Goal: Information Seeking & Learning: Check status

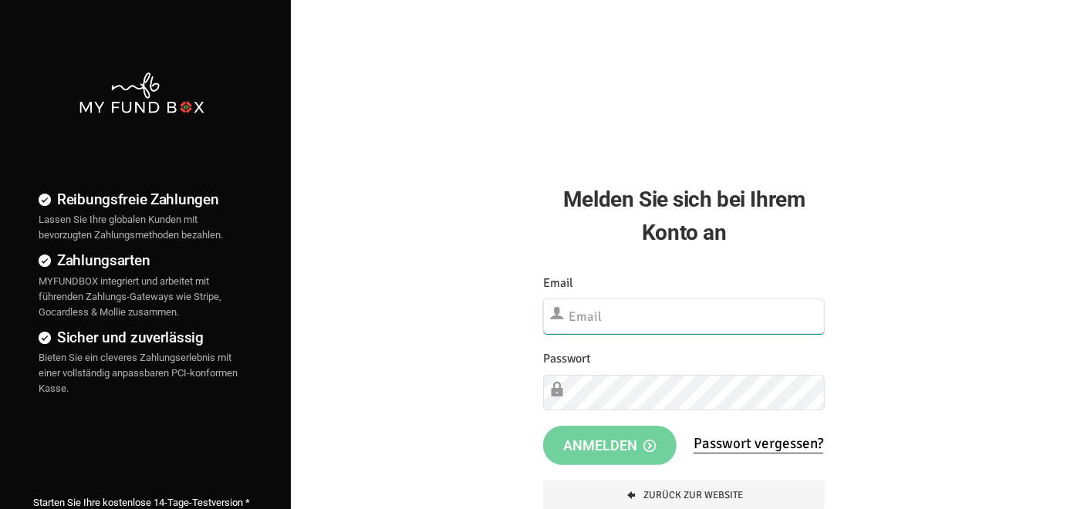
click at [626, 322] on input "text" at bounding box center [684, 316] width 282 height 35
paste input "[EMAIL_ADDRESS][DOMAIN_NAME]"
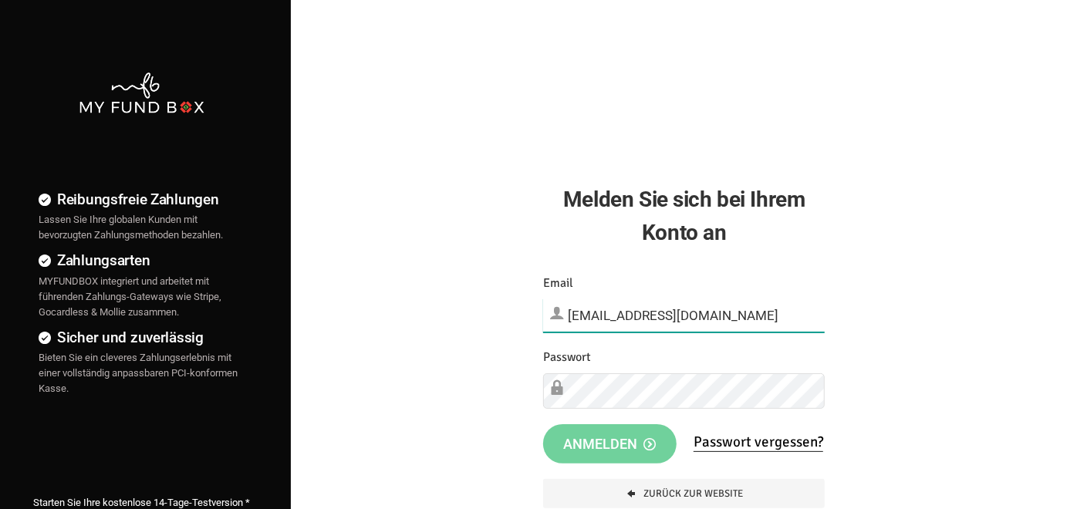
type input "[EMAIL_ADDRESS][DOMAIN_NAME]"
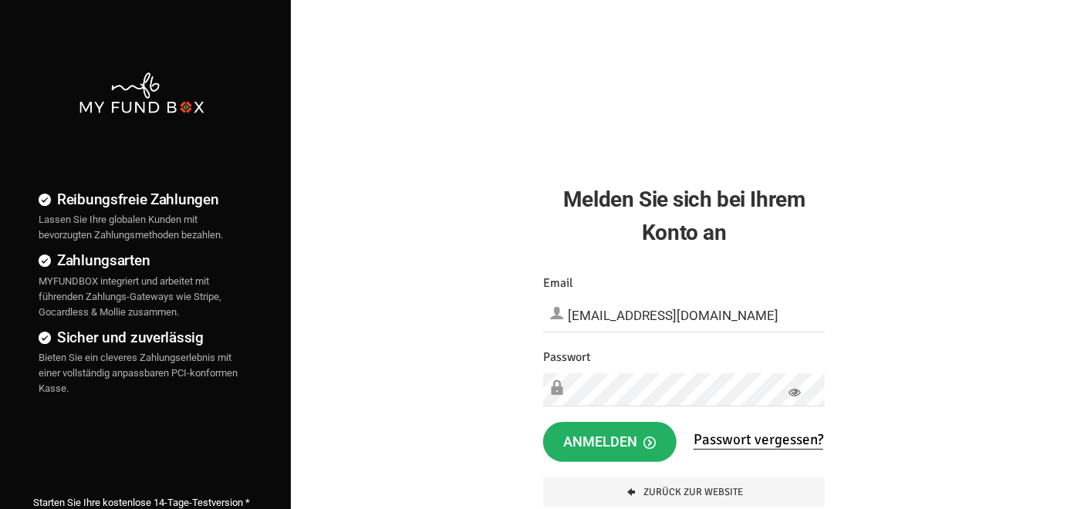
click at [629, 447] on span "Anmelden" at bounding box center [610, 441] width 93 height 16
click at [608, 422] on button "Anmelden" at bounding box center [609, 442] width 133 height 40
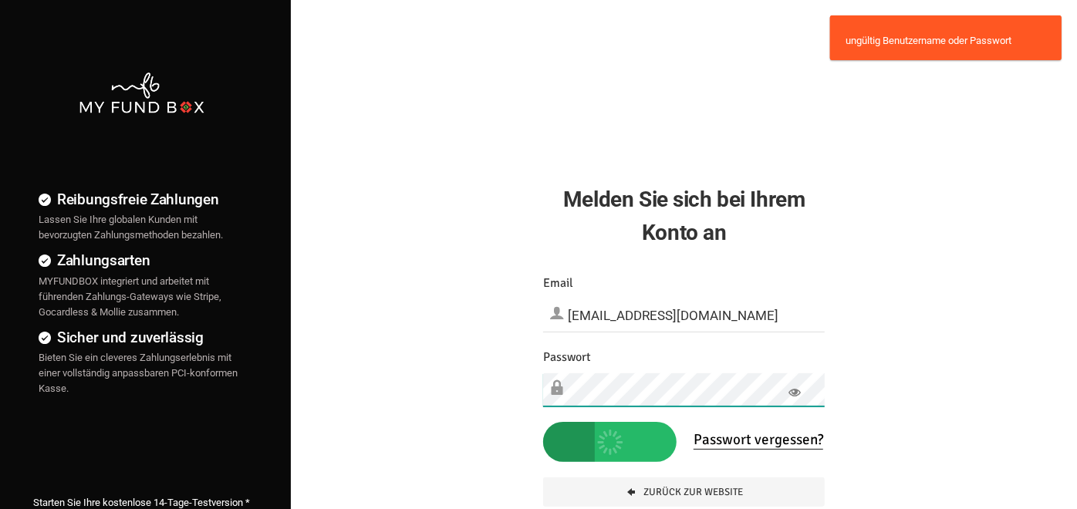
click at [514, 366] on div "Reibungsfreie Zahlungen Lassen Sie Ihre globalen Kunden mit bevorzugten Zahlung…" at bounding box center [538, 395] width 1092 height 791
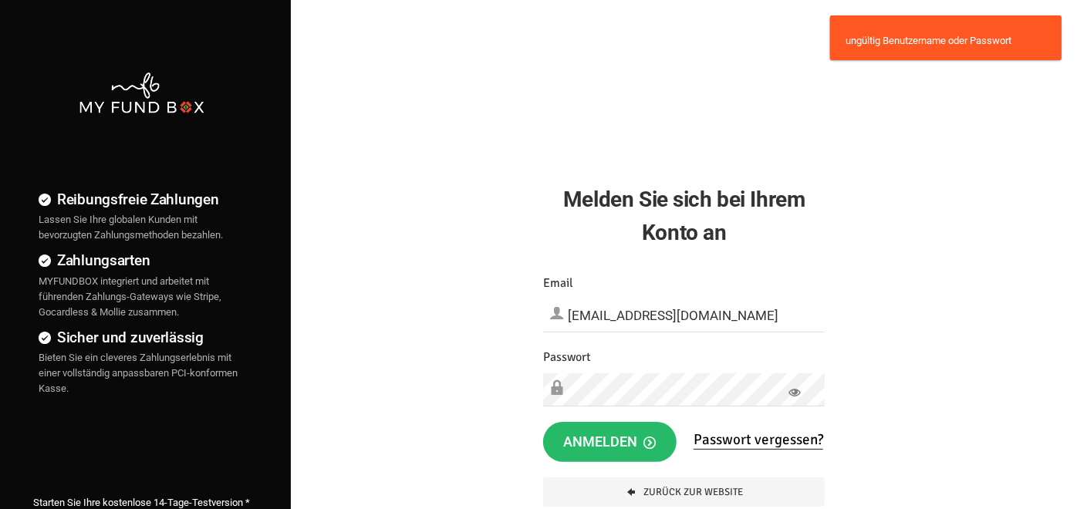
click at [797, 391] on icon at bounding box center [794, 392] width 12 height 12
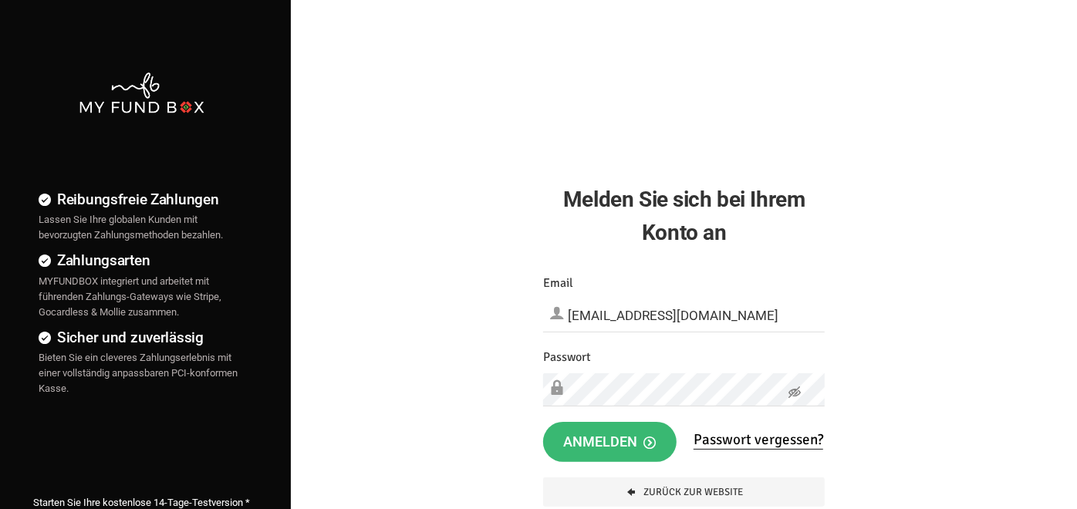
click at [621, 442] on span "Anmelden" at bounding box center [610, 441] width 93 height 16
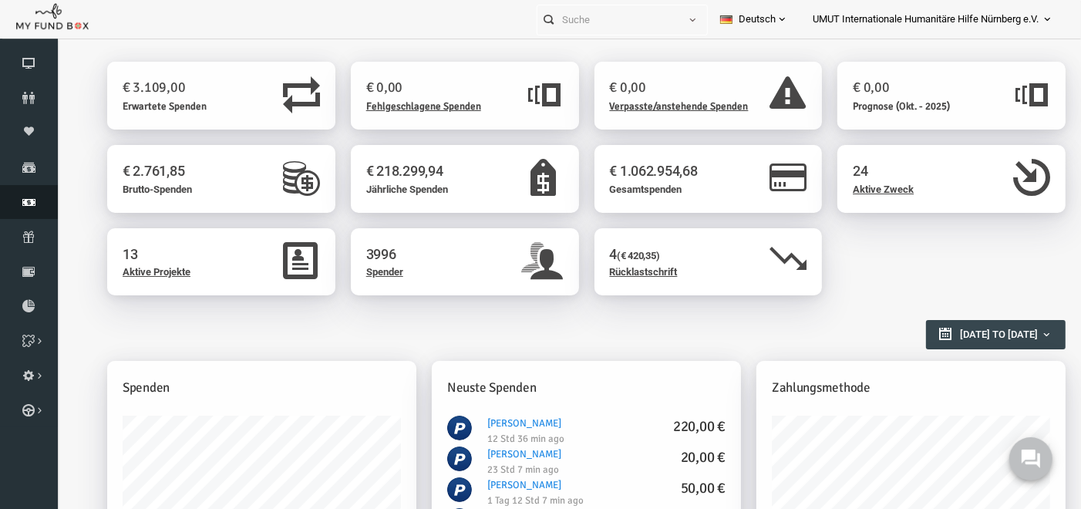
click at [35, 189] on link "Finanz" at bounding box center [29, 202] width 58 height 34
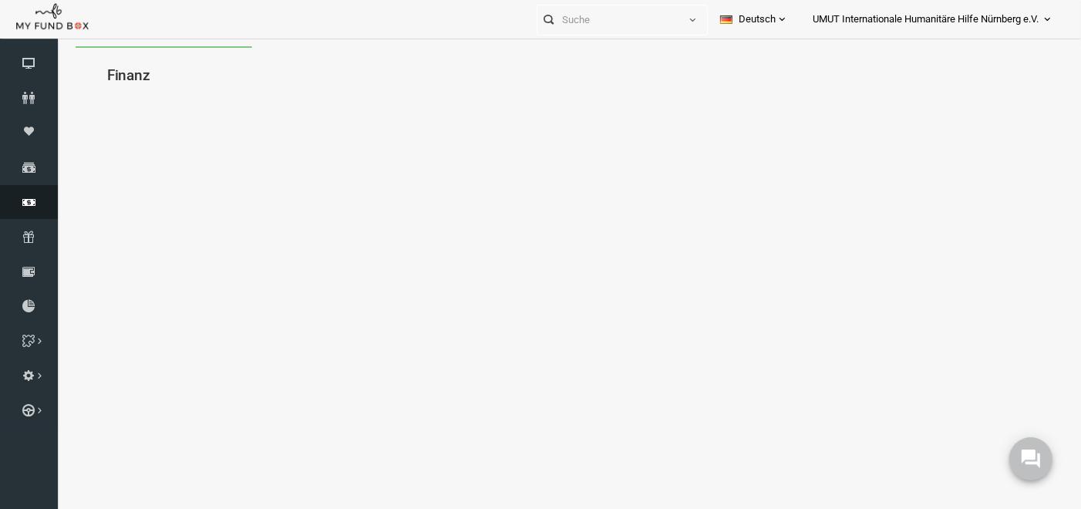
select select "100"
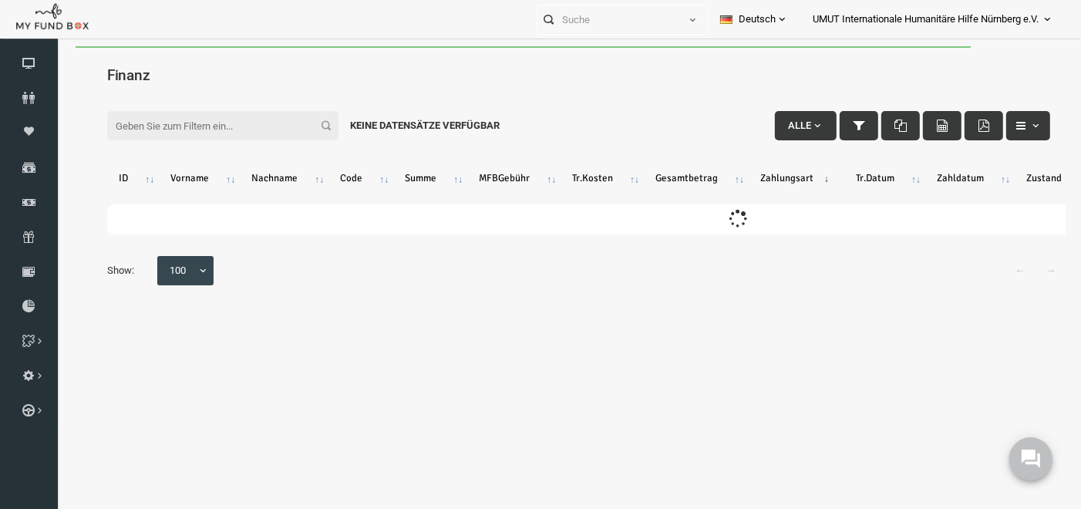
click at [181, 115] on input "Filter:" at bounding box center [201, 124] width 231 height 29
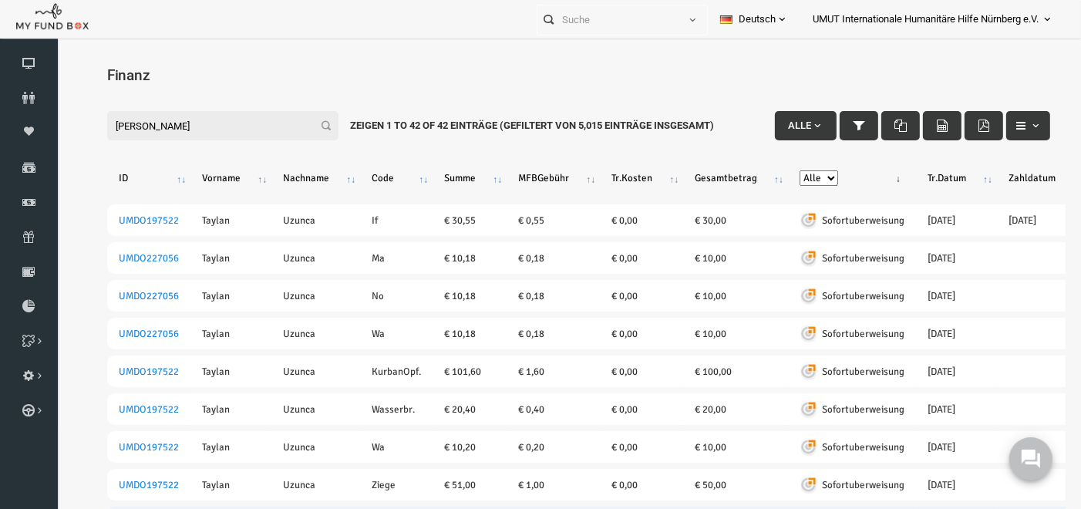
type input "taylan lamar"
click at [808, 179] on select "Alle Banküberweisung KreditKarte Bargeld Kreditkarte (Offline) PayPal Sepa Sofo…" at bounding box center [798, 177] width 39 height 15
select select "PayPal"
click at [779, 170] on select "Alle Banküberweisung KreditKarte Bargeld Kreditkarte (Offline) PayPal Sepa Sofo…" at bounding box center [798, 177] width 39 height 15
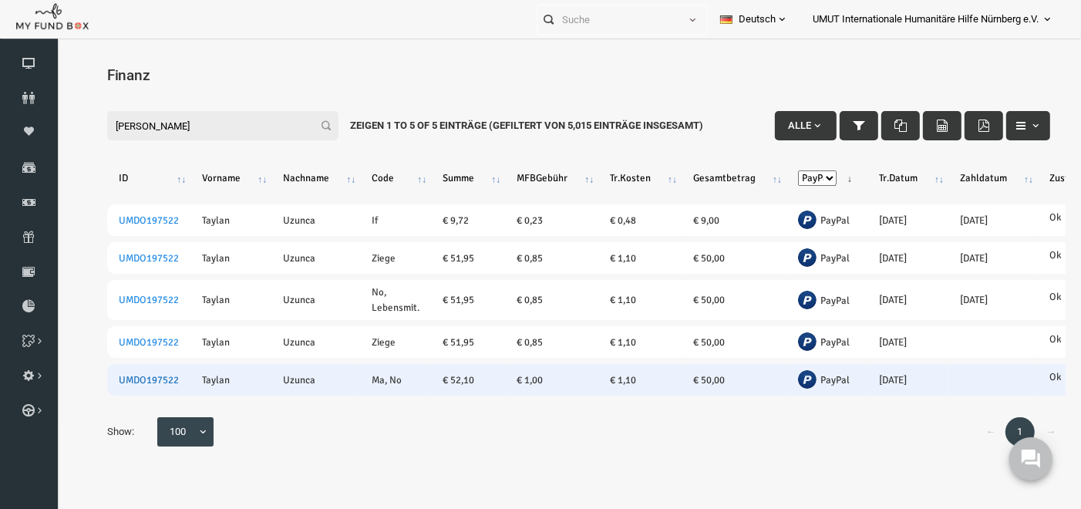
click at [128, 376] on link "UMDO197522" at bounding box center [128, 379] width 60 height 12
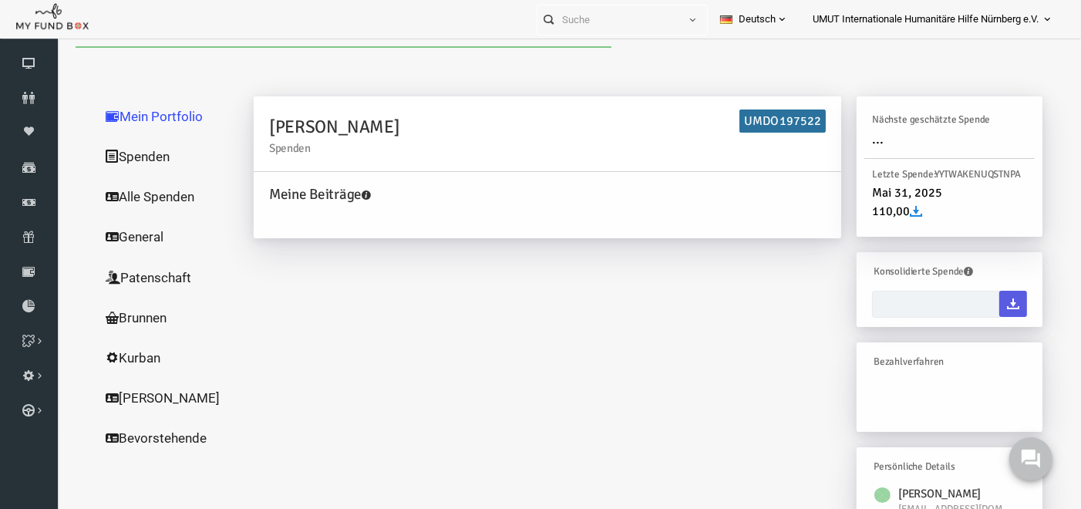
type input "[DATE] - [DATE]"
click at [117, 155] on link "Spenden" at bounding box center [148, 156] width 154 height 40
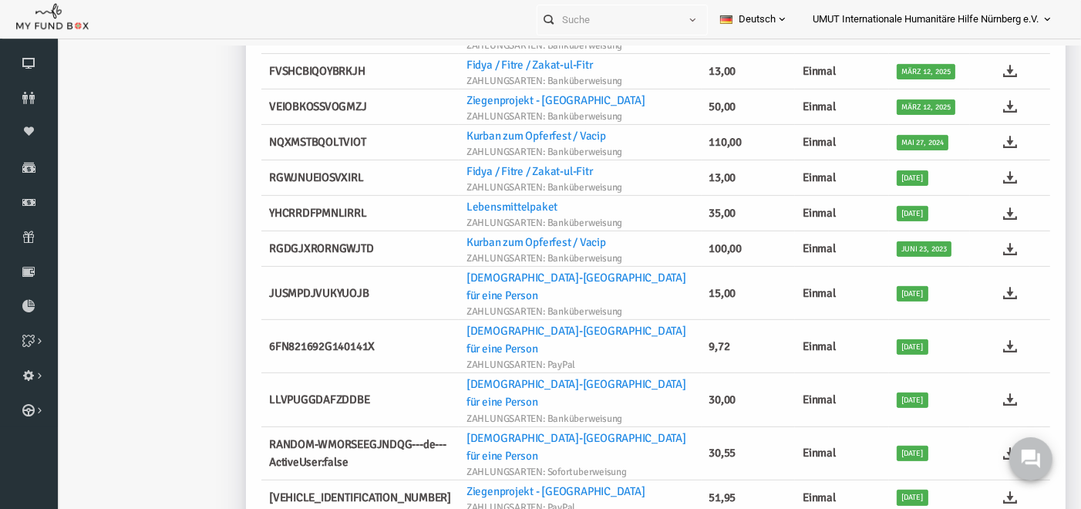
scroll to position [482, 0]
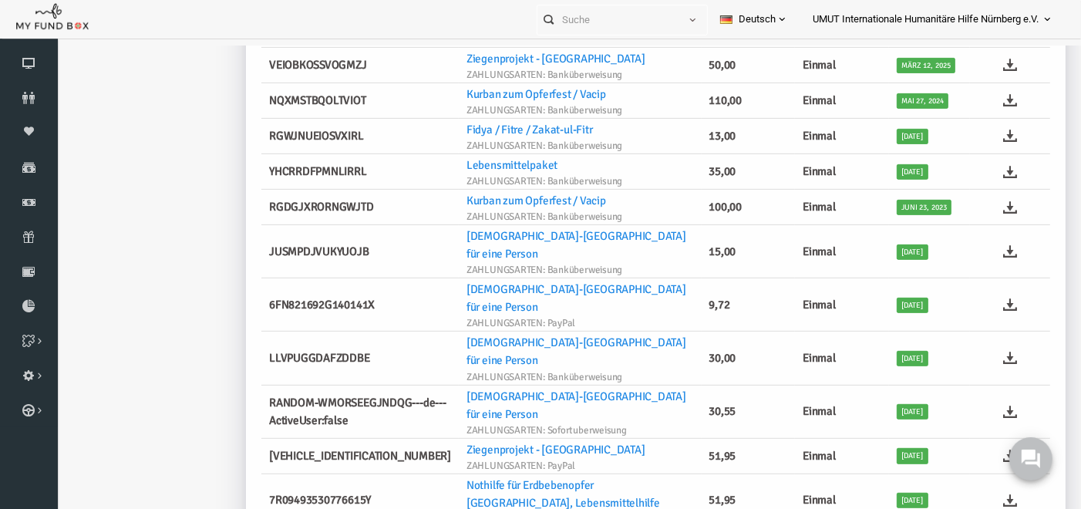
drag, startPoint x: 1057, startPoint y: 100, endPoint x: 1144, endPoint y: 429, distance: 339.9
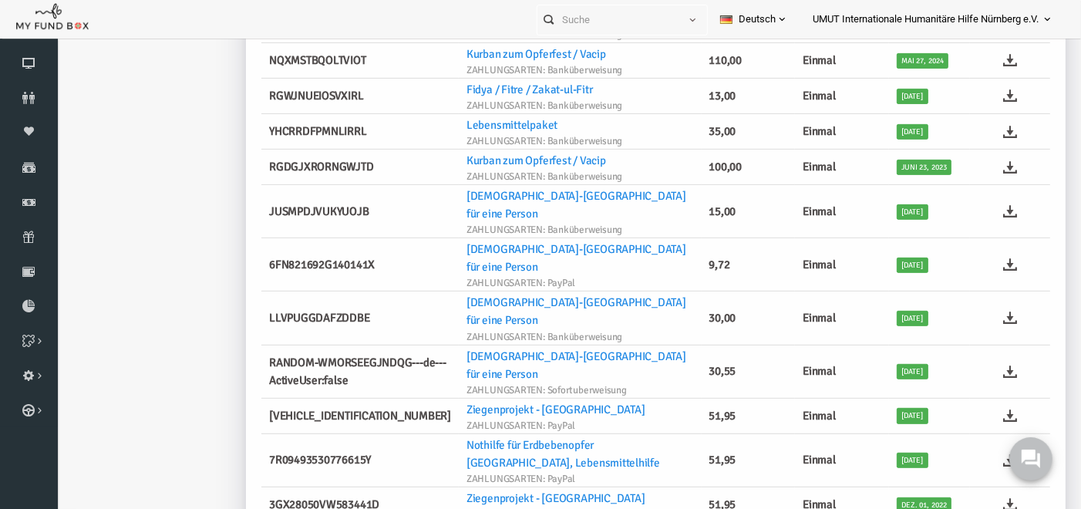
scroll to position [50, 0]
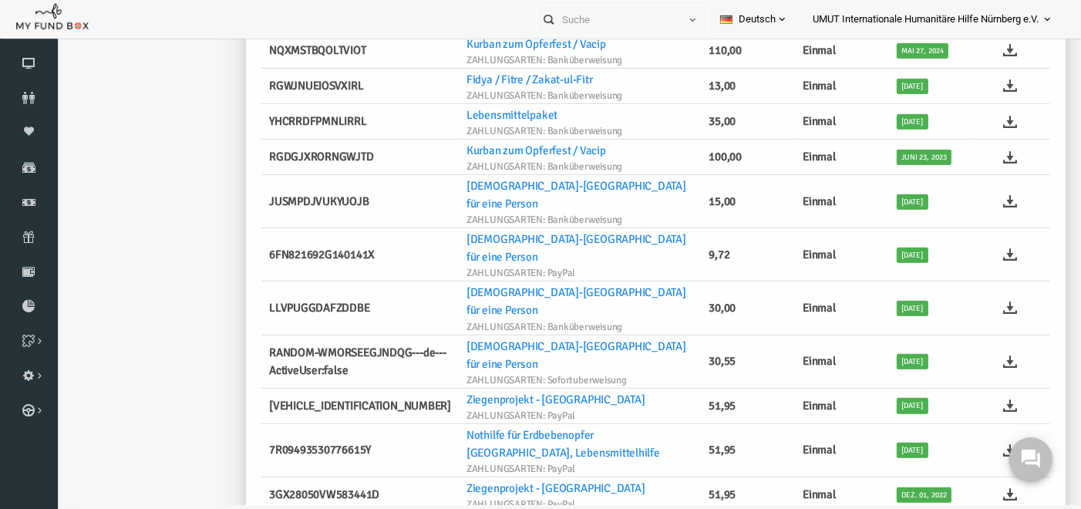
click at [28, 196] on icon at bounding box center [29, 202] width 58 height 12
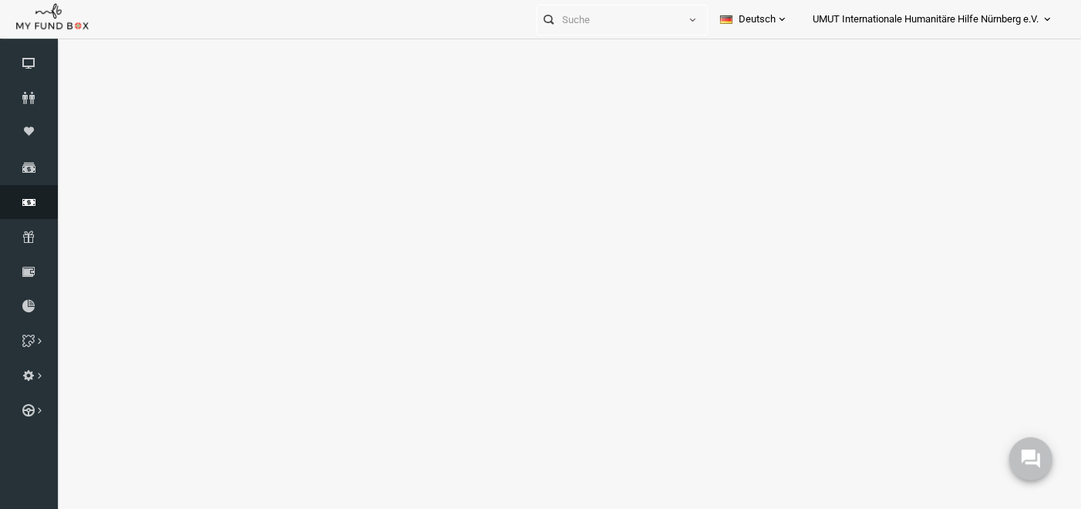
select select "100"
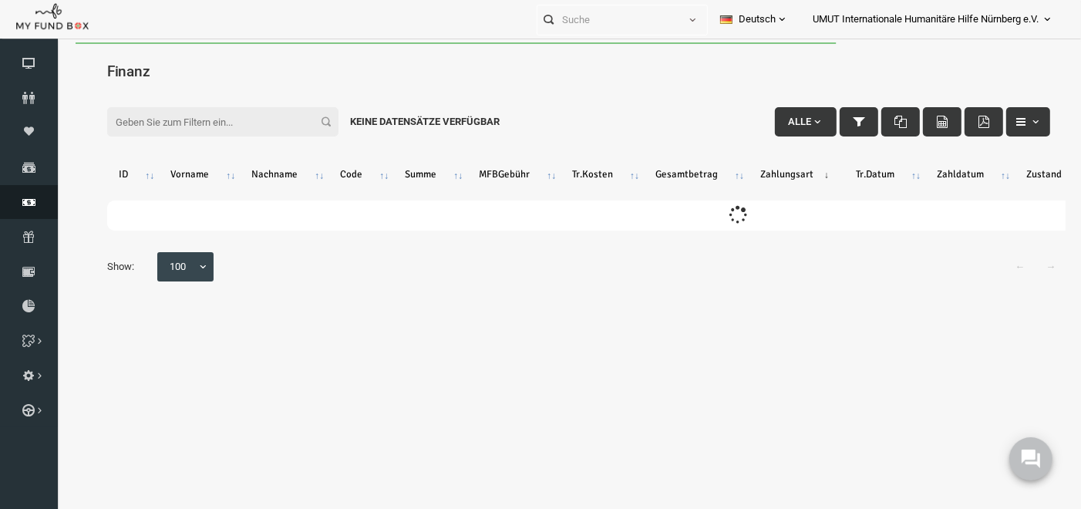
scroll to position [0, 0]
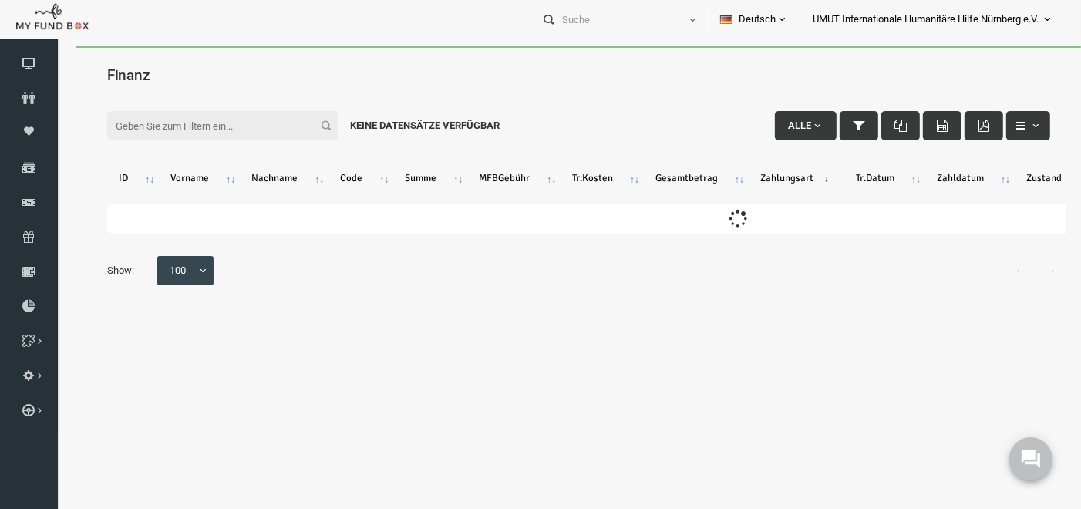
click at [167, 127] on input "Filter:" at bounding box center [201, 124] width 231 height 29
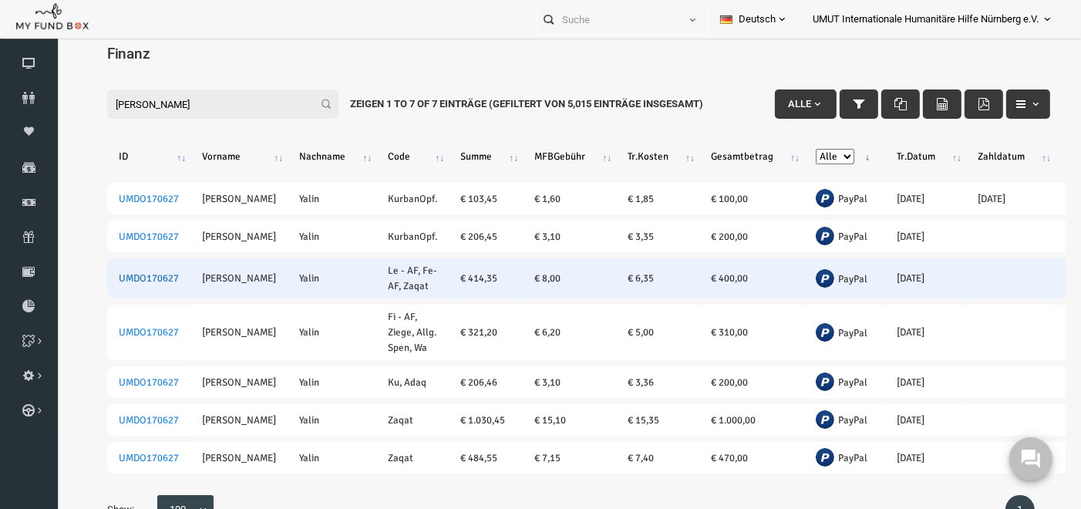
type input "abdul samet"
click at [137, 272] on link "UMDO170627" at bounding box center [128, 278] width 60 height 12
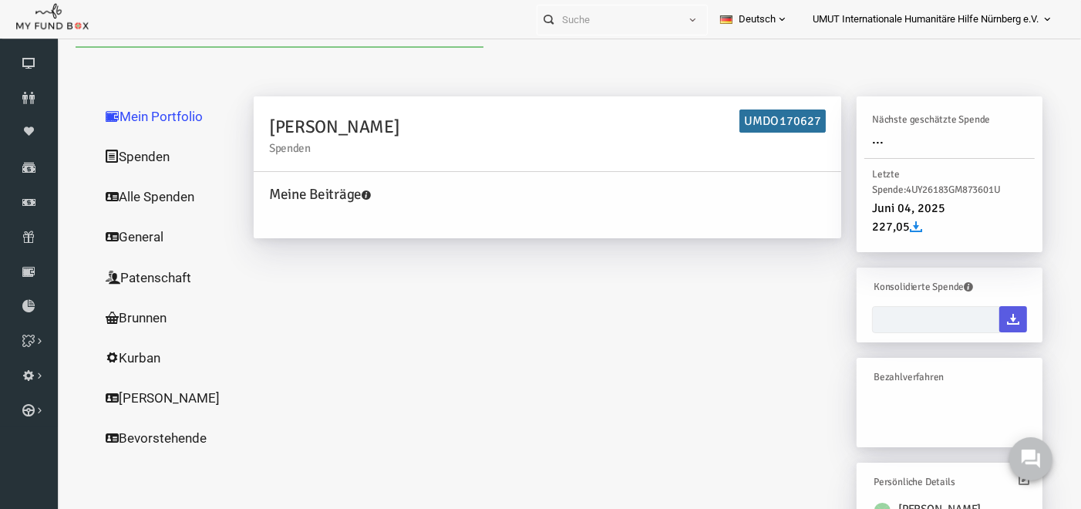
type input "[DATE] - [DATE]"
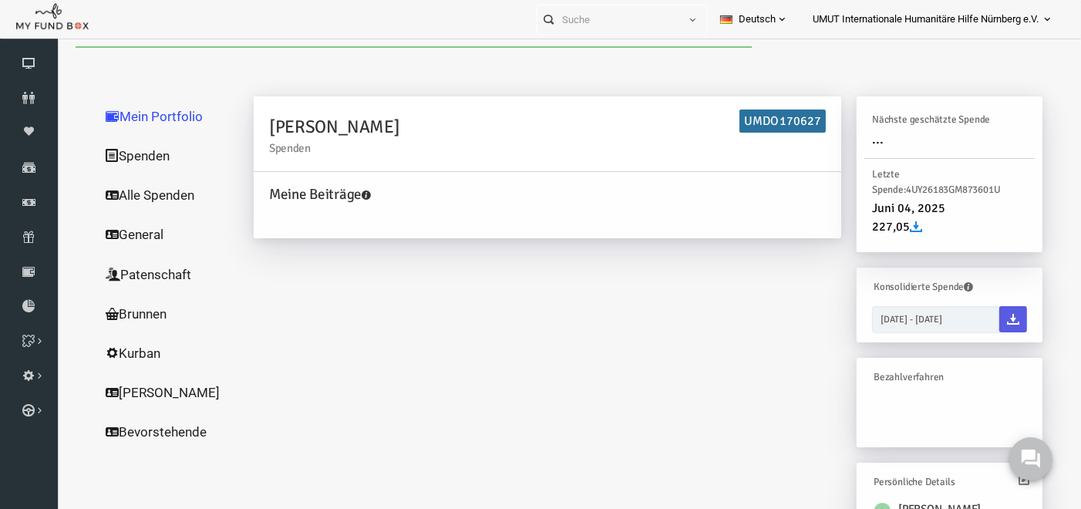
click at [132, 149] on link "Spenden" at bounding box center [148, 155] width 154 height 40
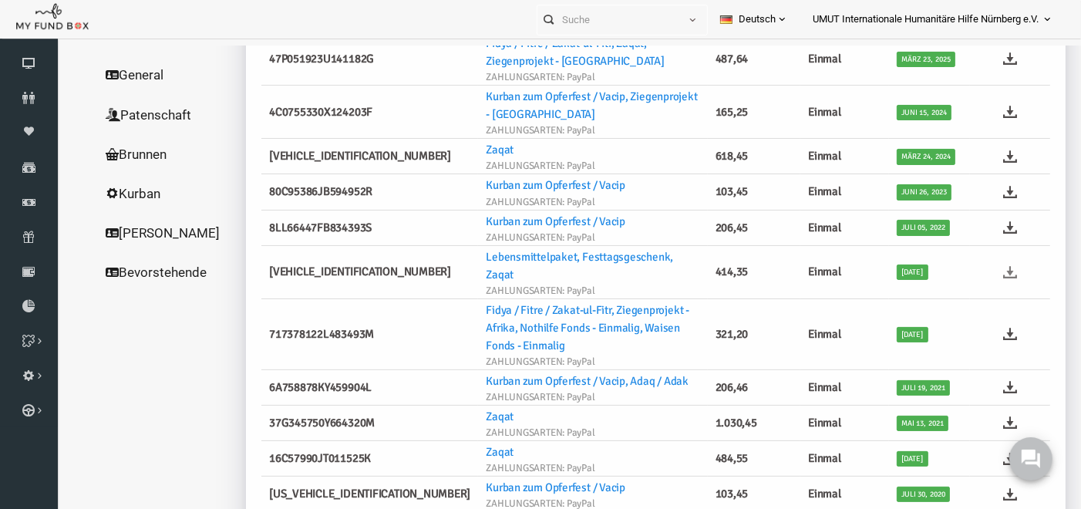
click at [983, 265] on icon at bounding box center [990, 272] width 14 height 14
click at [25, 210] on link "Finanz" at bounding box center [29, 202] width 58 height 34
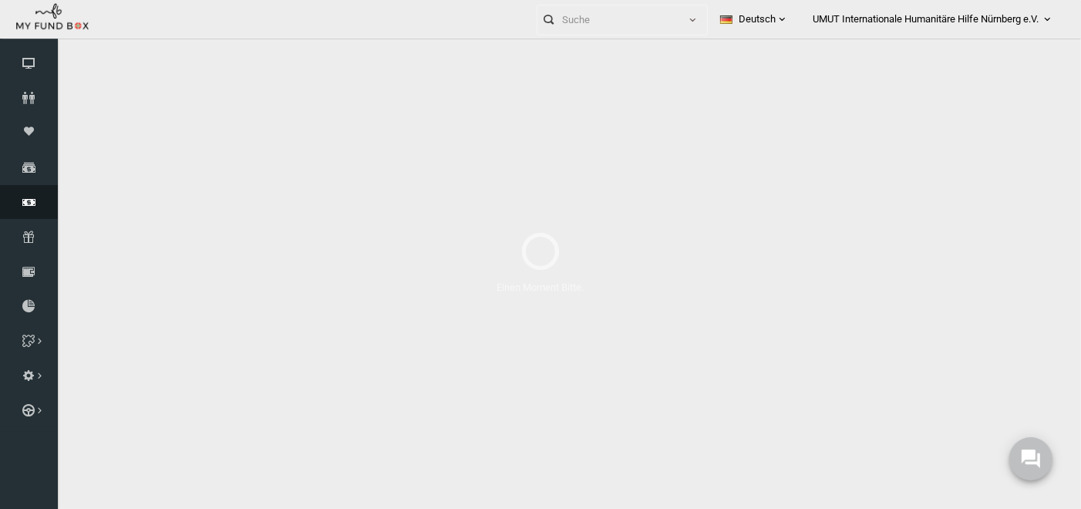
select select "100"
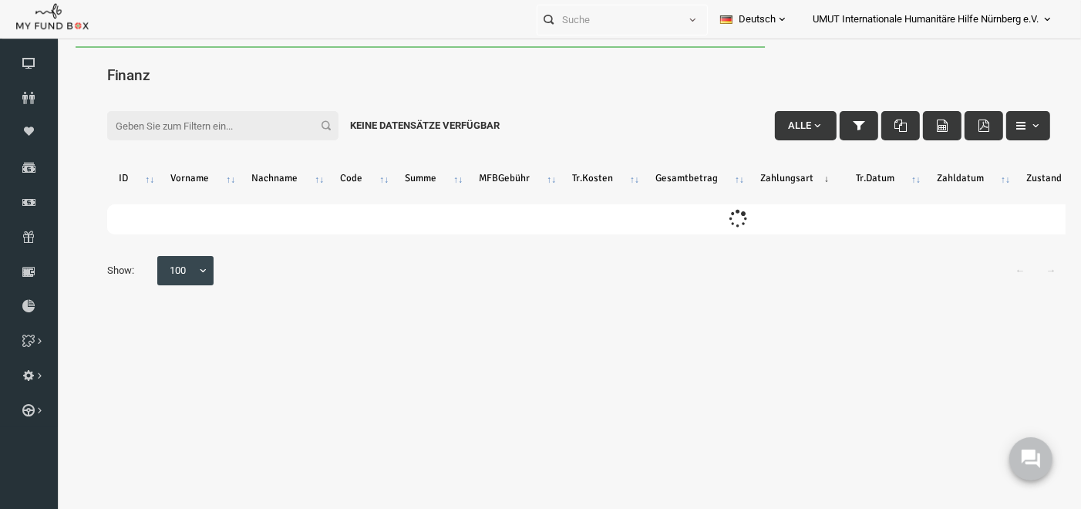
click at [173, 119] on input "Filter:" at bounding box center [201, 124] width 231 height 29
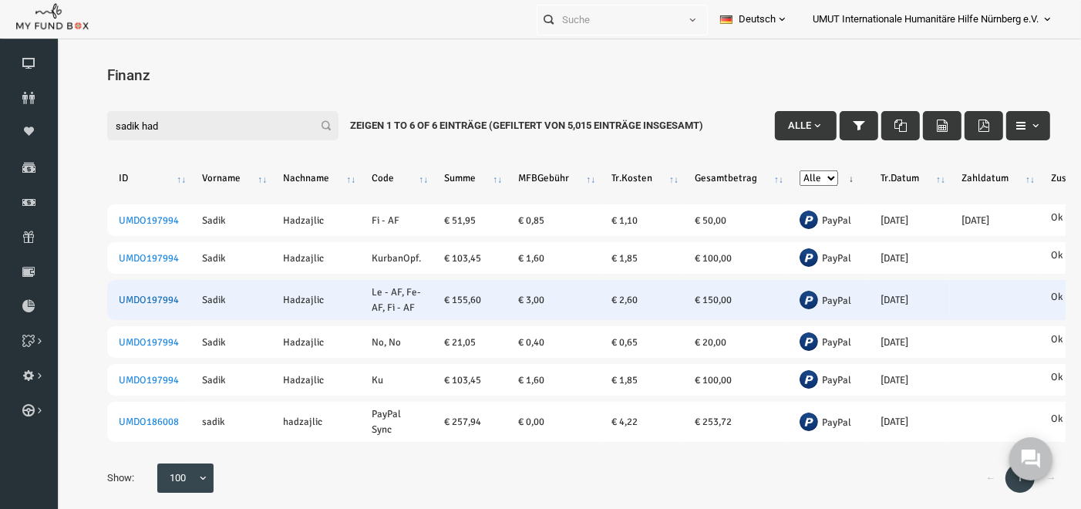
type input "sadik had"
click at [125, 297] on link "UMDO197994" at bounding box center [128, 299] width 60 height 12
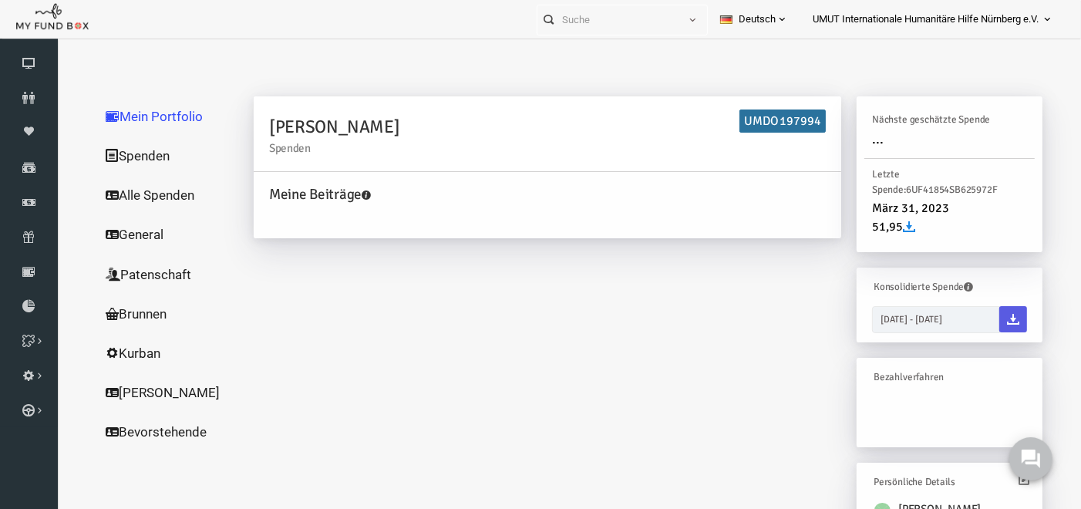
click at [127, 154] on link "Spenden" at bounding box center [148, 155] width 154 height 40
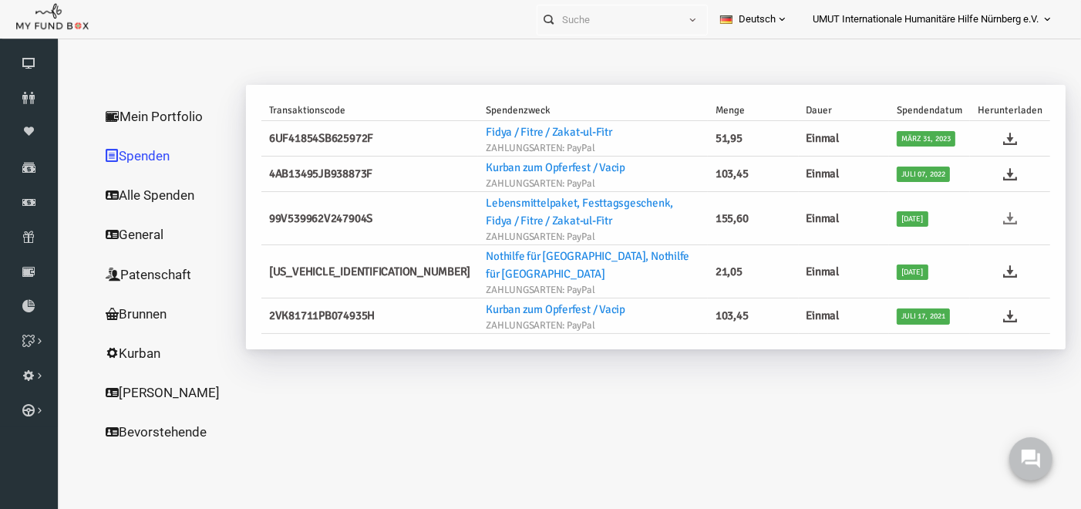
click at [993, 213] on icon at bounding box center [990, 218] width 14 height 14
click at [28, 203] on icon at bounding box center [29, 202] width 58 height 12
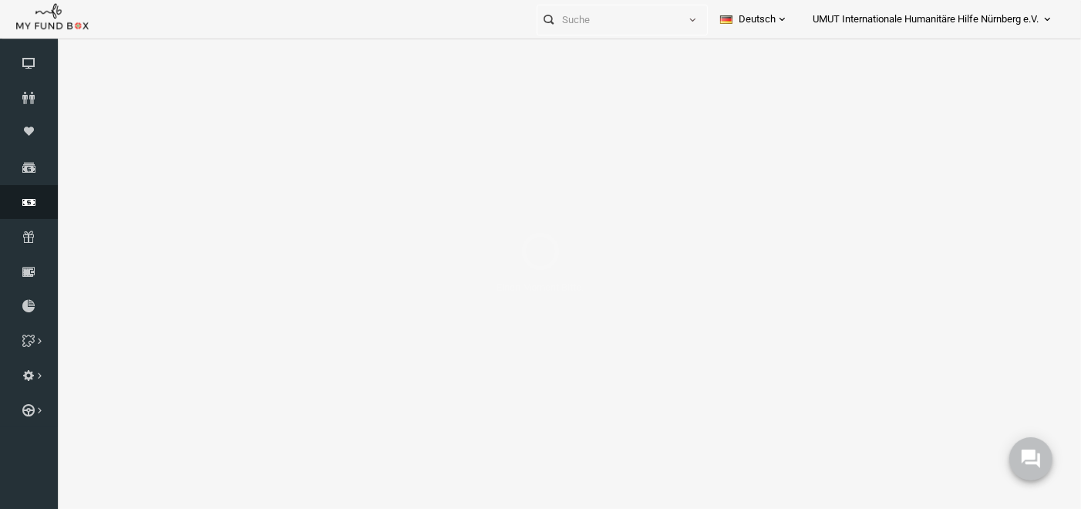
select select "100"
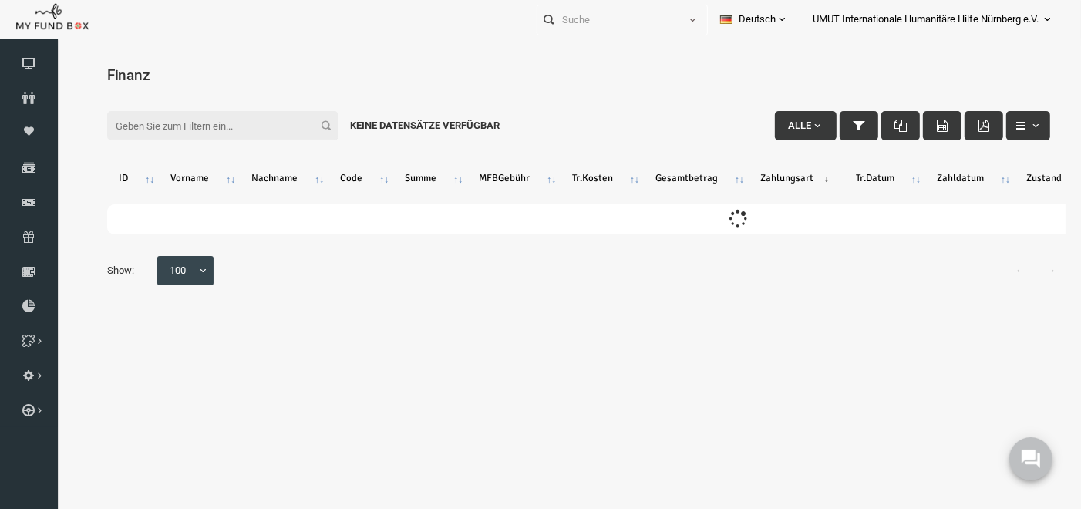
click at [185, 121] on input "Filter:" at bounding box center [201, 124] width 231 height 29
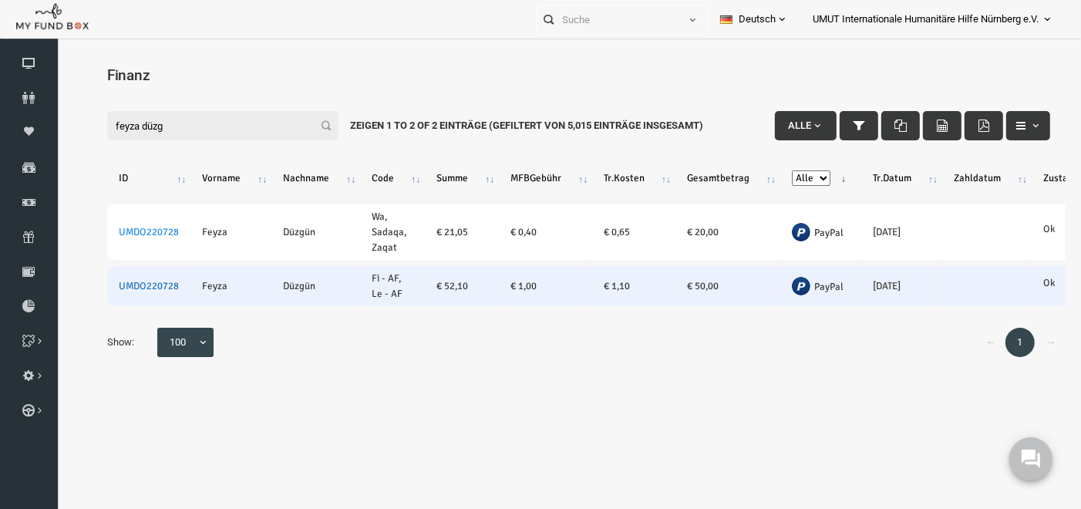
type input "feyza düzg"
click at [143, 282] on link "UMDO220728" at bounding box center [128, 285] width 60 height 12
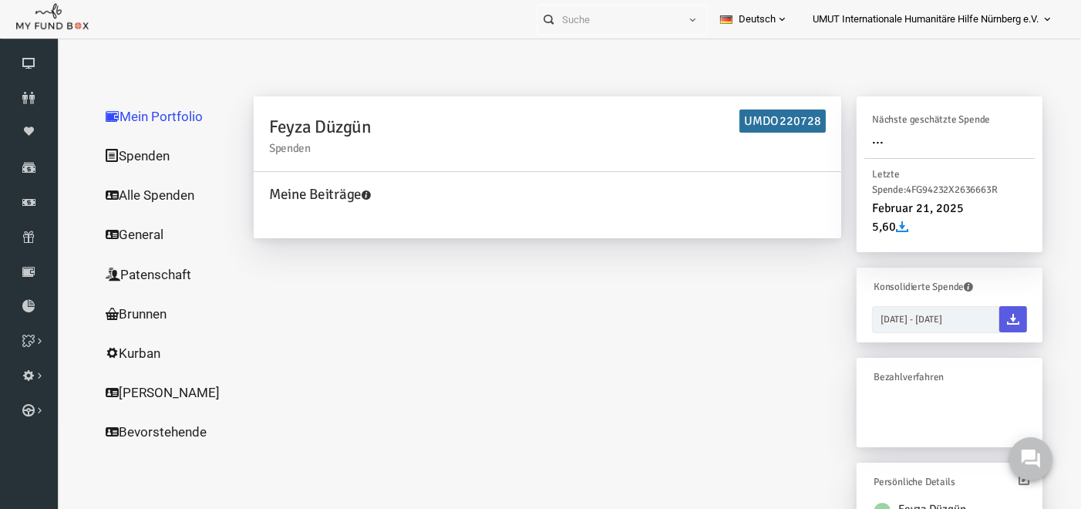
click at [134, 148] on link "Spenden" at bounding box center [148, 155] width 154 height 40
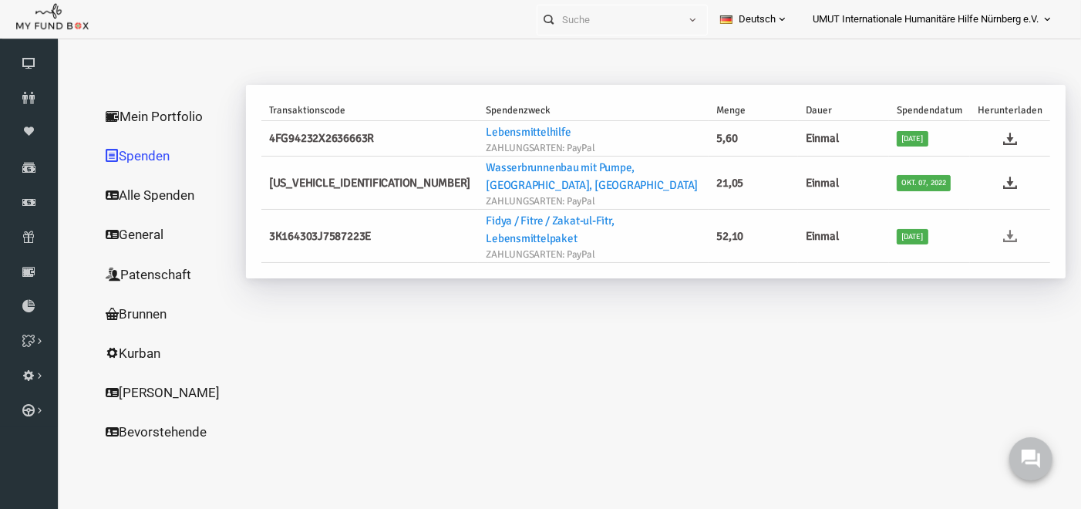
click at [988, 228] on icon at bounding box center [990, 235] width 14 height 14
click at [32, 207] on icon at bounding box center [29, 202] width 58 height 12
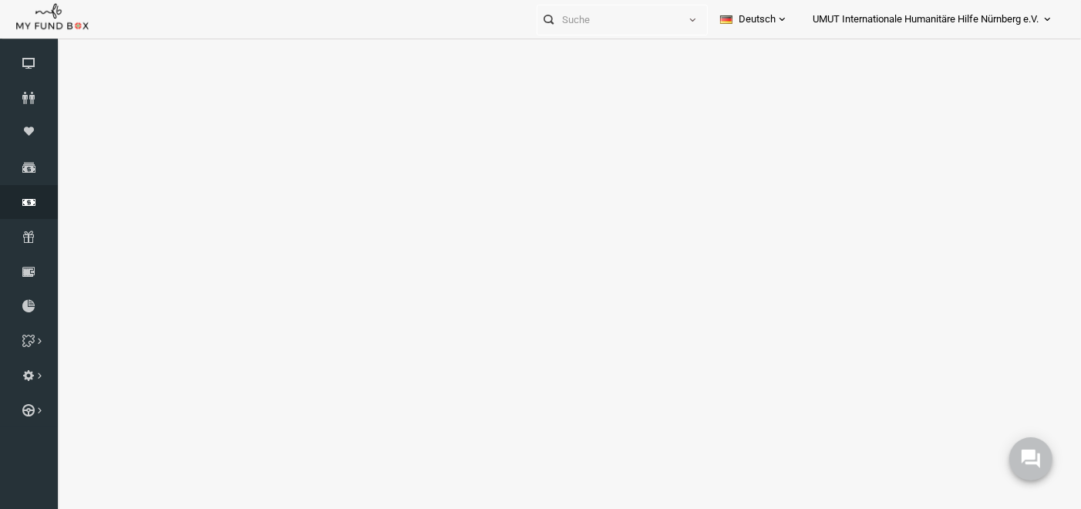
select select "100"
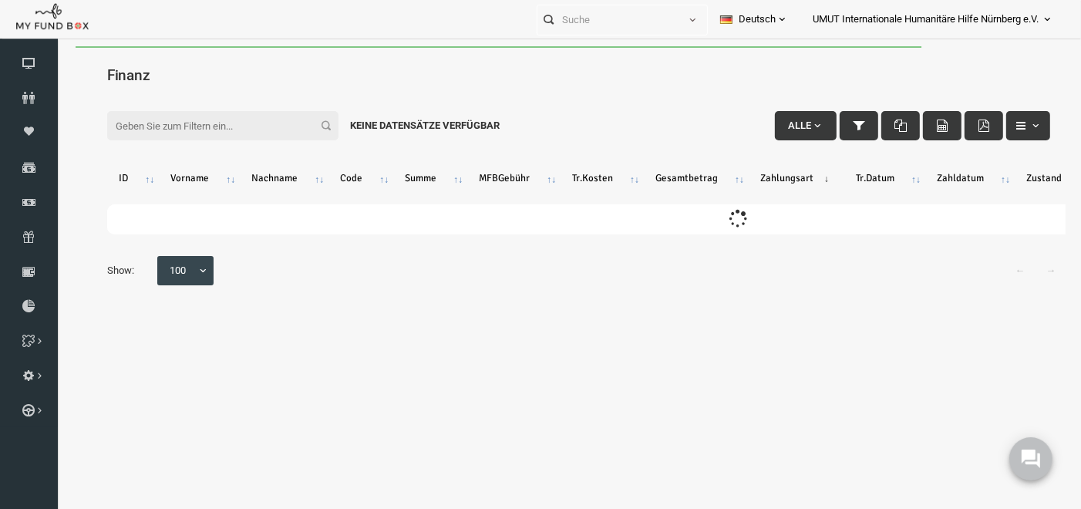
click at [240, 113] on input "Filter:" at bounding box center [201, 124] width 231 height 29
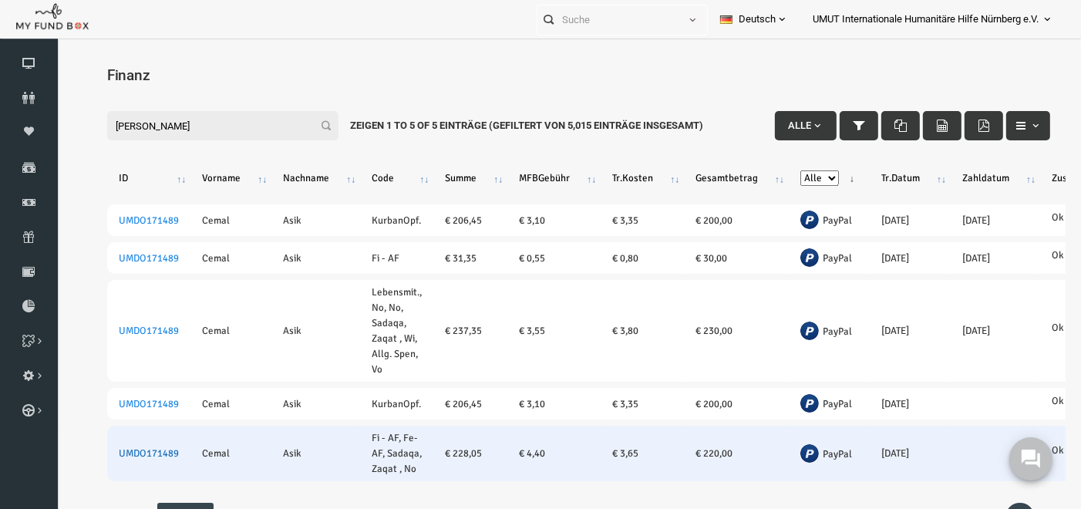
type input "cemal asik"
click at [130, 450] on link "UMDO171489" at bounding box center [128, 453] width 60 height 12
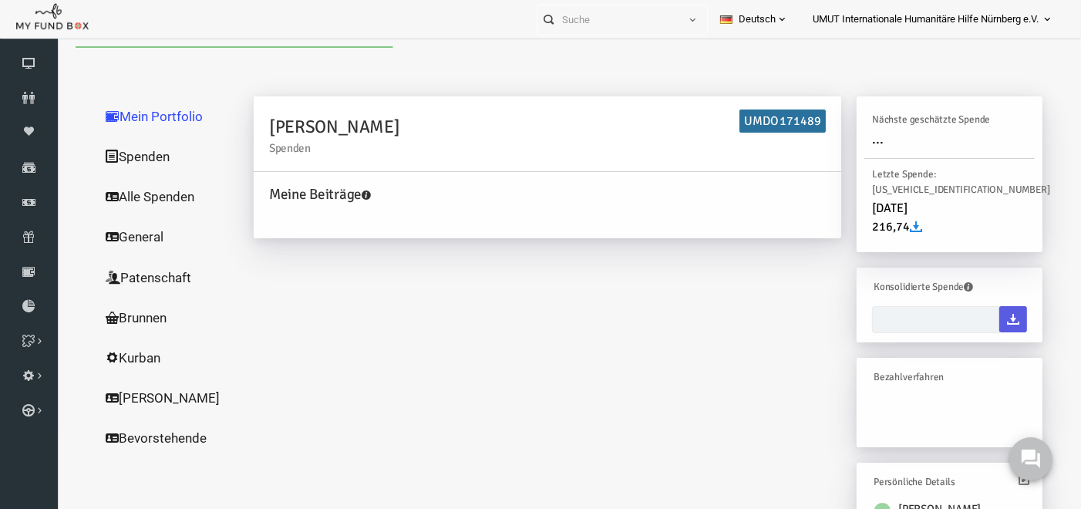
type input "[DATE] - [DATE]"
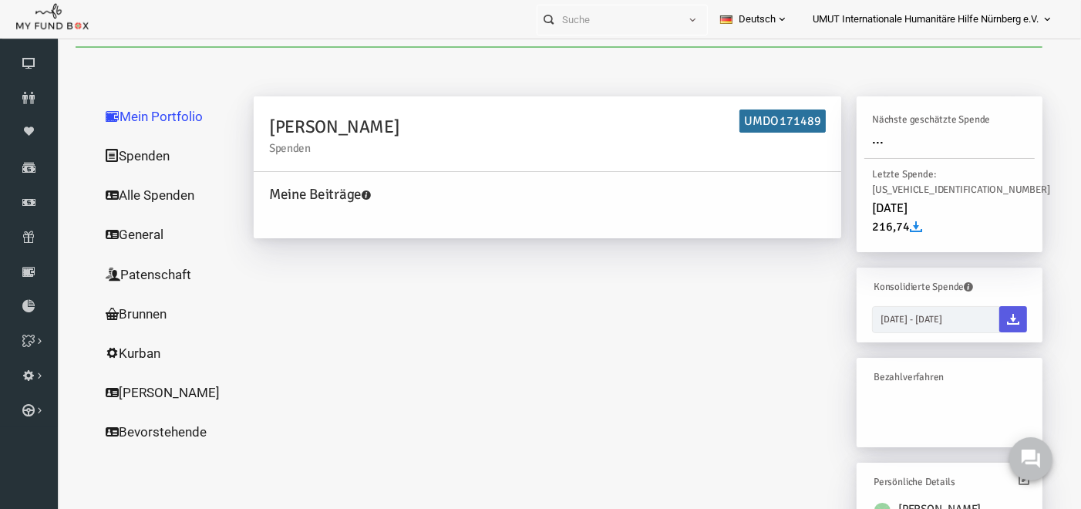
click at [137, 147] on link "Spenden" at bounding box center [148, 155] width 154 height 40
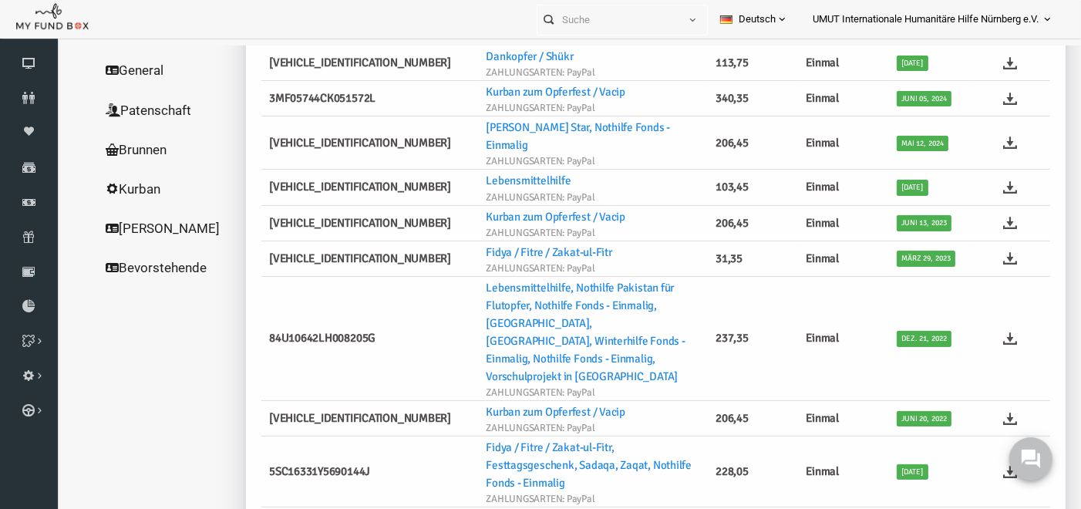
scroll to position [183, 0]
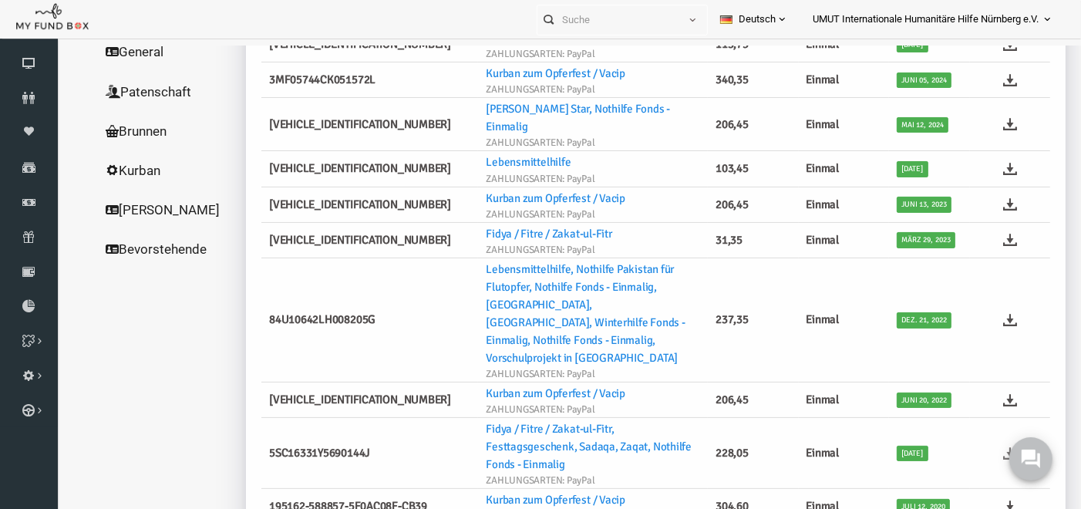
click at [983, 446] on icon at bounding box center [990, 453] width 14 height 14
click at [29, 202] on icon at bounding box center [29, 202] width 58 height 12
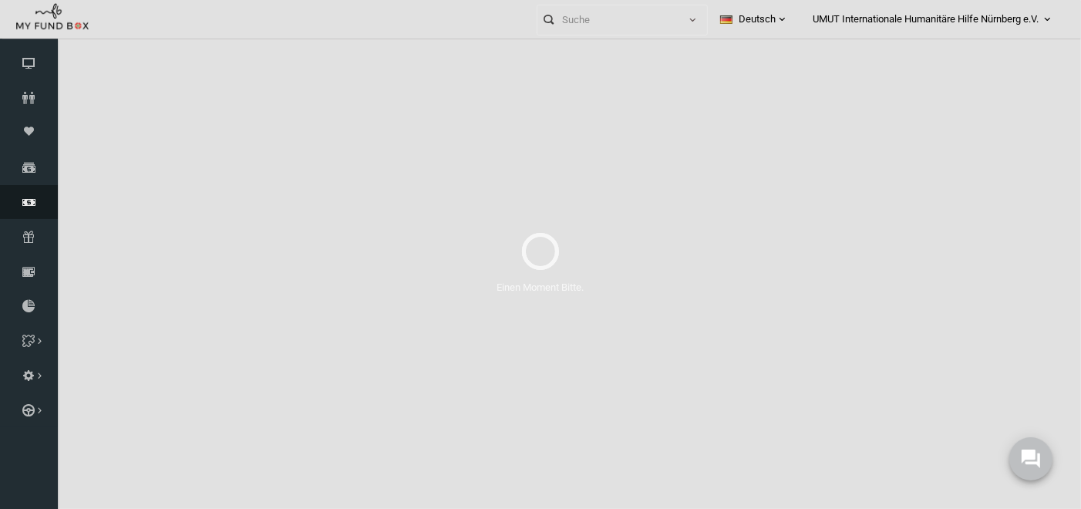
select select "100"
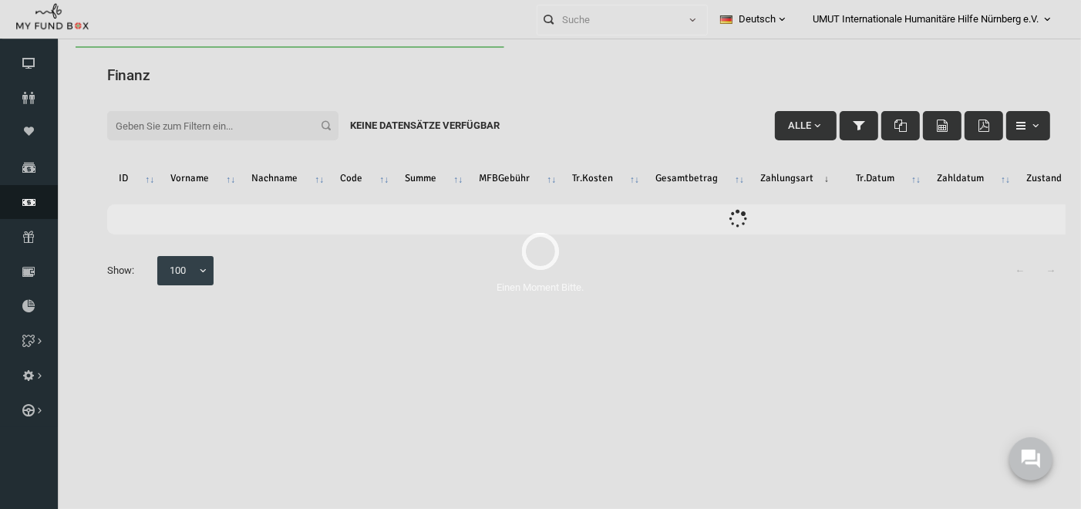
scroll to position [0, 0]
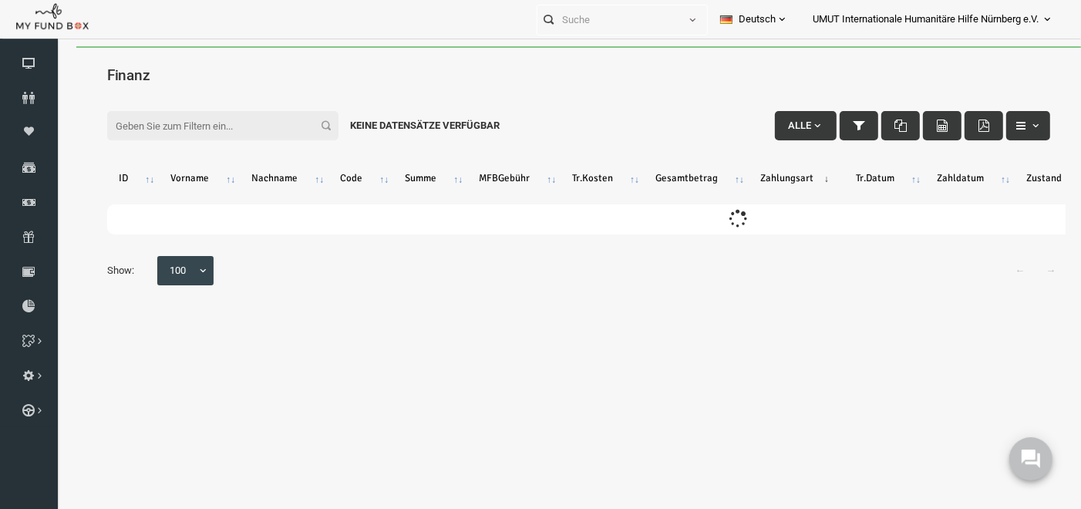
click at [242, 113] on input "Filter:" at bounding box center [201, 124] width 231 height 29
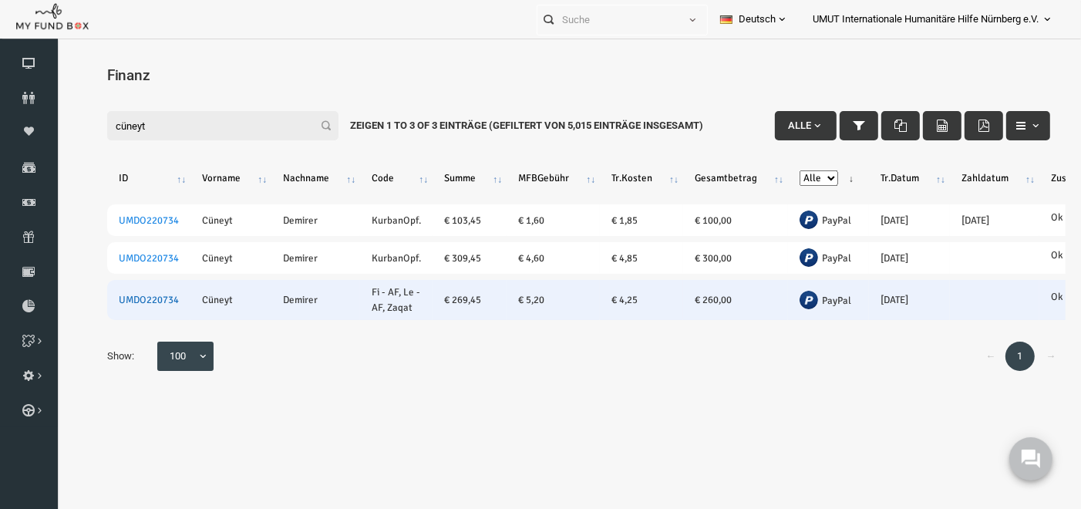
type input "cüneyt"
click at [144, 295] on link "UMDO220734" at bounding box center [128, 299] width 60 height 12
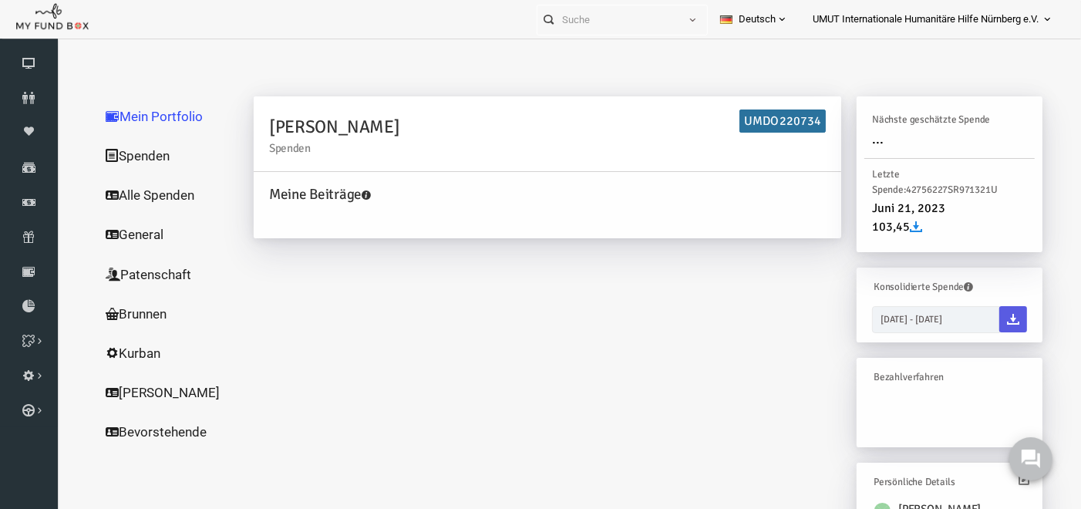
click at [116, 158] on link "Spenden" at bounding box center [148, 155] width 154 height 40
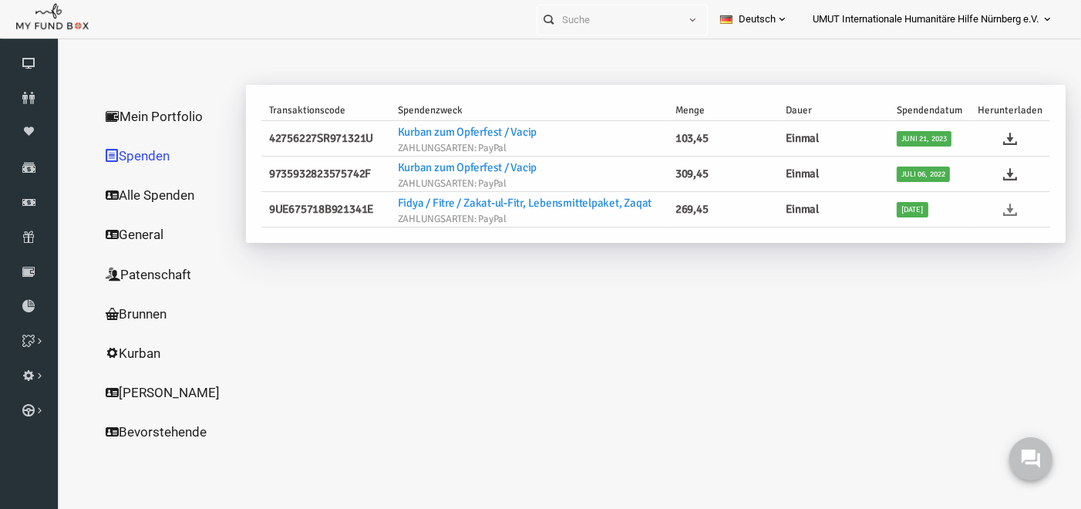
click at [993, 204] on icon at bounding box center [990, 209] width 14 height 14
click at [22, 198] on icon at bounding box center [29, 202] width 58 height 12
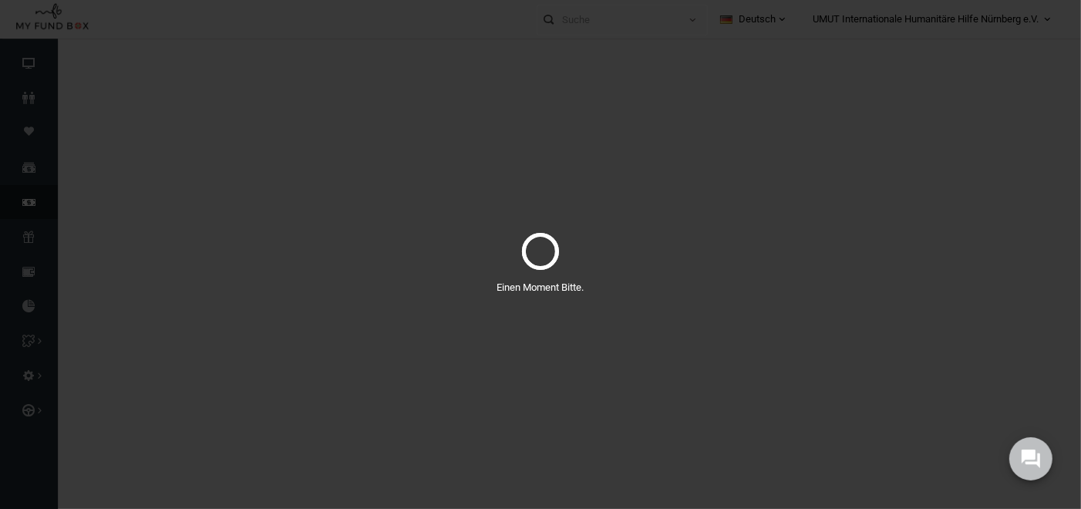
select select "100"
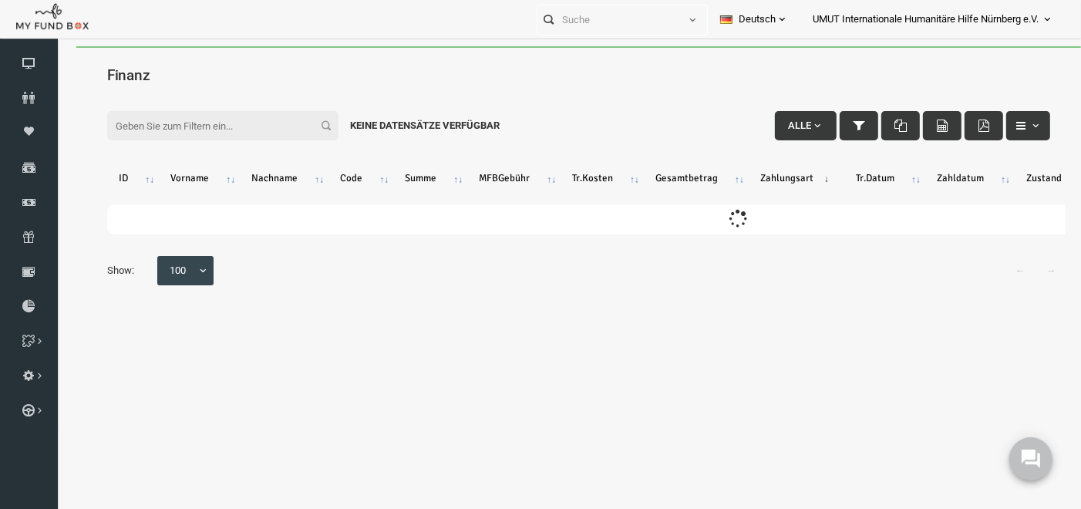
click at [143, 124] on input "Filter:" at bounding box center [201, 124] width 231 height 29
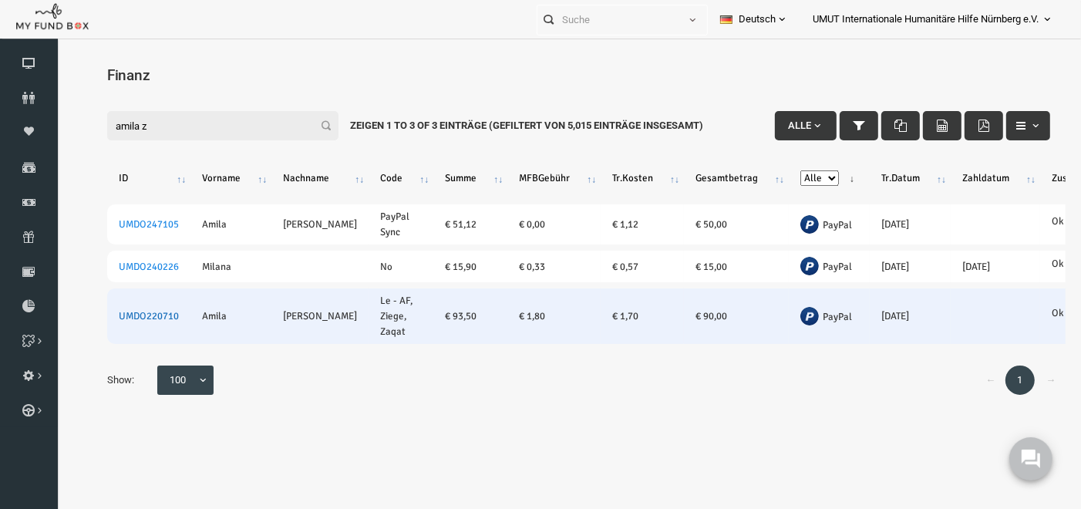
type input "amila z"
click at [137, 309] on link "UMDO220710" at bounding box center [128, 315] width 60 height 12
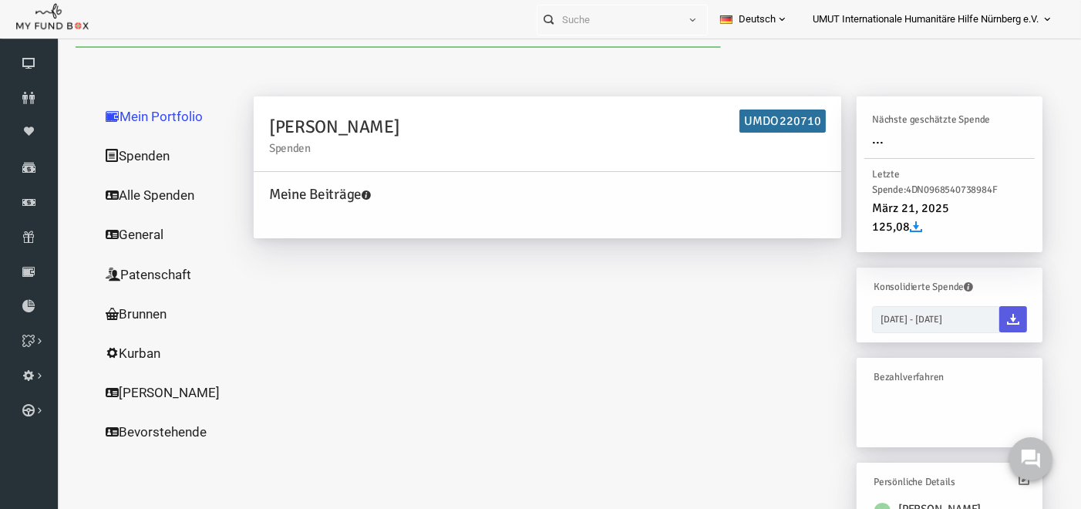
click at [107, 153] on link "Spenden" at bounding box center [148, 155] width 154 height 40
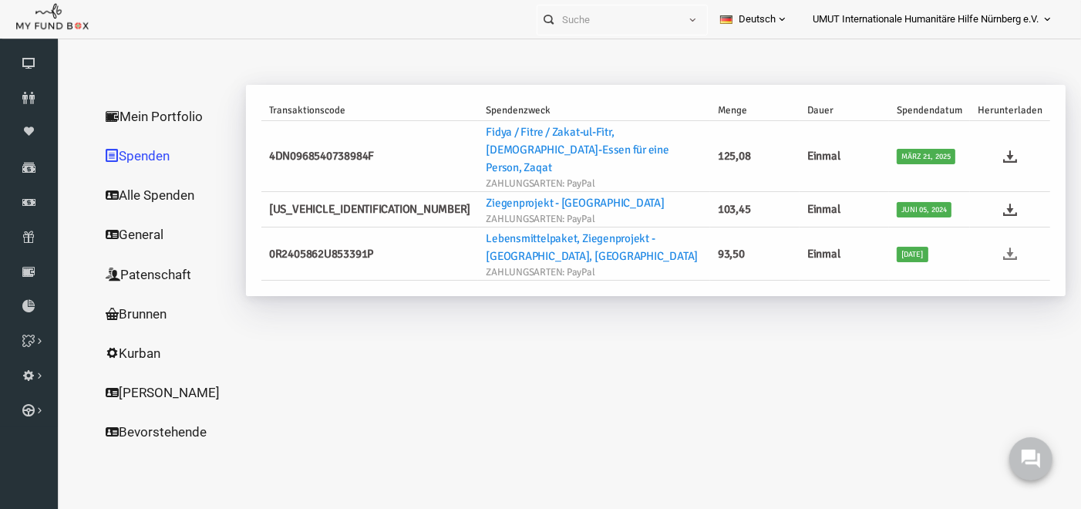
click at [995, 246] on icon at bounding box center [990, 253] width 14 height 14
click at [23, 191] on link "Finanz" at bounding box center [29, 202] width 58 height 34
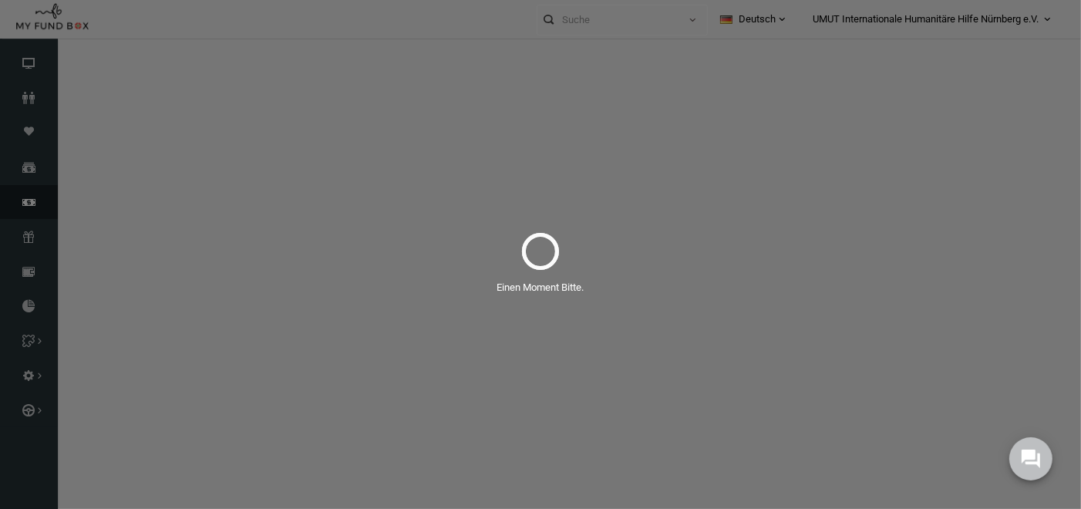
select select "100"
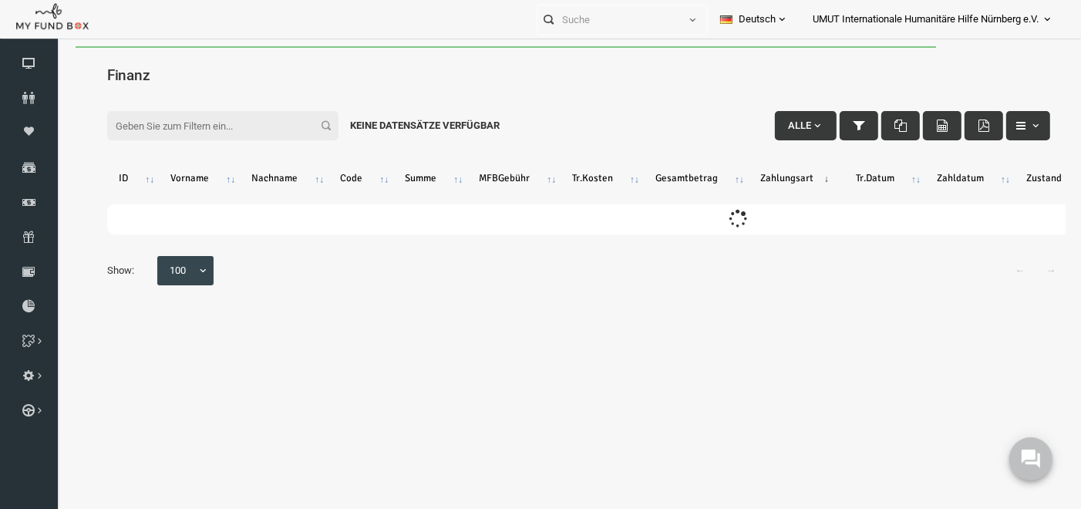
click at [211, 126] on input "Filter:" at bounding box center [201, 124] width 231 height 29
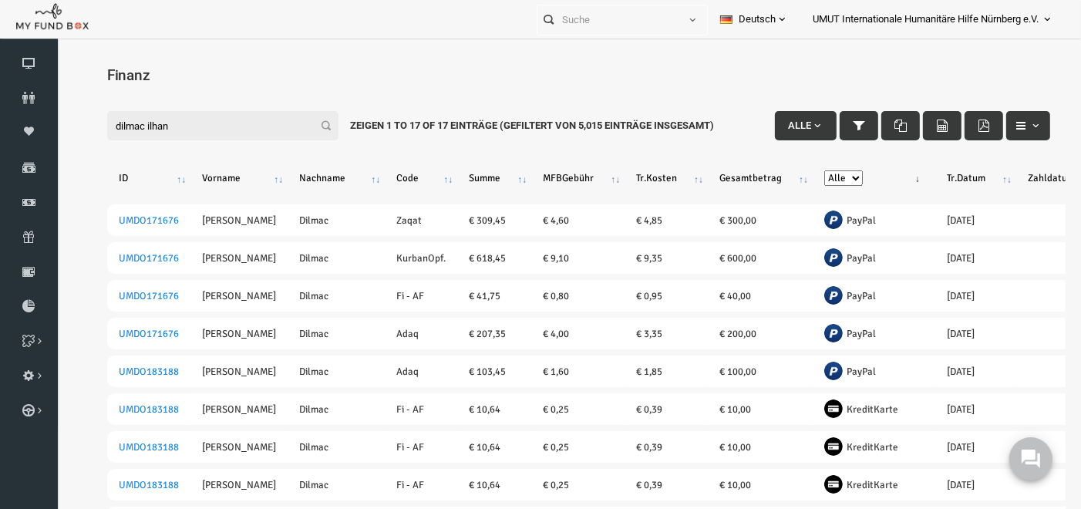
type input "dilmac ilhan"
click at [804, 170] on select "Alle Banküberweisung KreditKarte Bargeld Kreditkarte (Offline) PayPal Sepa Sofo…" at bounding box center [823, 177] width 39 height 15
select select "PayPal"
click at [804, 170] on select "Alle Banküberweisung KreditKarte Bargeld Kreditkarte (Offline) PayPal Sepa Sofo…" at bounding box center [823, 177] width 39 height 15
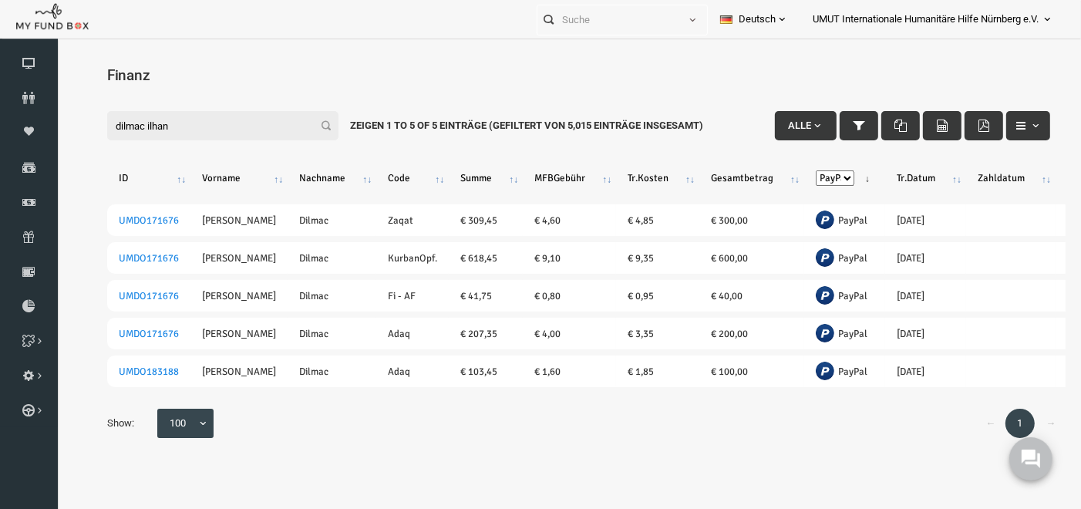
drag, startPoint x: 619, startPoint y: 504, endPoint x: 616, endPoint y: 512, distance: 8.1
click at [616, 508] on body "Spender nicht gefunden Patenschaft nicht gefunden Partner nicht gefunden !!!! B…" at bounding box center [558, 300] width 1005 height 509
drag, startPoint x: 158, startPoint y: 124, endPoint x: 59, endPoint y: 111, distance: 99.6
click at [59, 111] on div "Search: Mit ID: Hinweis :ID sollte mindestens 5 Ziffern sein Name: Hinweis :Nam…" at bounding box center [558, 273] width 1005 height 389
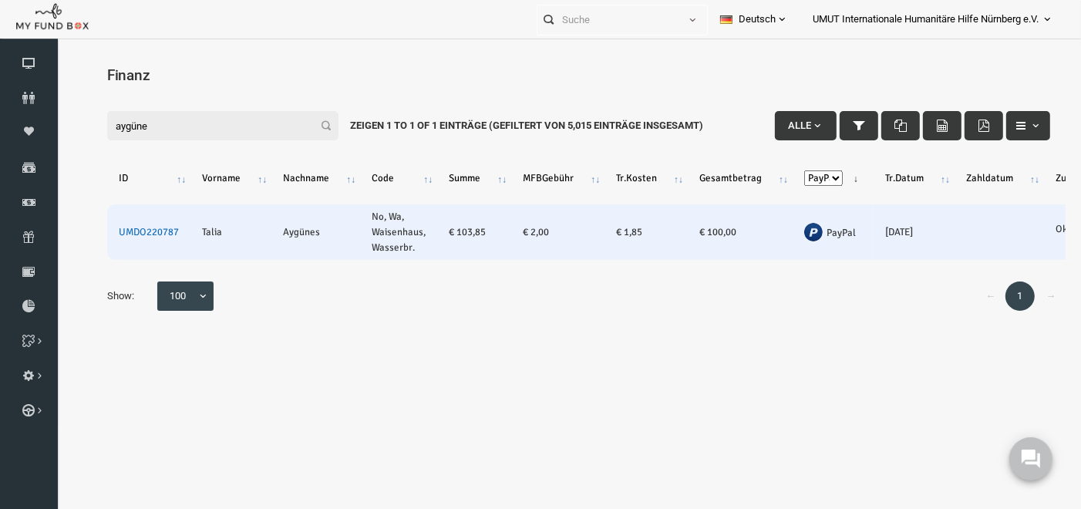
type input "aygüne"
click at [133, 226] on link "UMDO220787" at bounding box center [128, 231] width 60 height 12
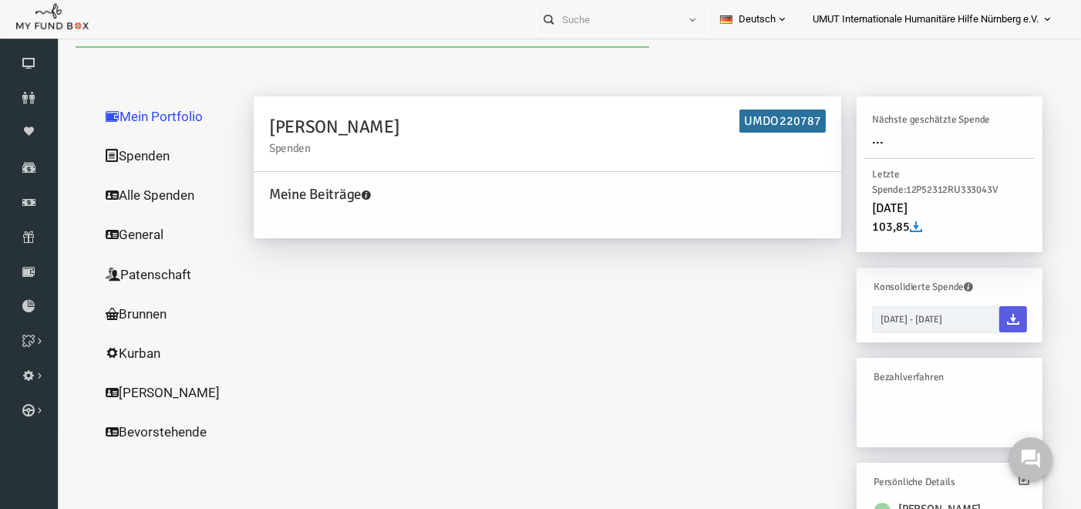
click at [104, 154] on link "Spenden" at bounding box center [148, 155] width 154 height 40
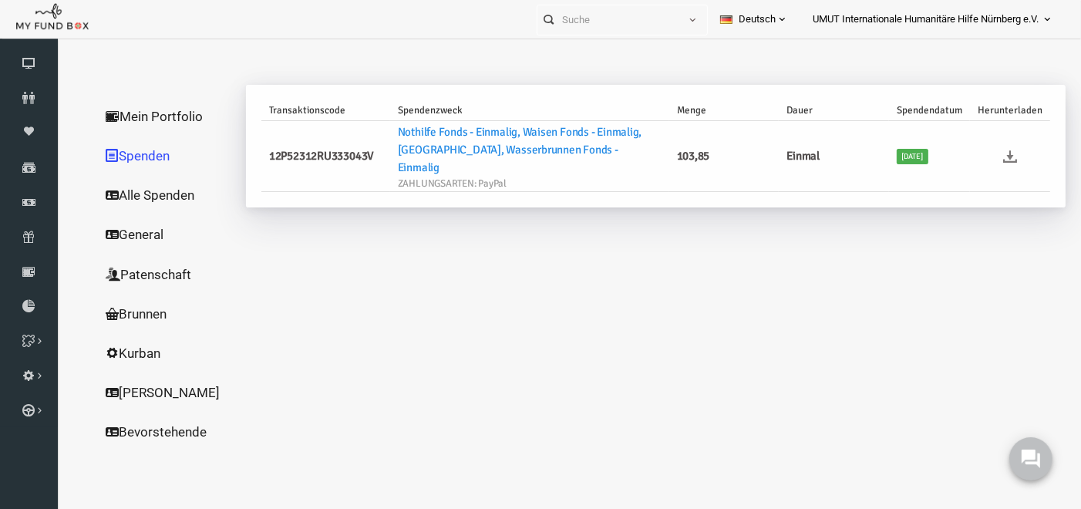
click at [990, 157] on icon at bounding box center [990, 156] width 14 height 14
click at [22, 194] on link "Finanz" at bounding box center [29, 202] width 58 height 34
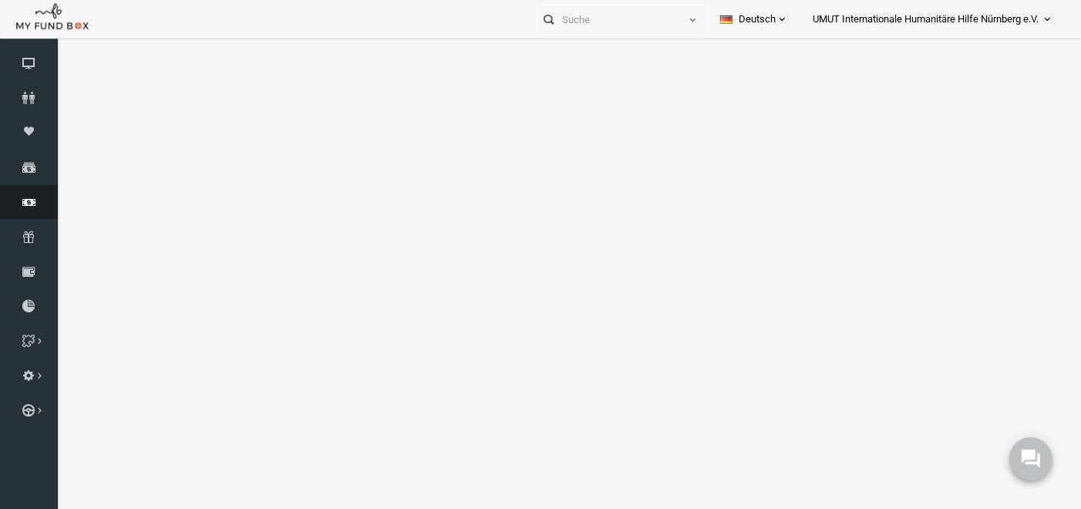
select select "100"
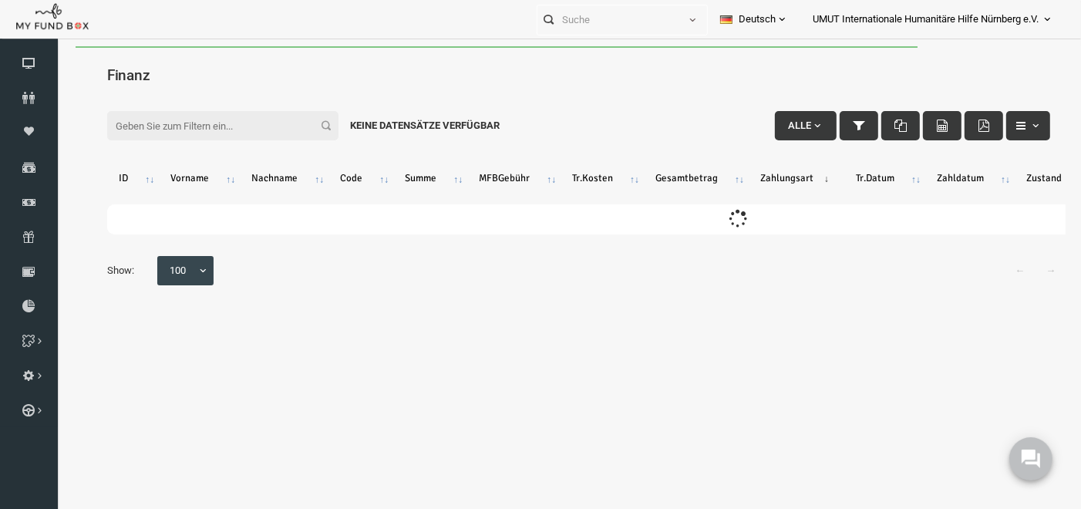
click at [126, 124] on input "Filter:" at bounding box center [201, 124] width 231 height 29
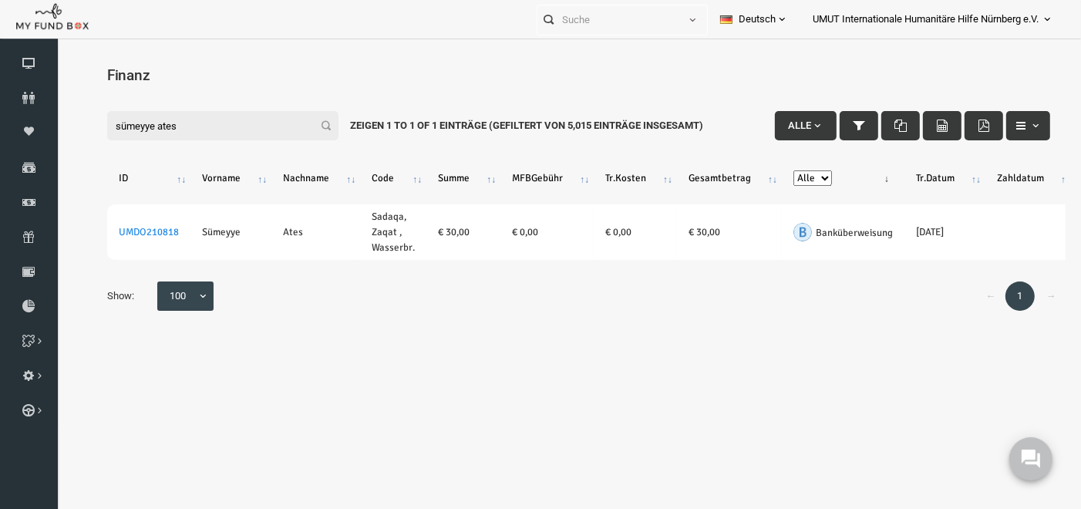
type input "sümeyye ates"
click at [795, 175] on select "Alle Banküberweisung KreditKarte Bargeld Kreditkarte (Offline) PayPal Sepa Sofo…" at bounding box center [792, 177] width 39 height 15
select select "PayPal"
click at [773, 170] on select "Alle Banküberweisung KreditKarte Bargeld Kreditkarte (Offline) PayPal Sepa Sofo…" at bounding box center [792, 177] width 39 height 15
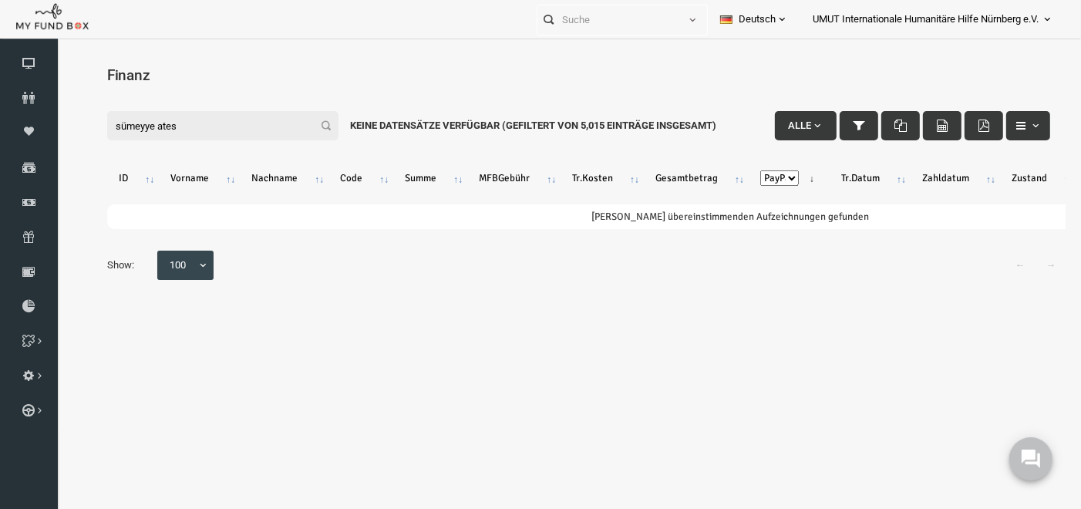
drag, startPoint x: 175, startPoint y: 123, endPoint x: 62, endPoint y: 120, distance: 113.5
click at [62, 120] on div "Search: Mit ID: Hinweis :ID sollte mindestens 5 Ziffern sein Name: Hinweis :Nam…" at bounding box center [558, 194] width 1005 height 231
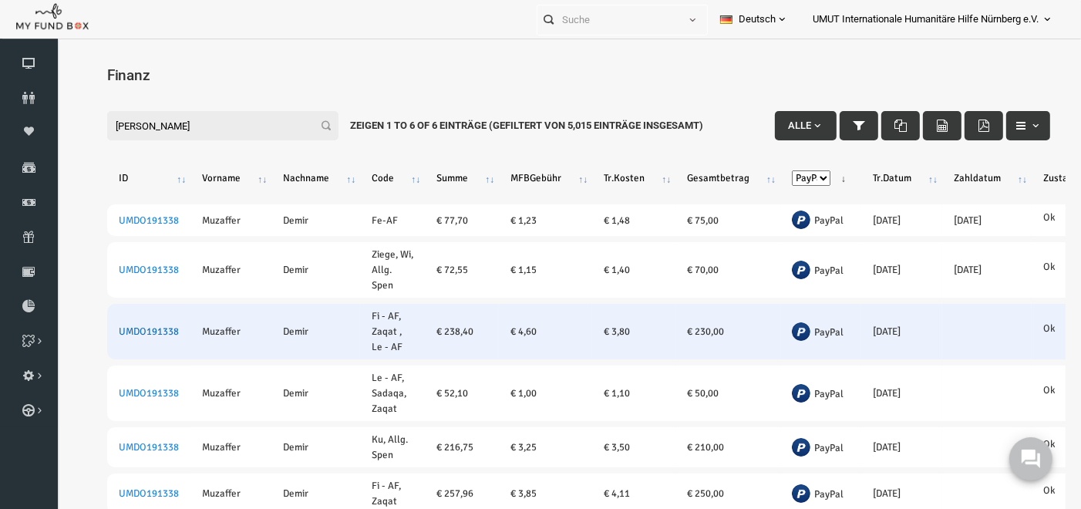
type input "muzaffer demir"
click at [143, 325] on link "UMDO191338" at bounding box center [128, 331] width 60 height 12
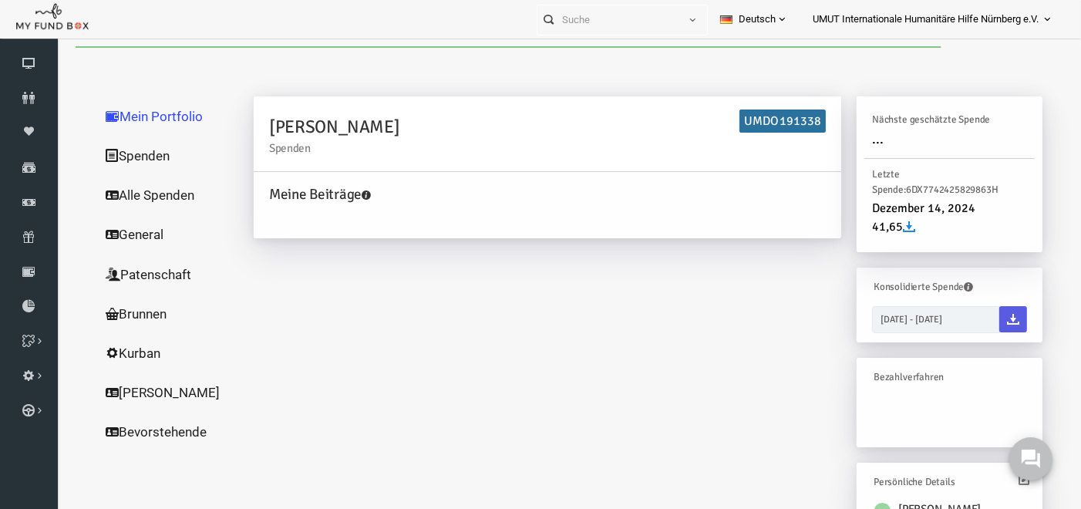
click at [115, 151] on link "Spenden" at bounding box center [148, 155] width 154 height 40
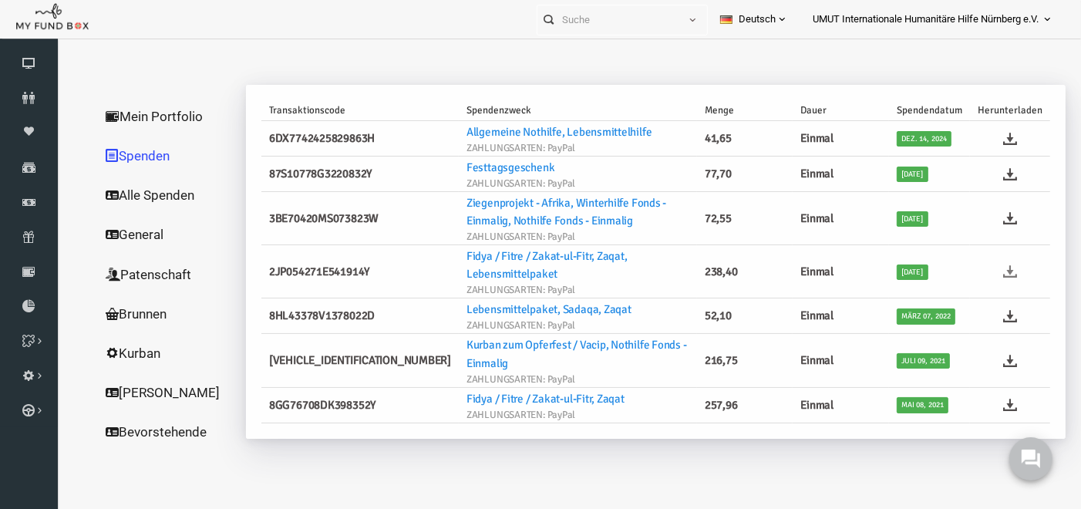
click at [992, 264] on icon at bounding box center [990, 271] width 14 height 14
click at [35, 199] on icon at bounding box center [29, 202] width 58 height 12
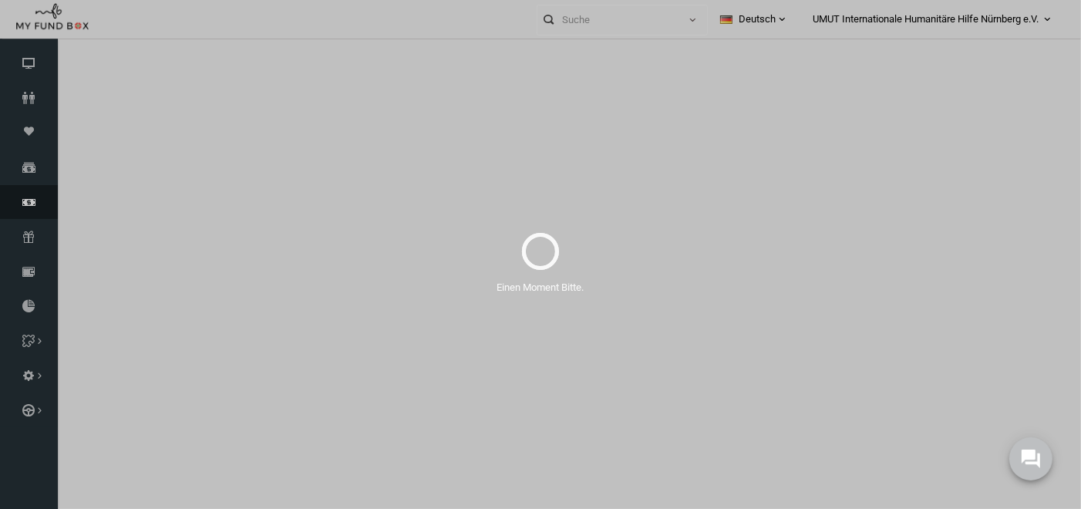
select select "100"
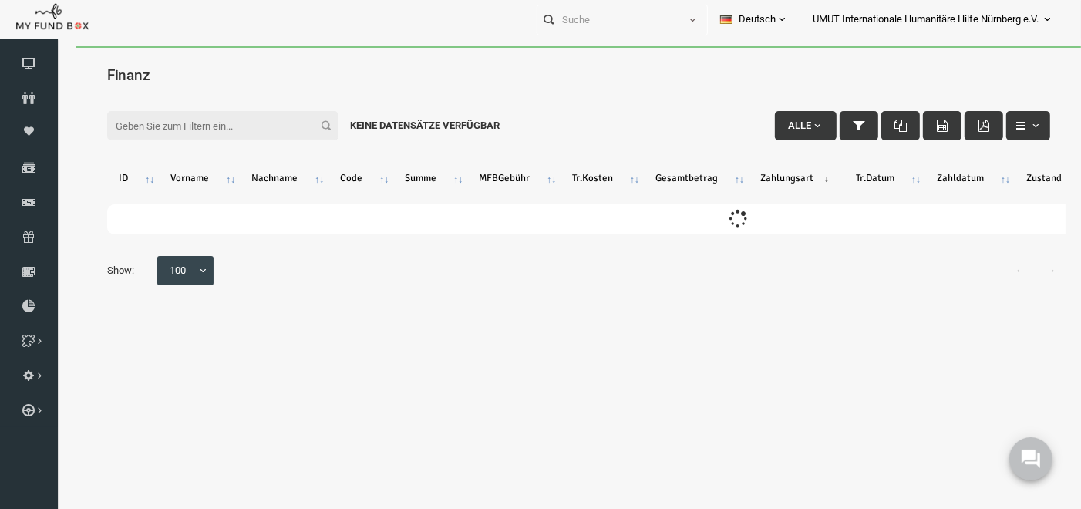
click at [183, 126] on input "Filter:" at bounding box center [201, 124] width 231 height 29
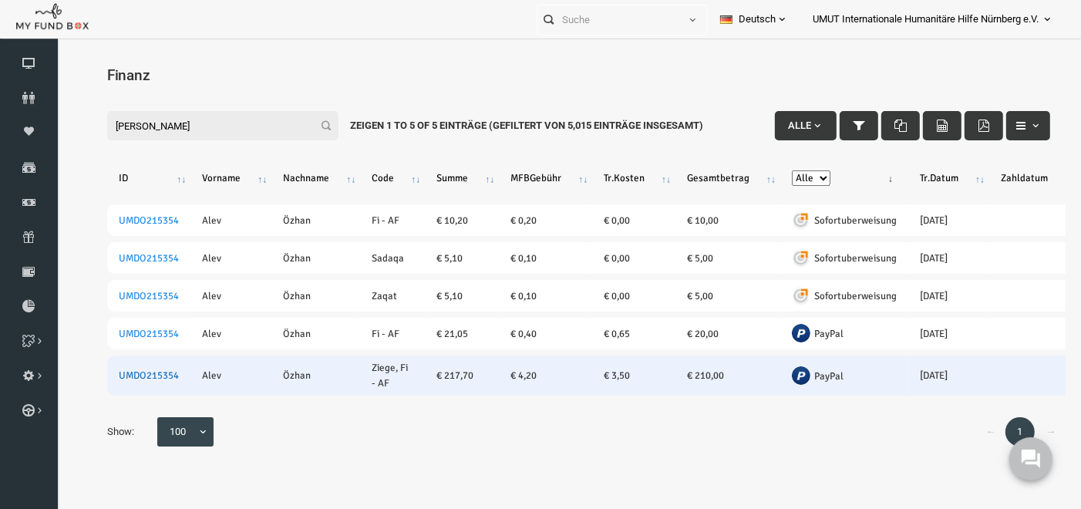
type input "alev özhan"
click at [121, 373] on link "UMDO215354" at bounding box center [128, 375] width 60 height 12
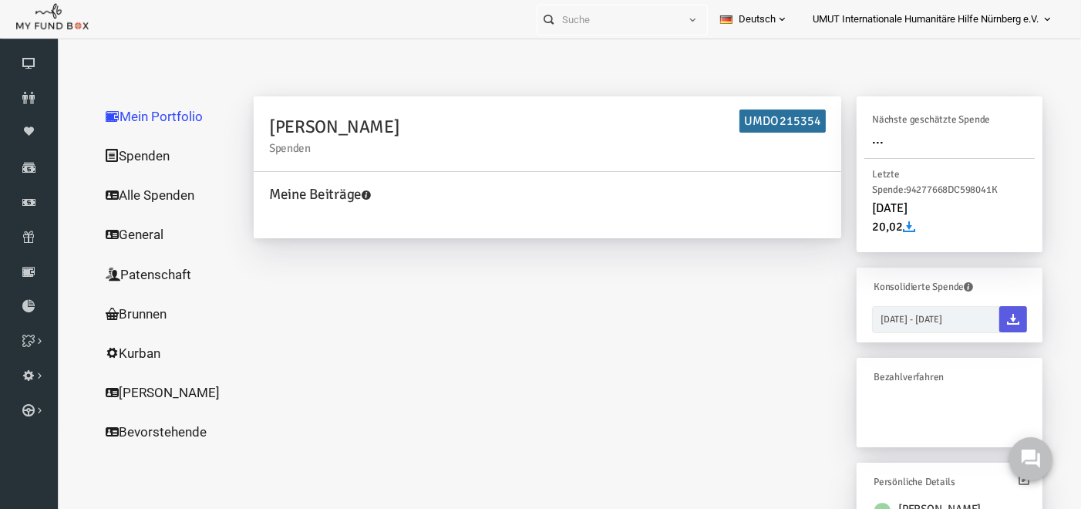
click at [130, 157] on link "Spenden" at bounding box center [148, 155] width 154 height 40
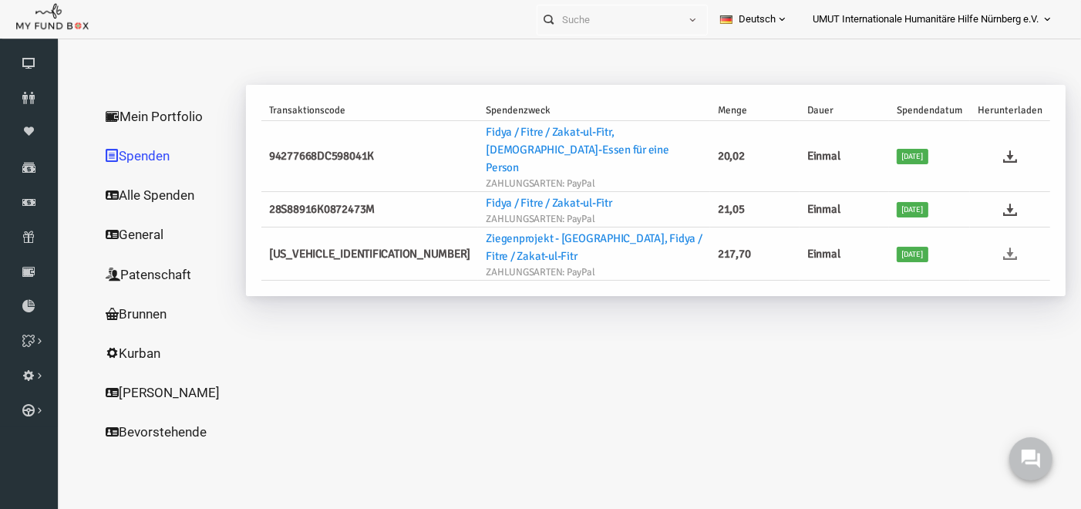
click at [987, 246] on icon at bounding box center [990, 253] width 14 height 14
click at [27, 216] on link "Finanz" at bounding box center [29, 202] width 58 height 34
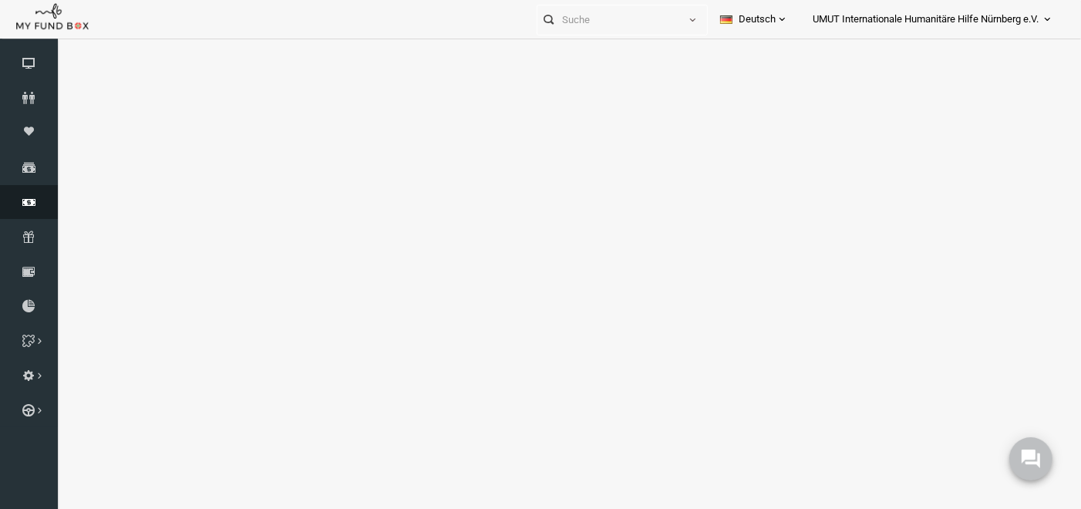
select select "100"
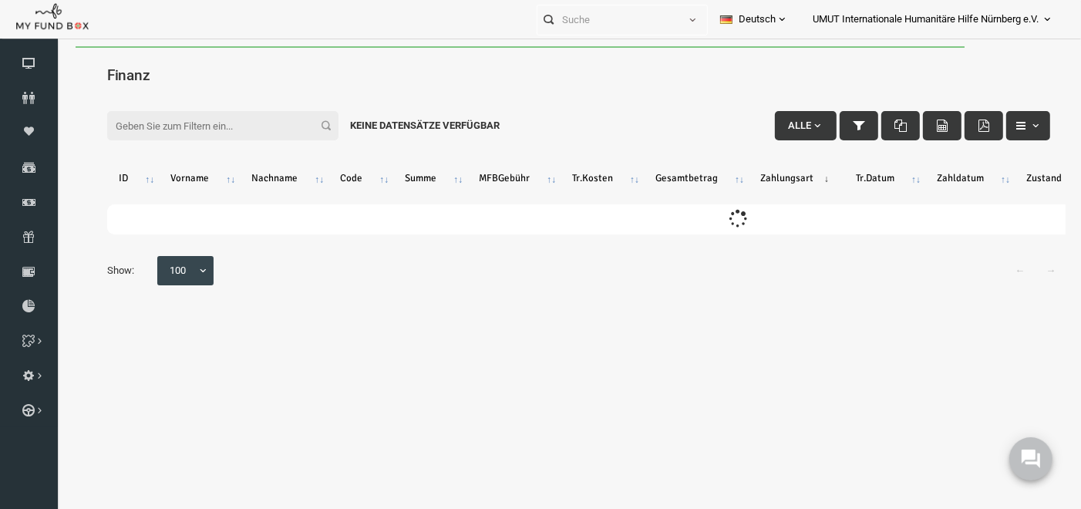
click at [203, 120] on input "Filter:" at bounding box center [201, 124] width 231 height 29
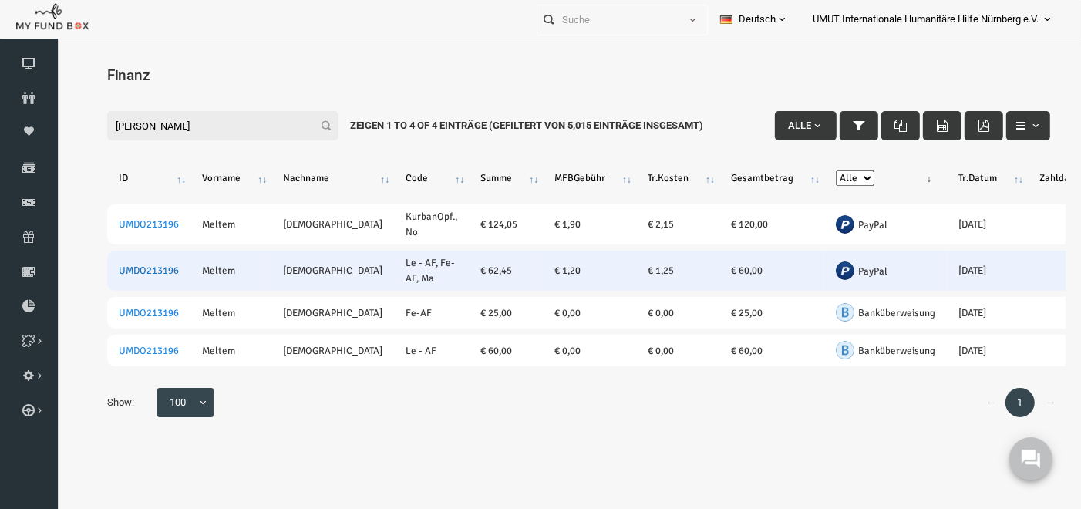
type input "meltem doganay"
click at [143, 265] on link "UMDO213196" at bounding box center [128, 270] width 60 height 12
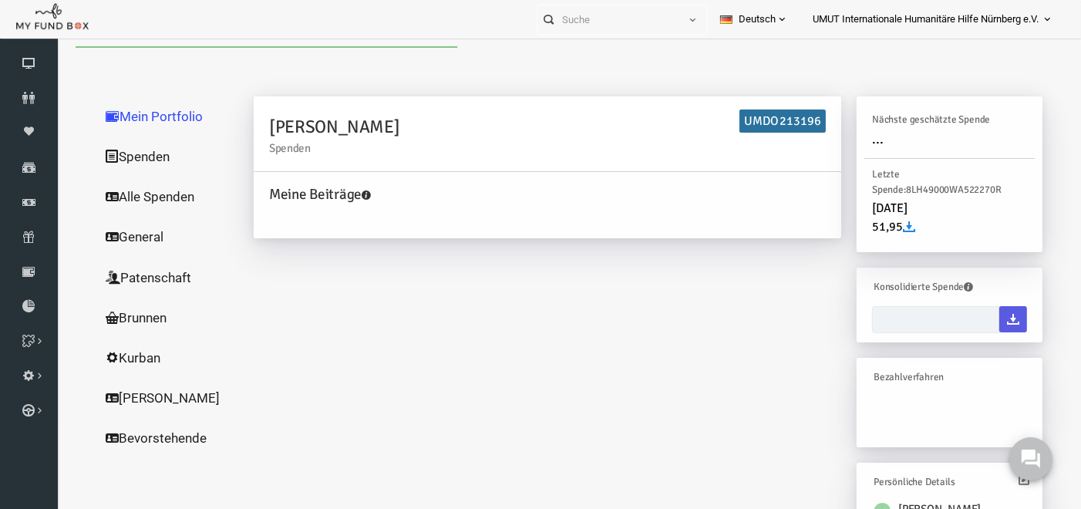
type input "[DATE] - [DATE]"
click at [141, 157] on link "Spenden" at bounding box center [148, 156] width 154 height 40
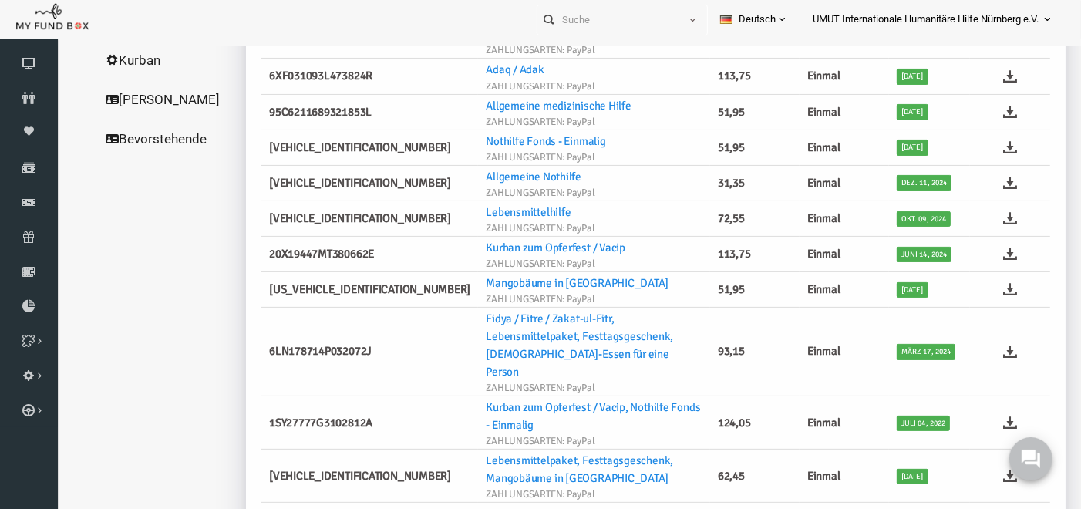
scroll to position [301, 0]
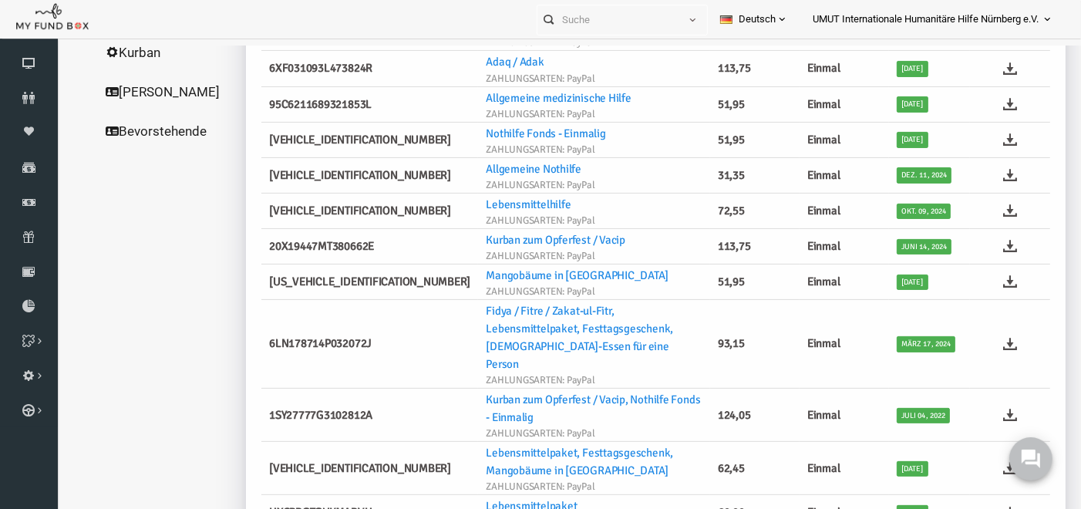
drag, startPoint x: 1056, startPoint y: 84, endPoint x: 1138, endPoint y: 332, distance: 261.0
click at [983, 460] on icon at bounding box center [990, 467] width 14 height 14
click at [29, 201] on icon at bounding box center [29, 202] width 58 height 12
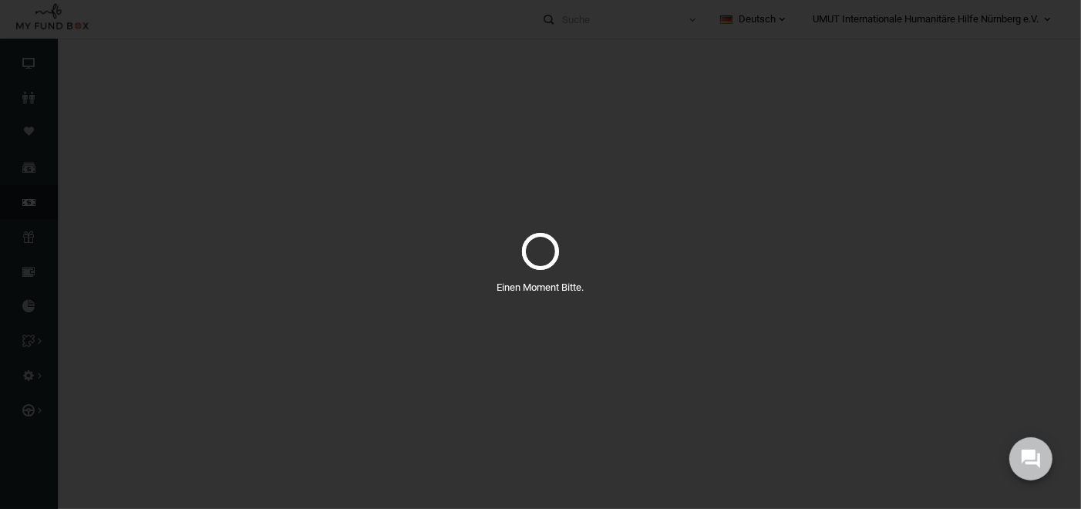
select select "100"
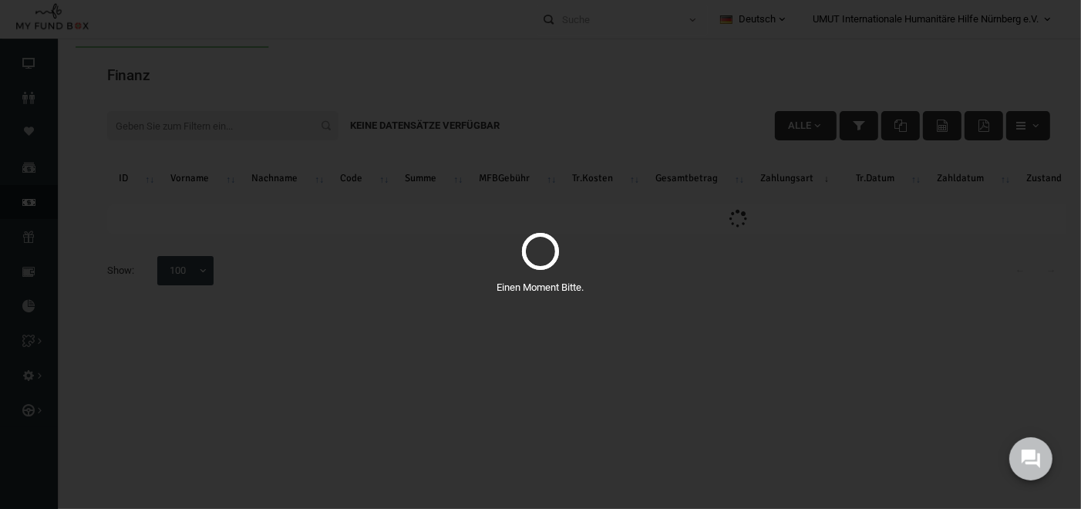
scroll to position [0, 0]
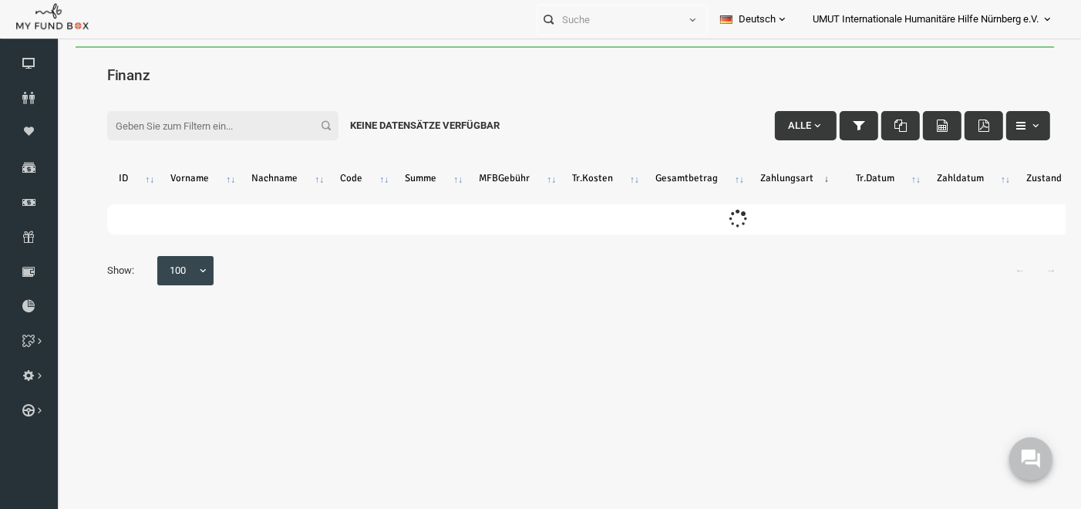
click at [152, 123] on input "Filter:" at bounding box center [201, 124] width 231 height 29
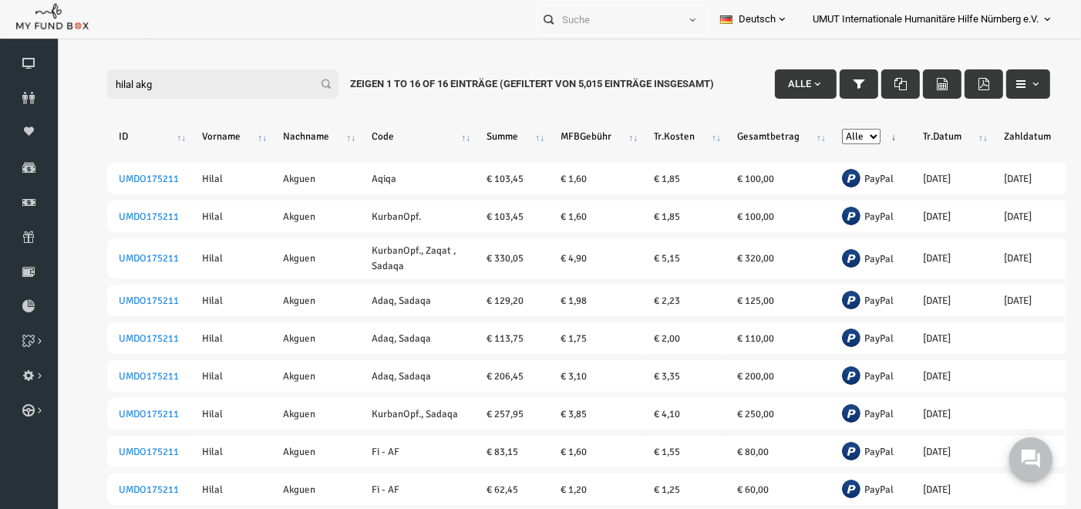
scroll to position [50, 0]
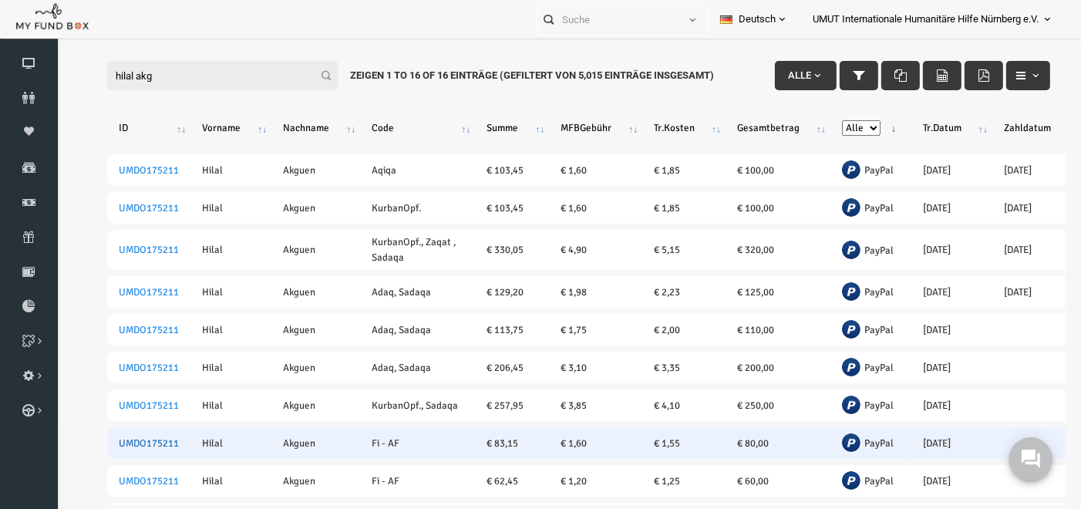
type input "hilal akg"
click at [130, 450] on link "UMDO175211" at bounding box center [128, 443] width 60 height 12
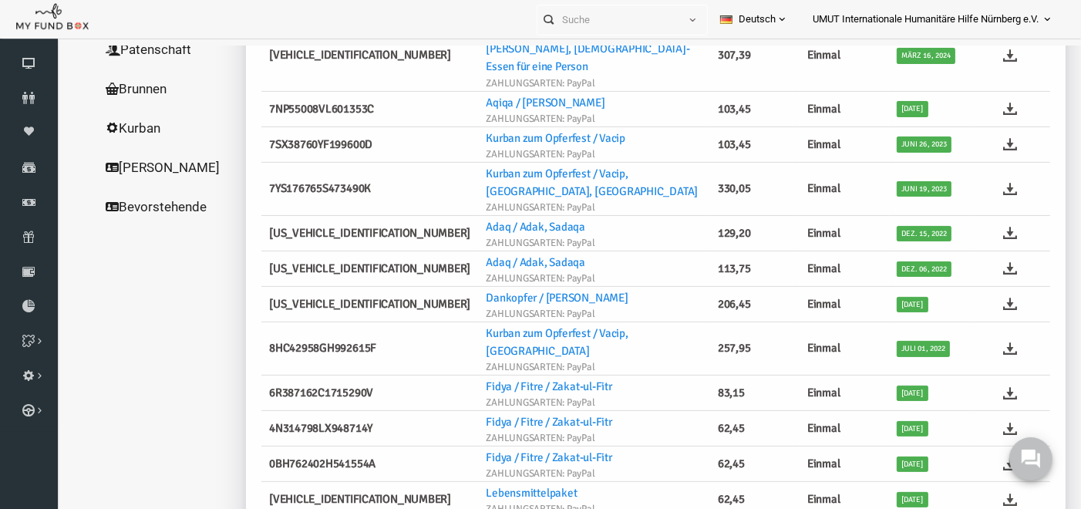
scroll to position [240, 0]
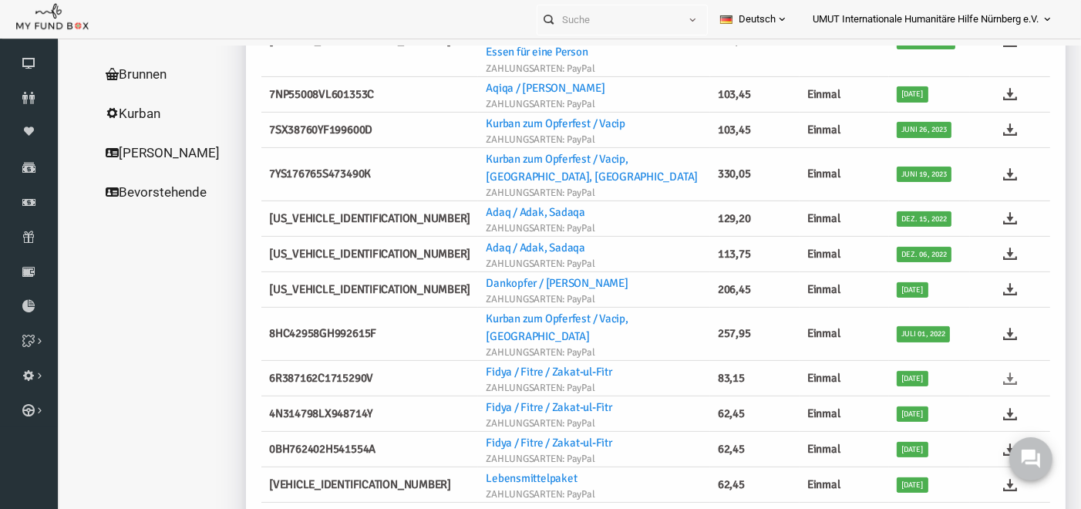
click at [983, 371] on icon at bounding box center [990, 378] width 14 height 14
click at [32, 197] on icon at bounding box center [29, 202] width 58 height 12
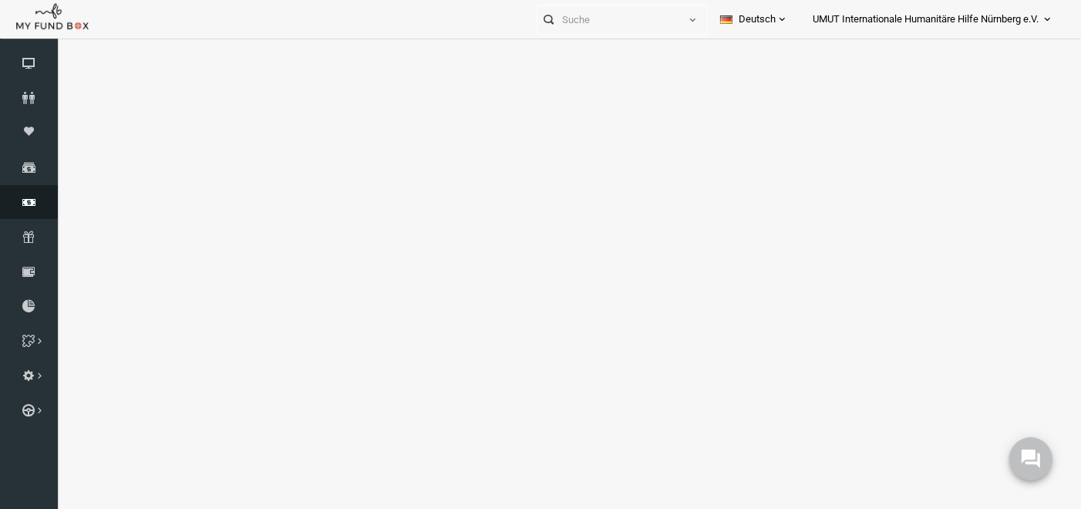
select select "100"
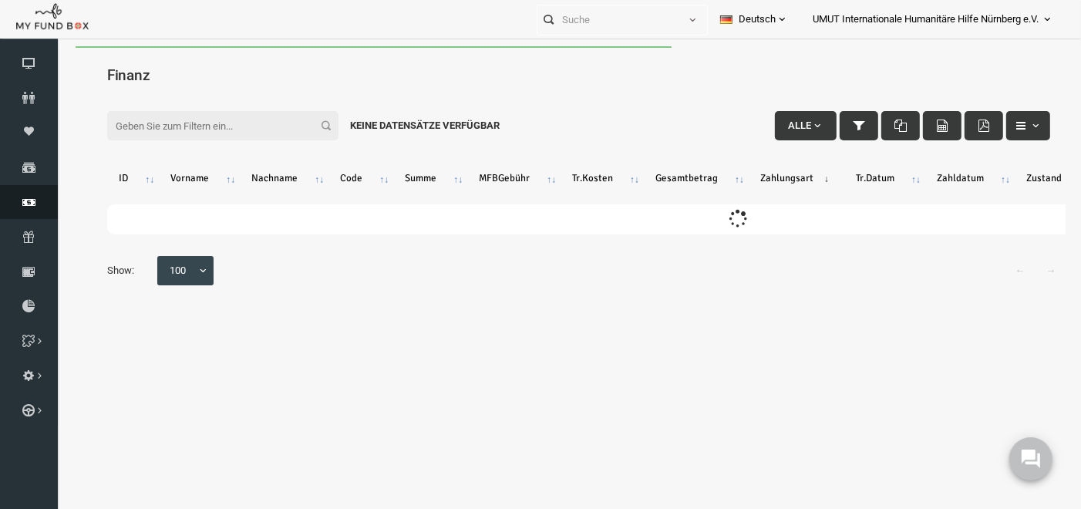
scroll to position [0, 0]
click at [183, 120] on input "Filter:" at bounding box center [201, 124] width 231 height 29
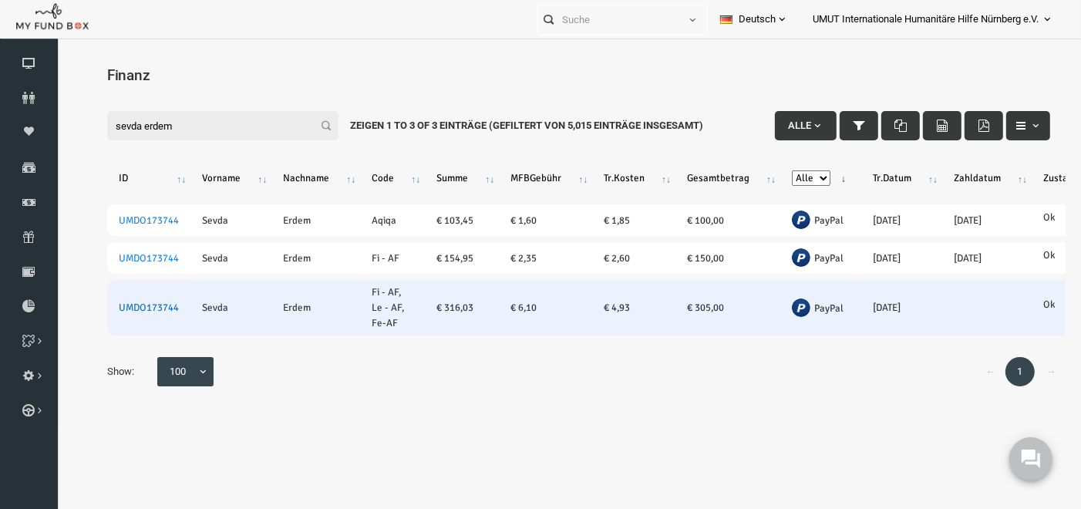
type input "sevda erdem"
click at [126, 301] on link "UMDO173744" at bounding box center [128, 307] width 60 height 12
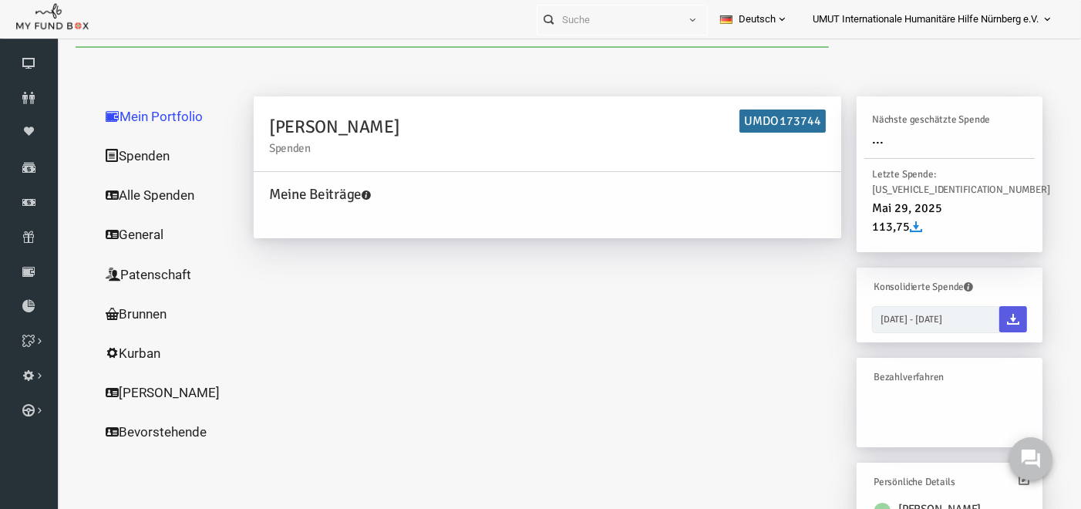
click at [120, 156] on link "Spenden" at bounding box center [148, 155] width 154 height 40
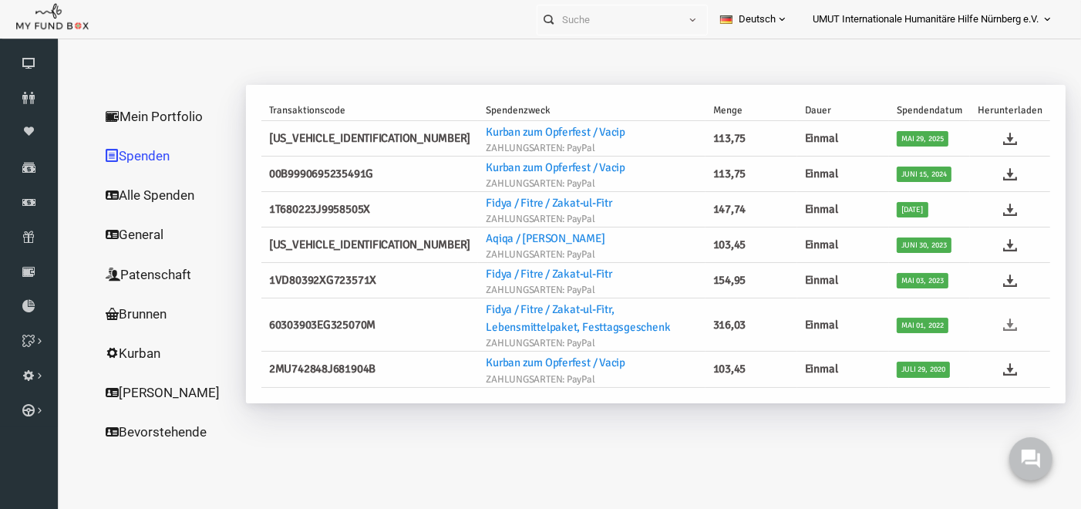
click at [985, 326] on icon at bounding box center [990, 324] width 14 height 14
click at [26, 194] on link "Finanz" at bounding box center [29, 202] width 58 height 34
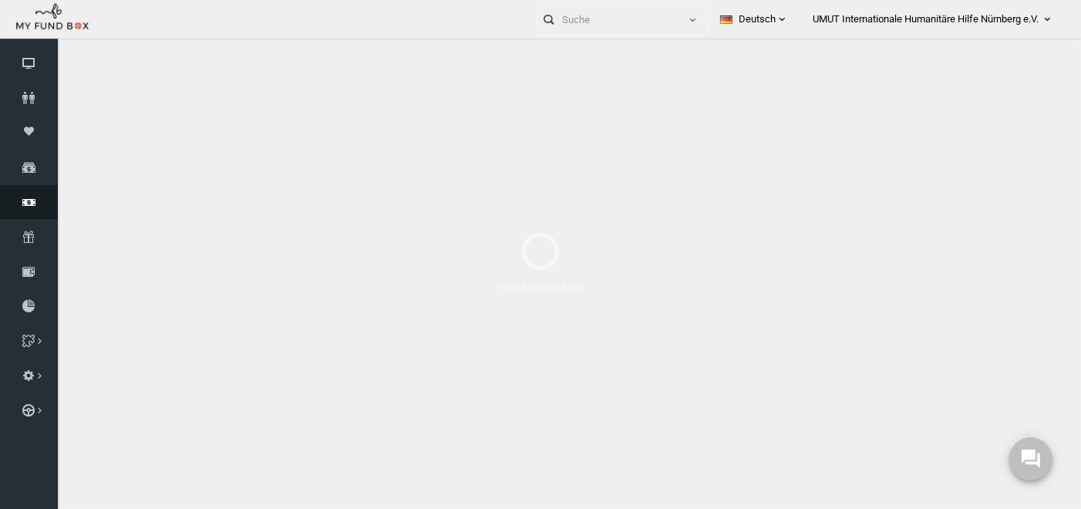
select select "100"
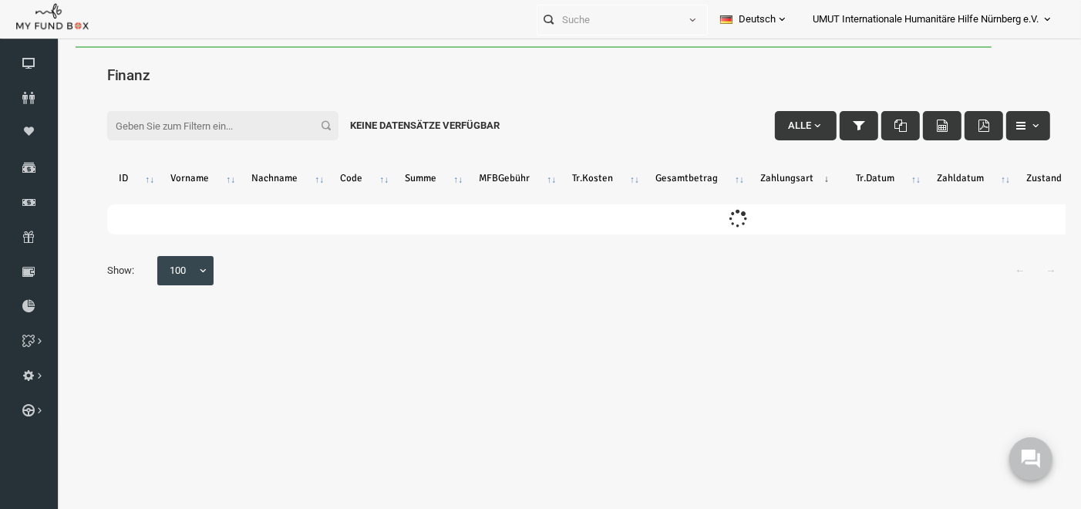
click at [157, 124] on input "Filter:" at bounding box center [201, 124] width 231 height 29
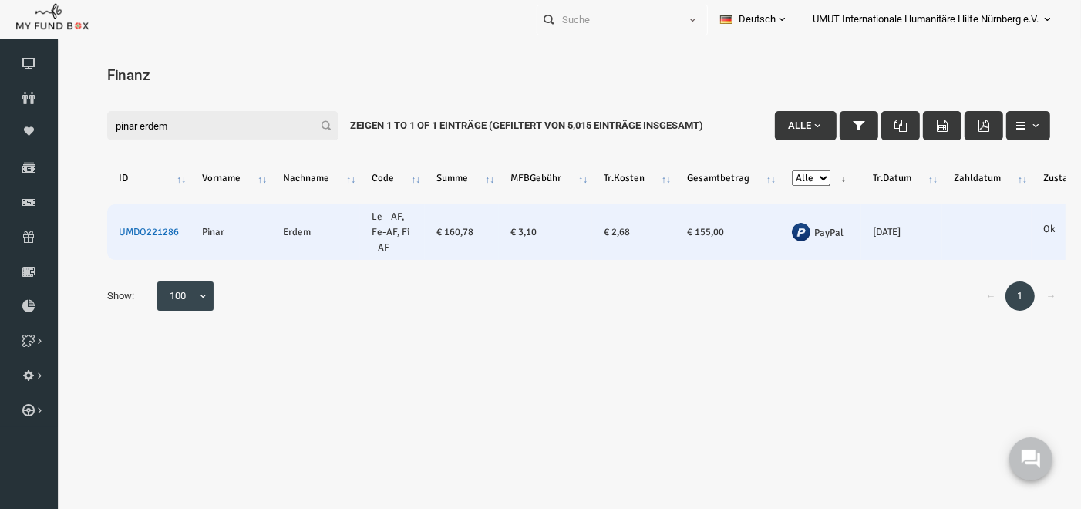
type input "pinar erdem"
click at [138, 228] on link "UMDO221286" at bounding box center [128, 231] width 60 height 12
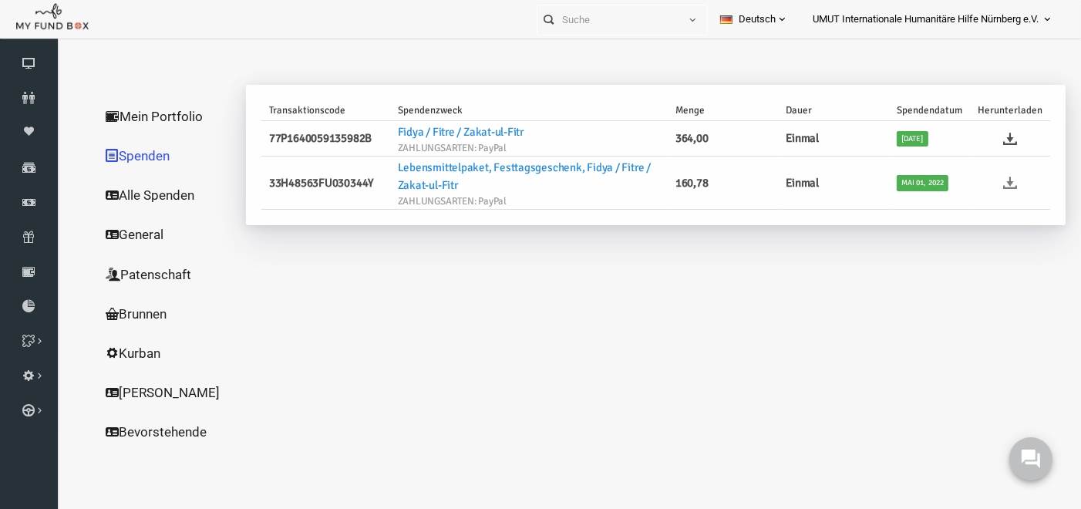
click at [994, 180] on icon at bounding box center [990, 182] width 14 height 14
click at [29, 199] on icon at bounding box center [29, 202] width 58 height 12
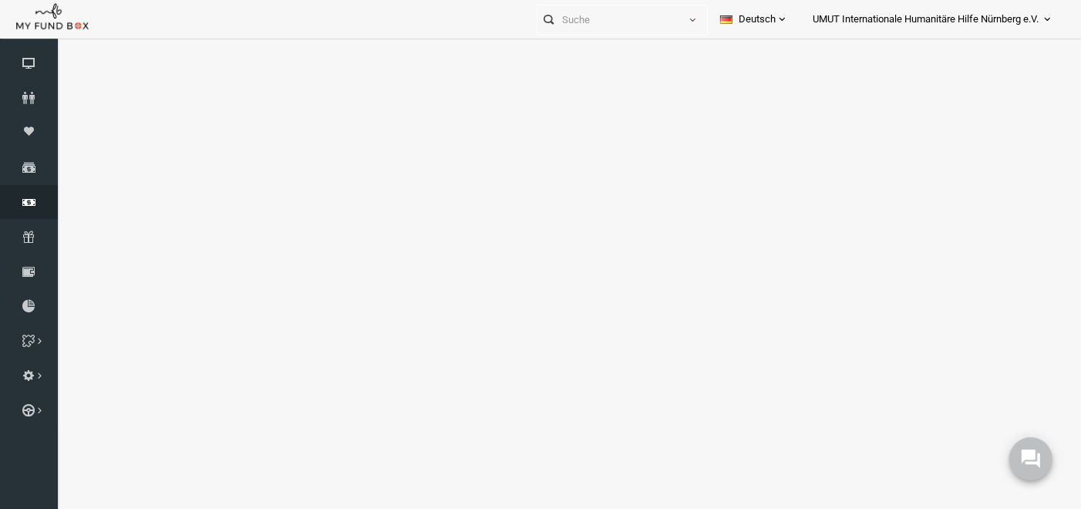
select select "100"
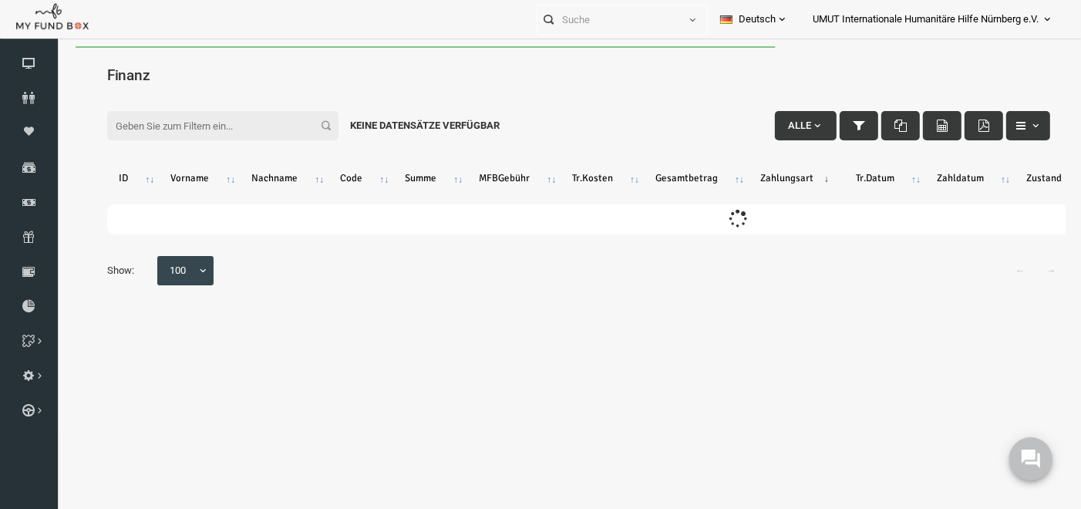
click at [211, 126] on input "Filter:" at bounding box center [201, 124] width 231 height 29
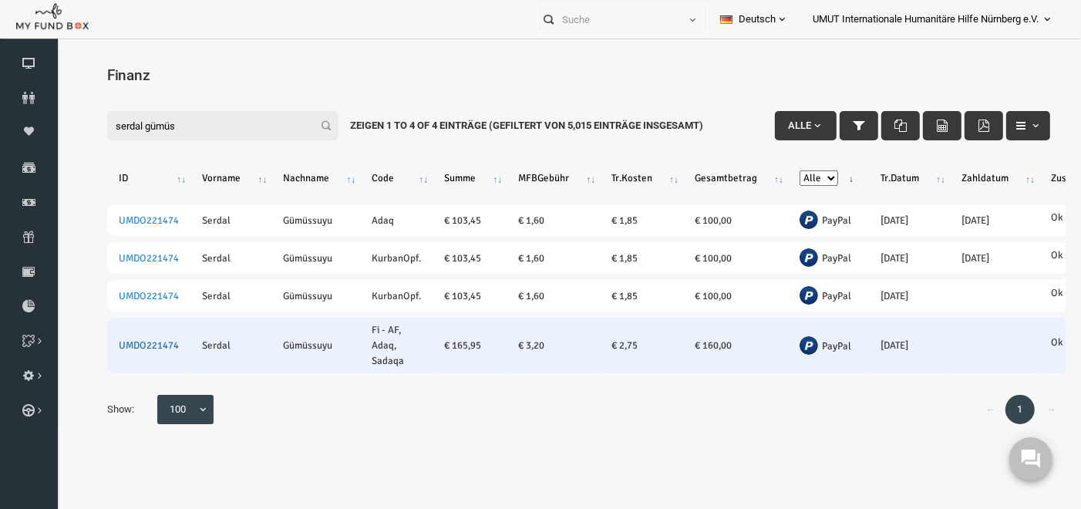
type input "serdal gümüs"
click at [123, 340] on link "UMDO221474" at bounding box center [128, 345] width 60 height 12
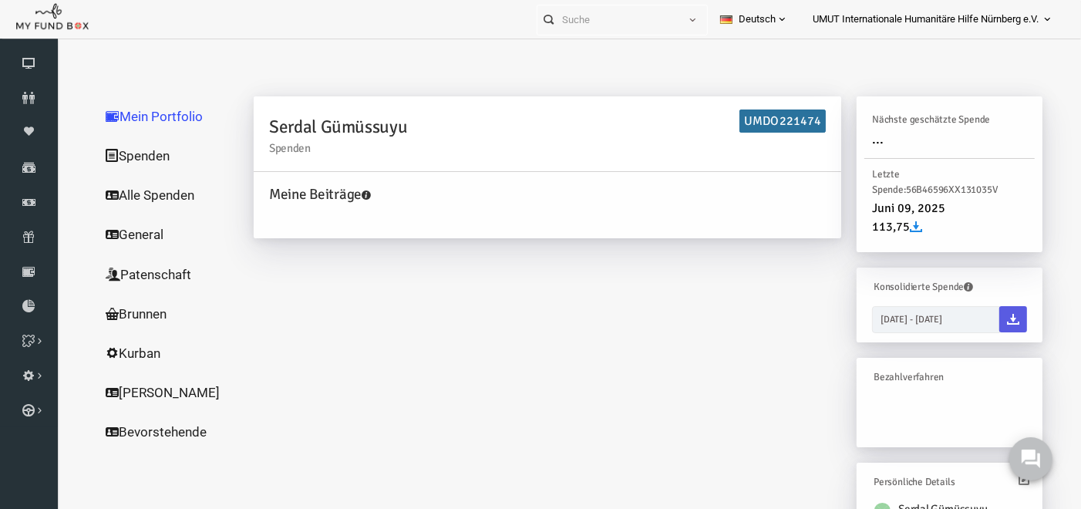
click at [131, 148] on link "Spenden" at bounding box center [148, 155] width 154 height 40
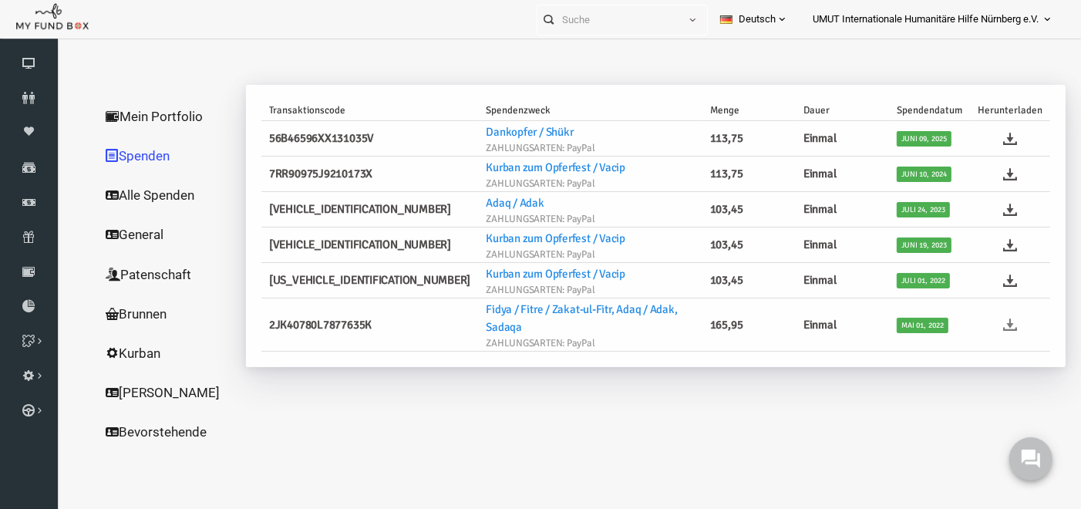
click at [987, 317] on icon at bounding box center [990, 324] width 14 height 14
click at [6, 201] on icon at bounding box center [29, 202] width 58 height 12
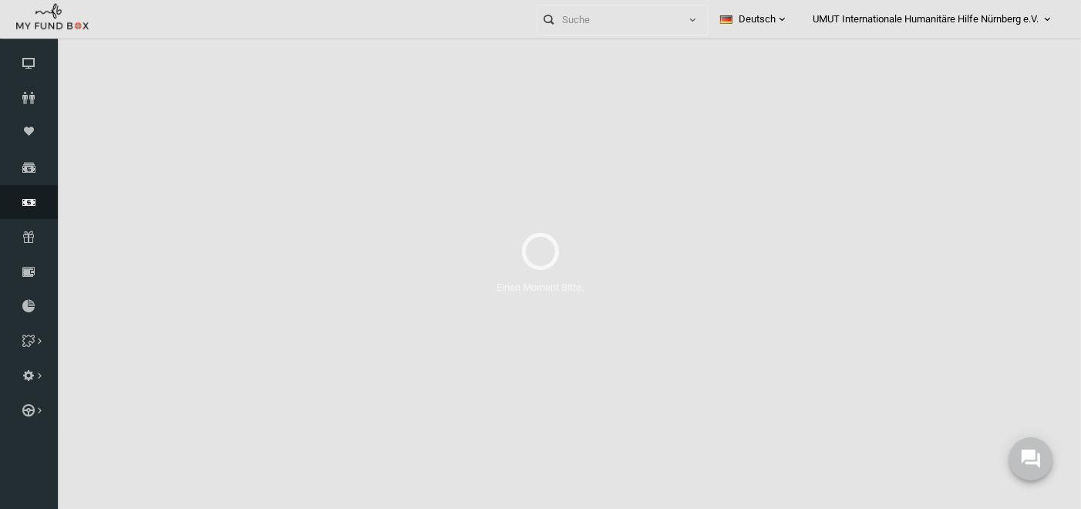
select select "100"
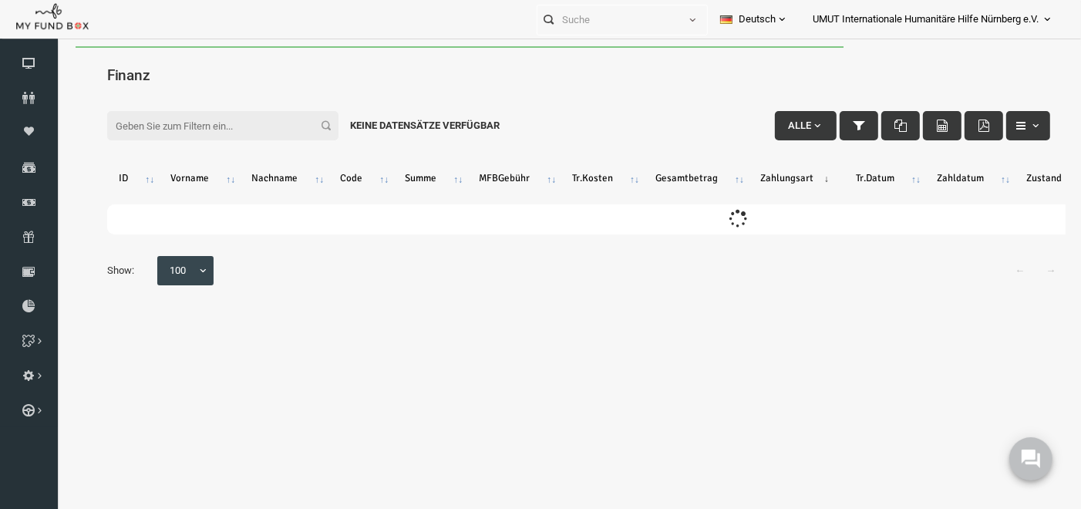
click at [164, 126] on input "Filter:" at bounding box center [201, 124] width 231 height 29
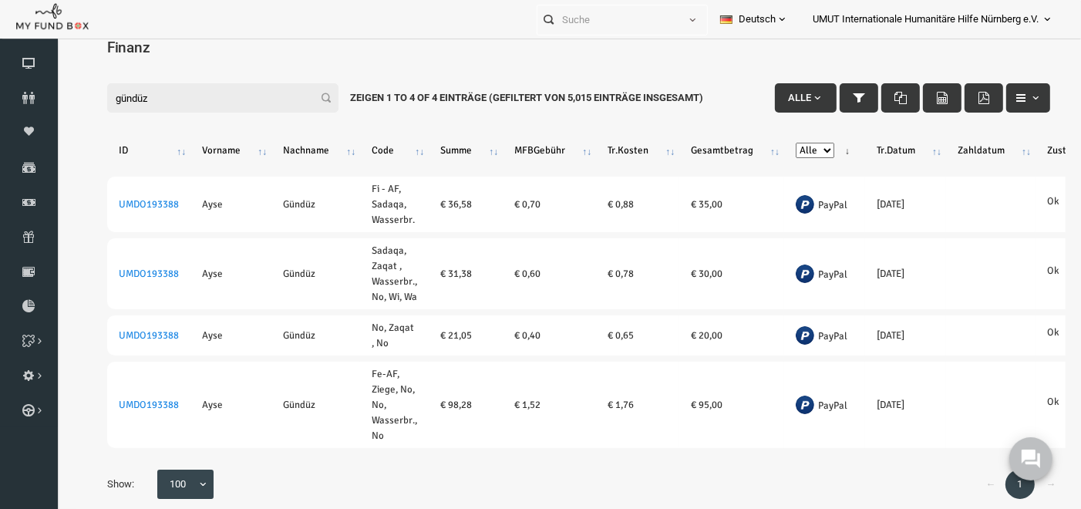
scroll to position [16, 0]
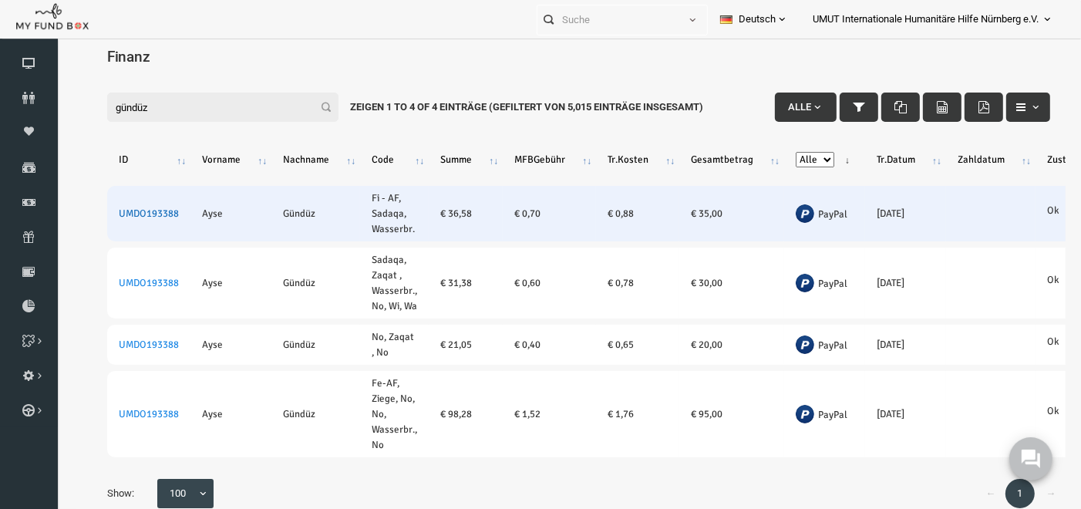
type input "gündüz"
click at [147, 207] on link "UMDO193388" at bounding box center [128, 213] width 60 height 12
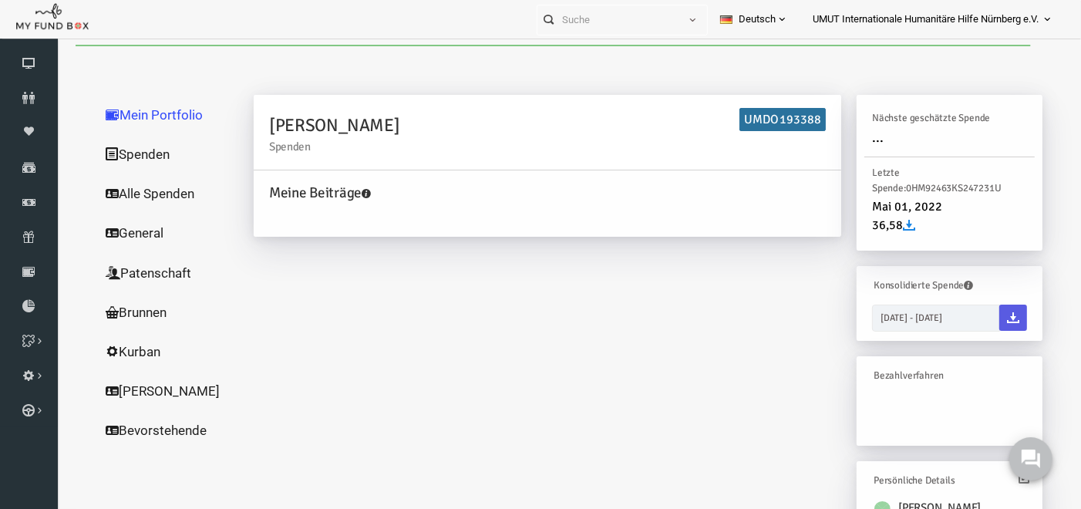
scroll to position [0, 0]
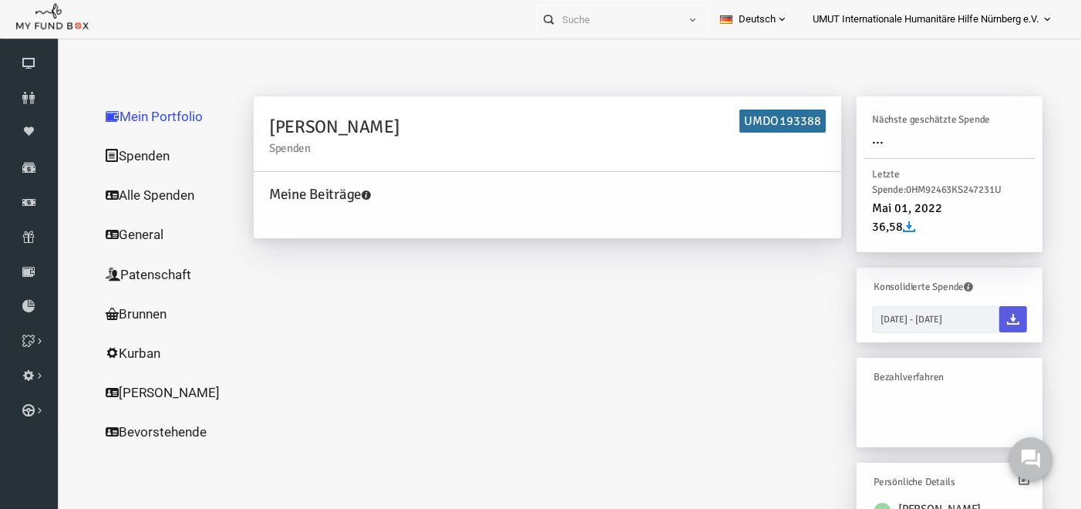
click at [135, 149] on link "Spenden" at bounding box center [148, 155] width 154 height 40
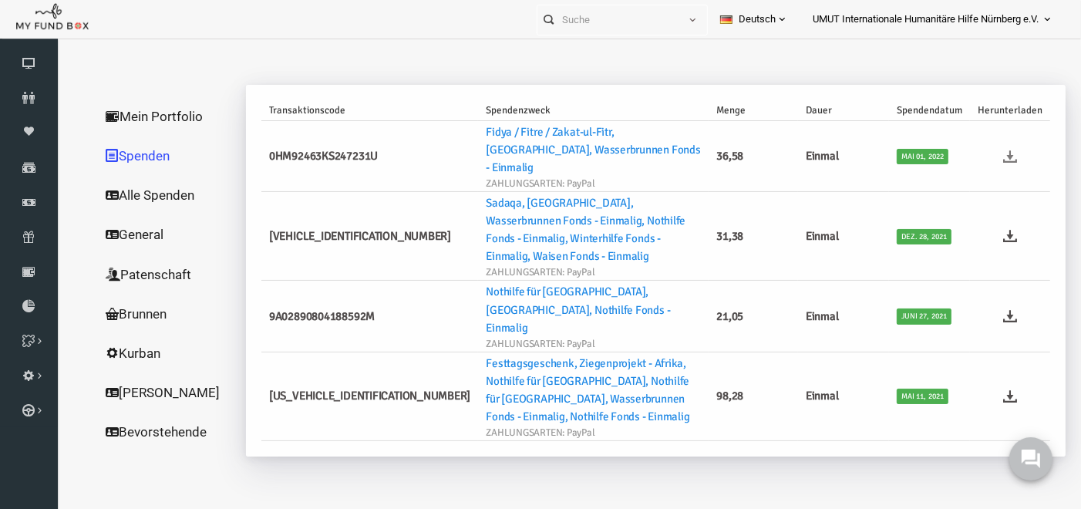
click at [990, 149] on icon at bounding box center [990, 156] width 14 height 14
click at [29, 200] on icon at bounding box center [29, 202] width 58 height 12
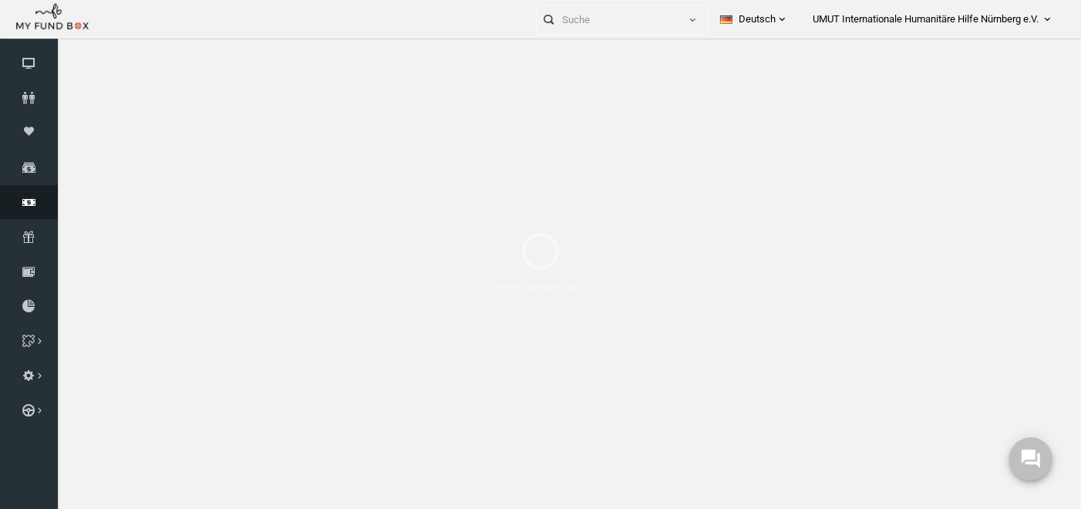
select select "100"
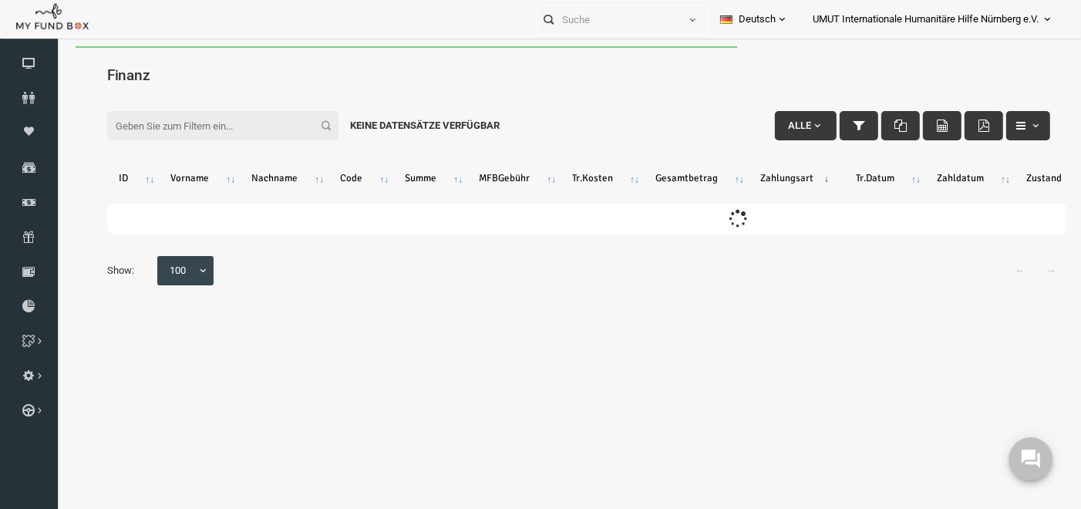
click at [176, 134] on input "Filter:" at bounding box center [201, 124] width 231 height 29
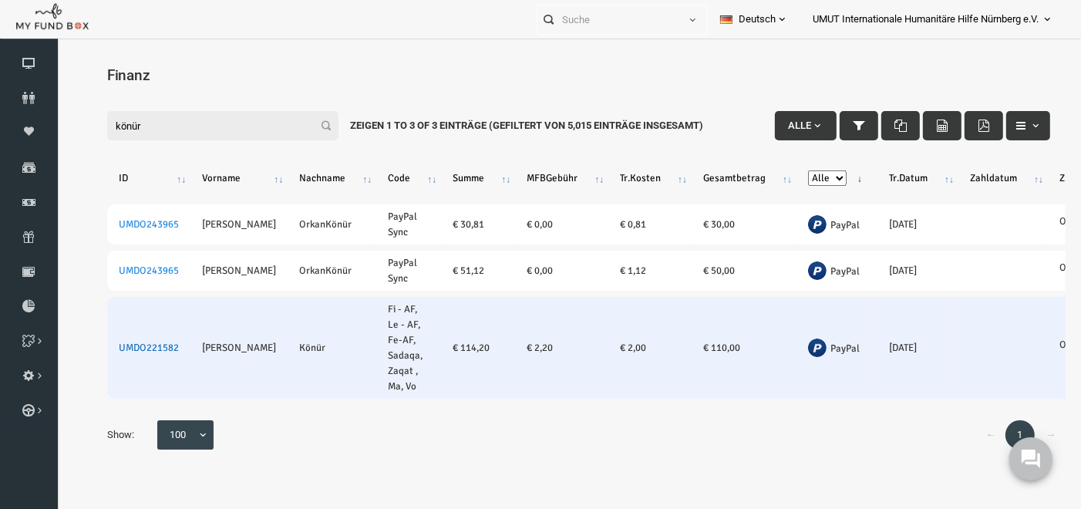
type input "könür"
click at [116, 345] on link "UMDO221582" at bounding box center [128, 347] width 60 height 12
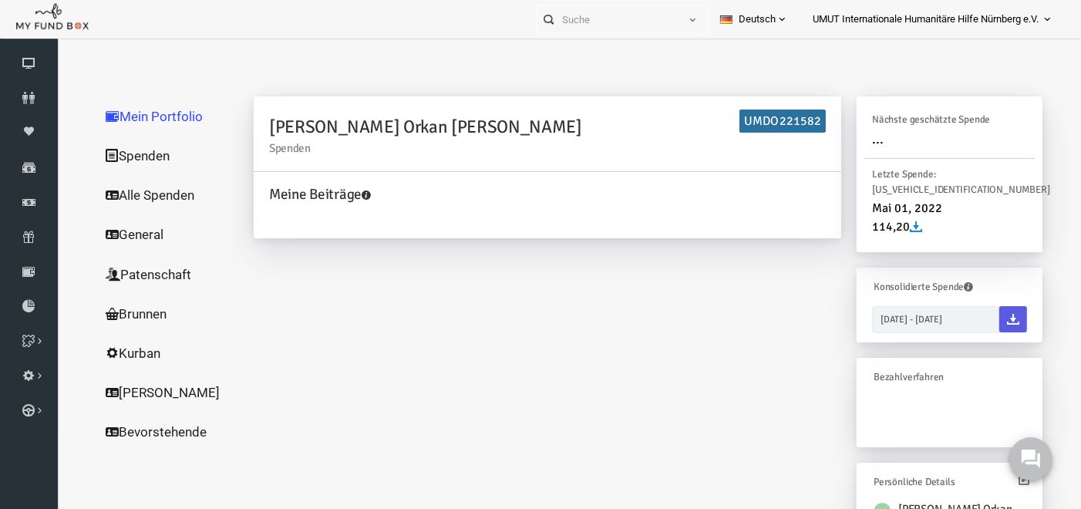
click at [130, 149] on link "Spenden" at bounding box center [148, 155] width 154 height 40
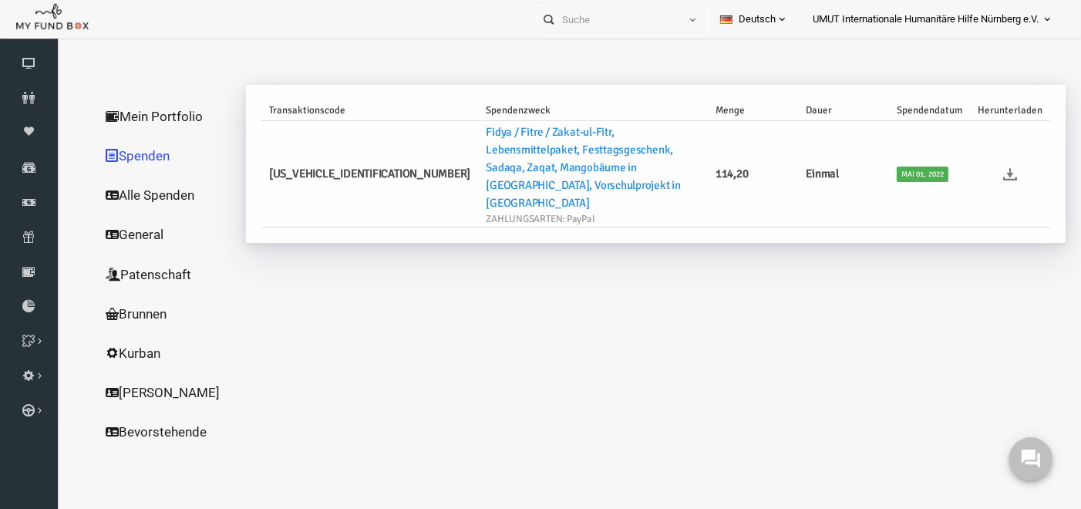
click at [990, 167] on icon at bounding box center [990, 174] width 14 height 14
click at [27, 204] on icon at bounding box center [29, 202] width 58 height 12
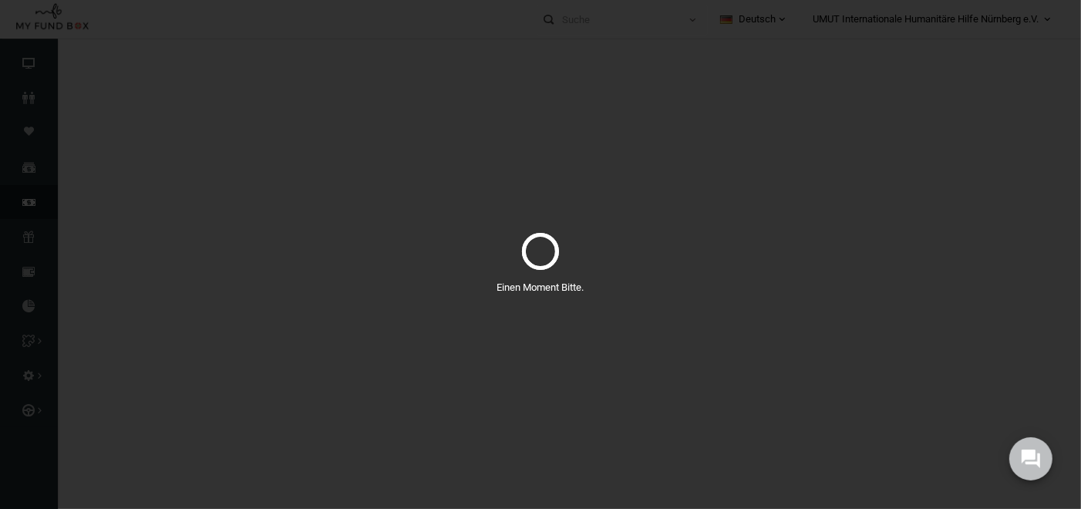
select select "100"
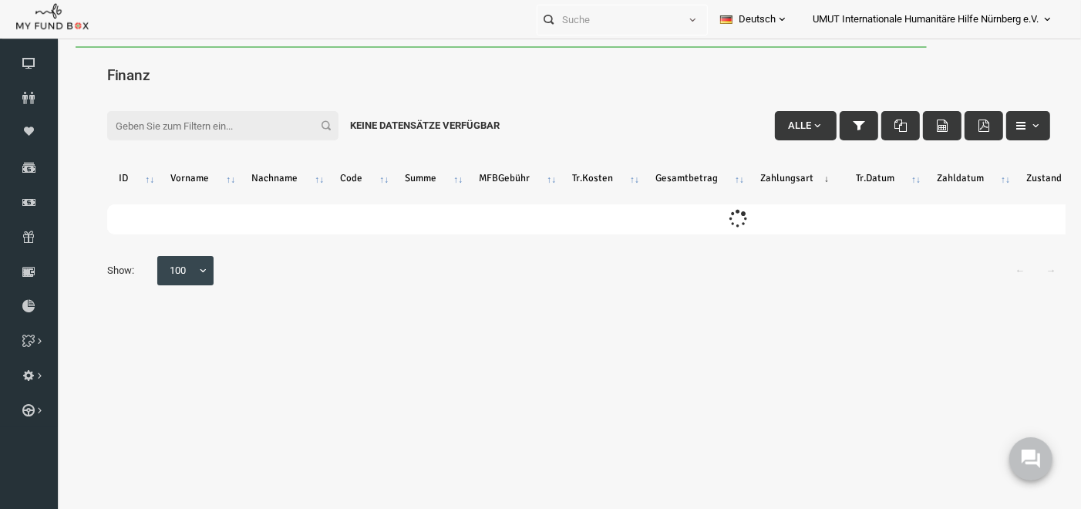
click at [162, 120] on input "Filter:" at bounding box center [201, 124] width 231 height 29
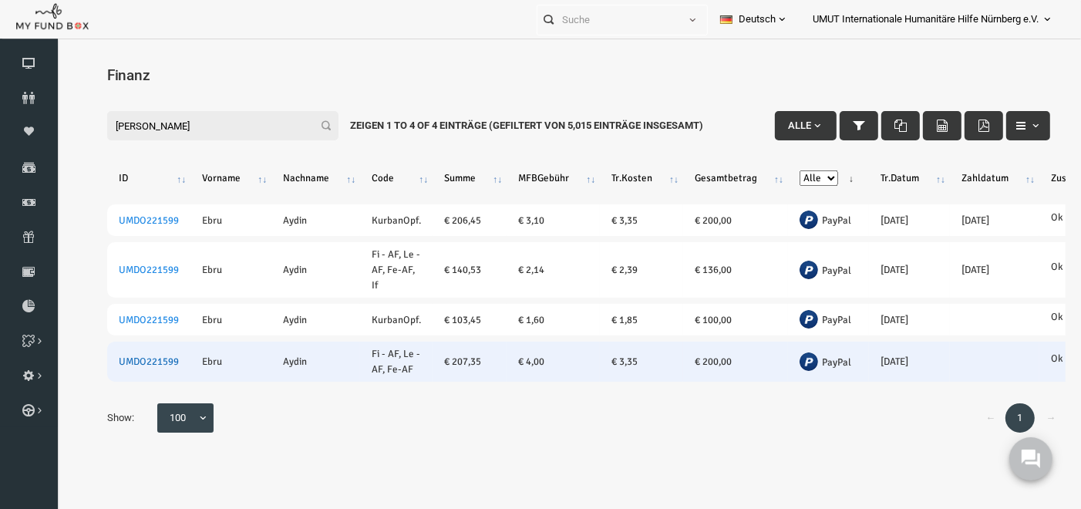
type input "ebru aydin"
click at [144, 358] on link "UMDO221599" at bounding box center [128, 361] width 60 height 12
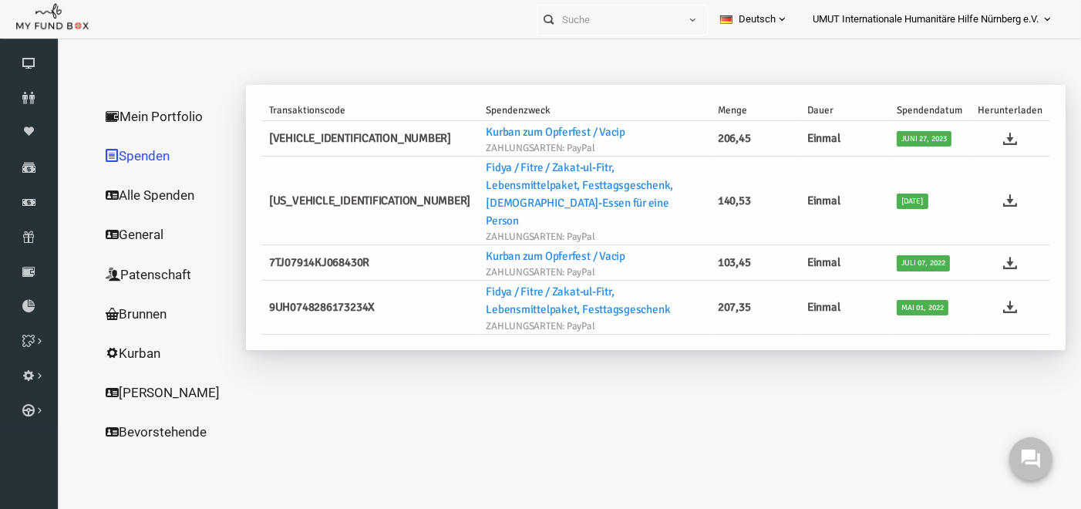
click at [983, 299] on ul at bounding box center [989, 306] width 65 height 14
click at [995, 299] on icon at bounding box center [990, 306] width 14 height 14
click at [27, 196] on icon at bounding box center [29, 202] width 58 height 12
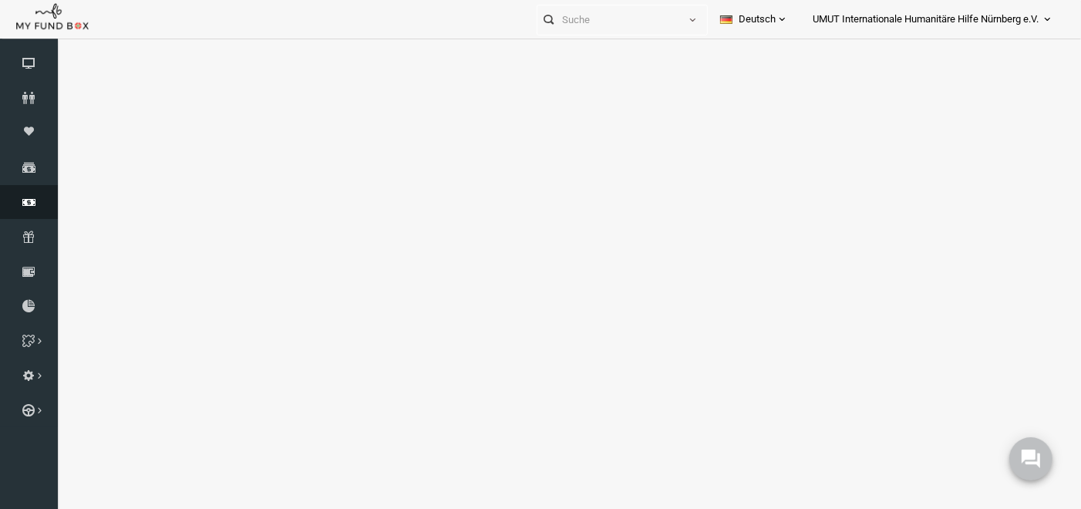
select select "100"
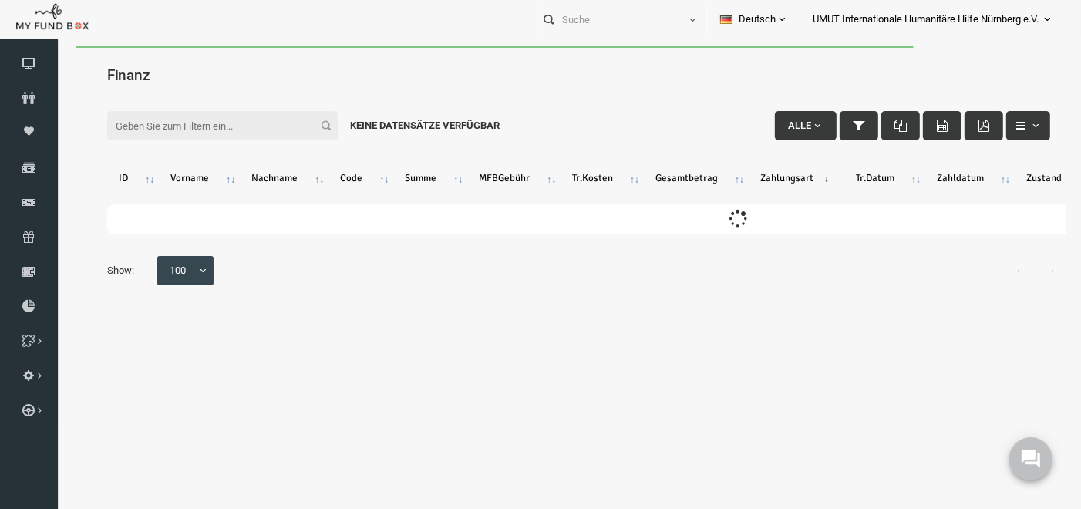
click at [167, 133] on input "Filter:" at bounding box center [201, 124] width 231 height 29
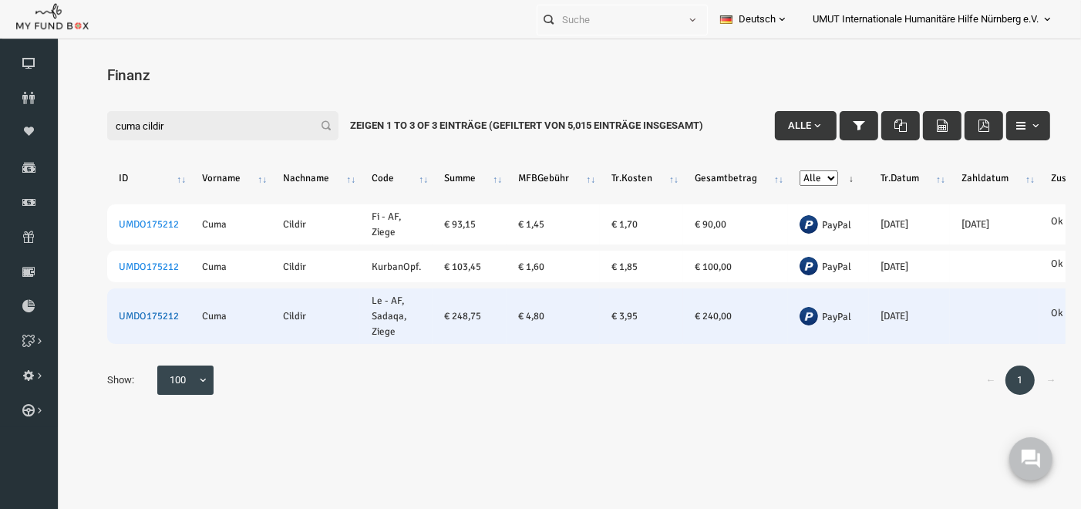
type input "cuma cildir"
click at [133, 315] on link "UMDO175212" at bounding box center [128, 315] width 60 height 12
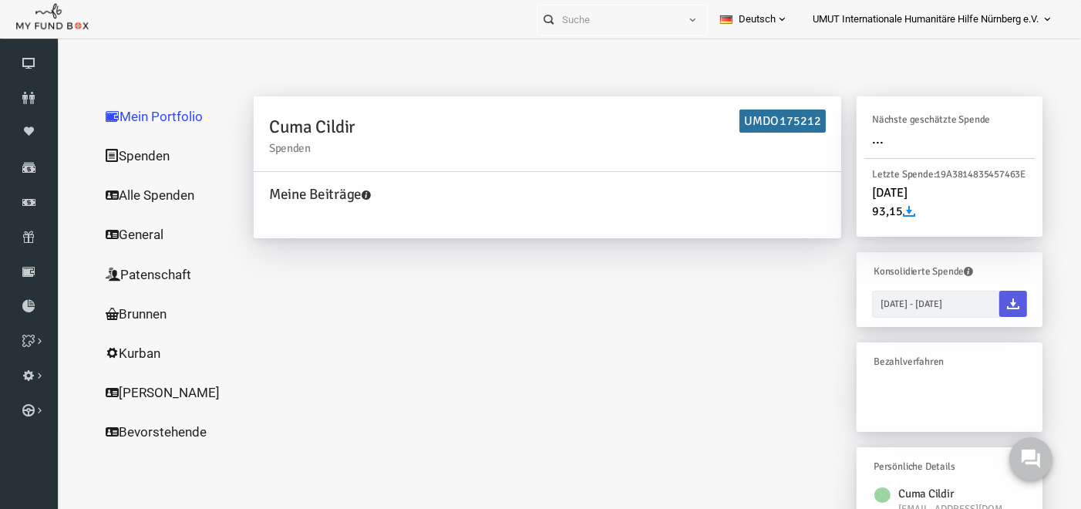
click at [142, 153] on link "Spenden" at bounding box center [148, 155] width 154 height 40
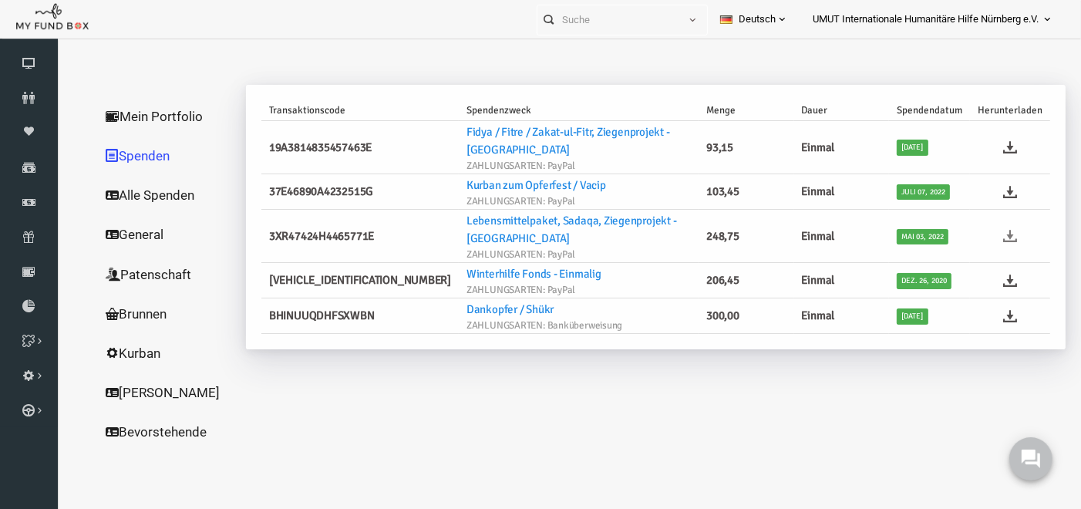
click at [996, 228] on icon at bounding box center [990, 235] width 14 height 14
click at [24, 201] on icon at bounding box center [29, 202] width 58 height 12
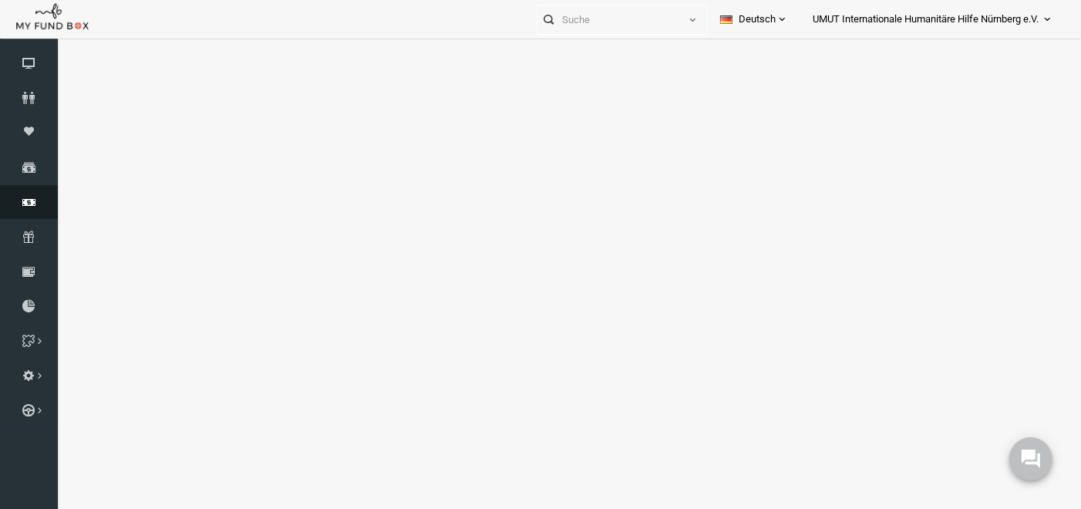
select select "100"
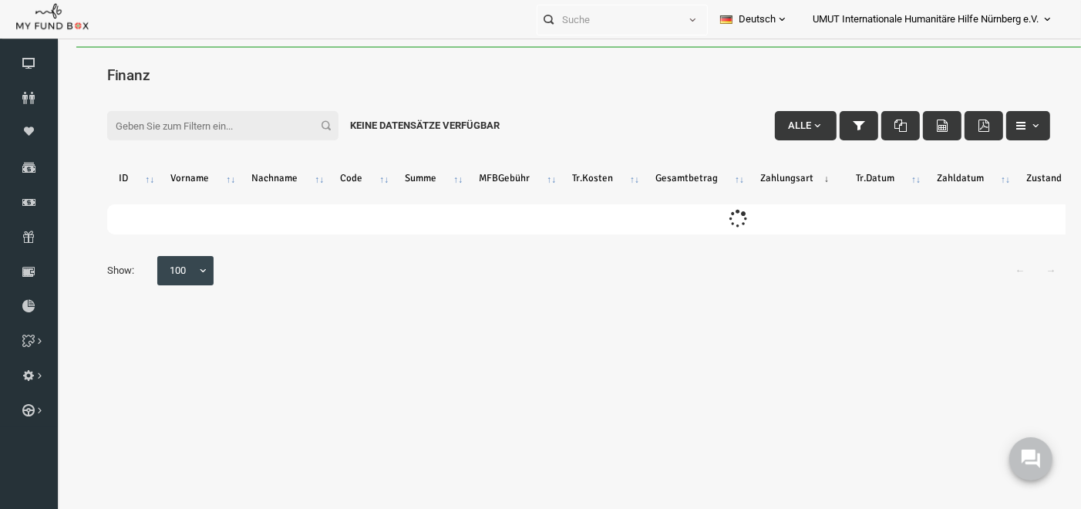
click at [242, 121] on input "Filter:" at bounding box center [201, 124] width 231 height 29
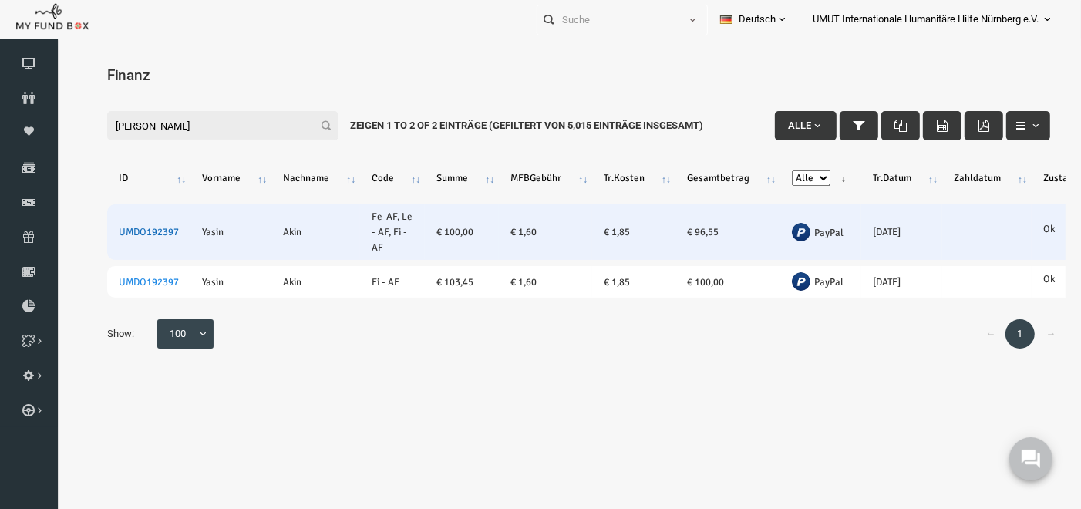
type input "yasin akin"
click at [130, 228] on link "UMDO192397" at bounding box center [128, 231] width 60 height 12
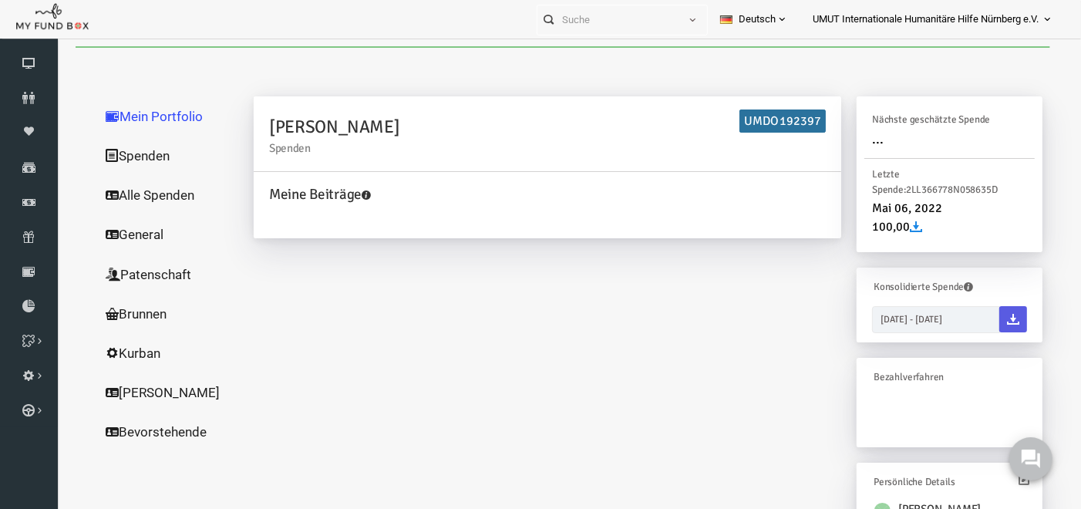
click at [110, 155] on link "Spenden" at bounding box center [148, 155] width 154 height 40
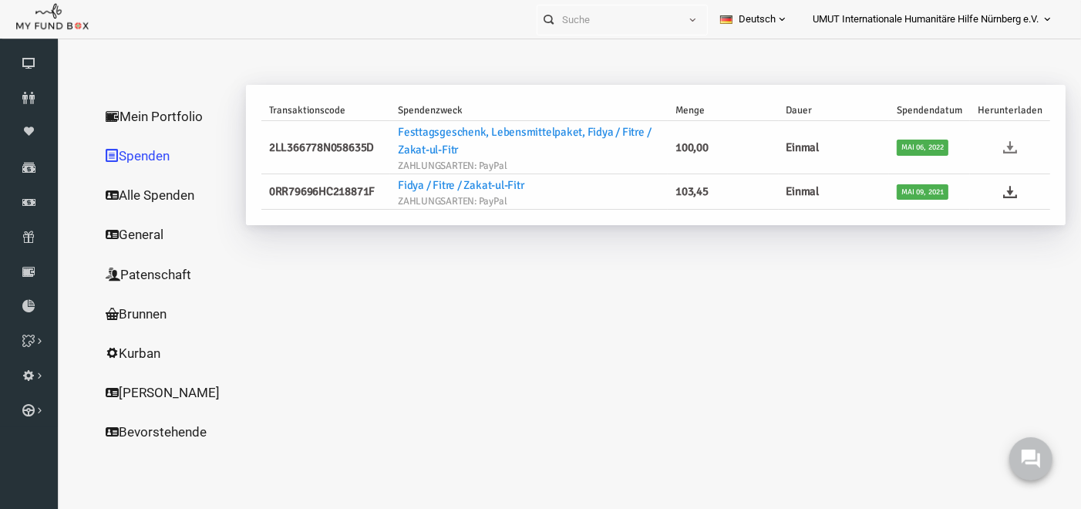
click at [987, 147] on icon at bounding box center [990, 147] width 14 height 14
click at [19, 201] on icon at bounding box center [29, 202] width 58 height 12
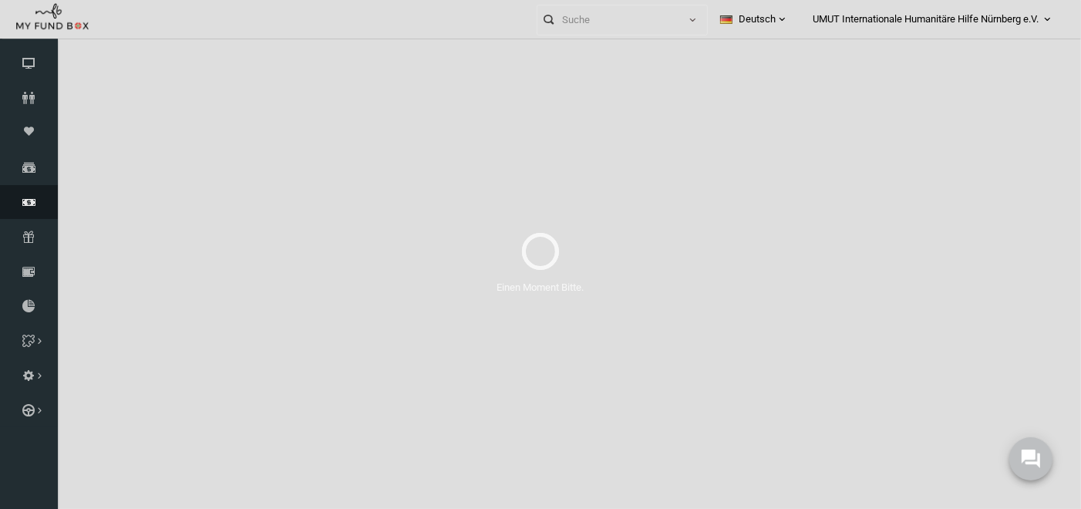
select select "100"
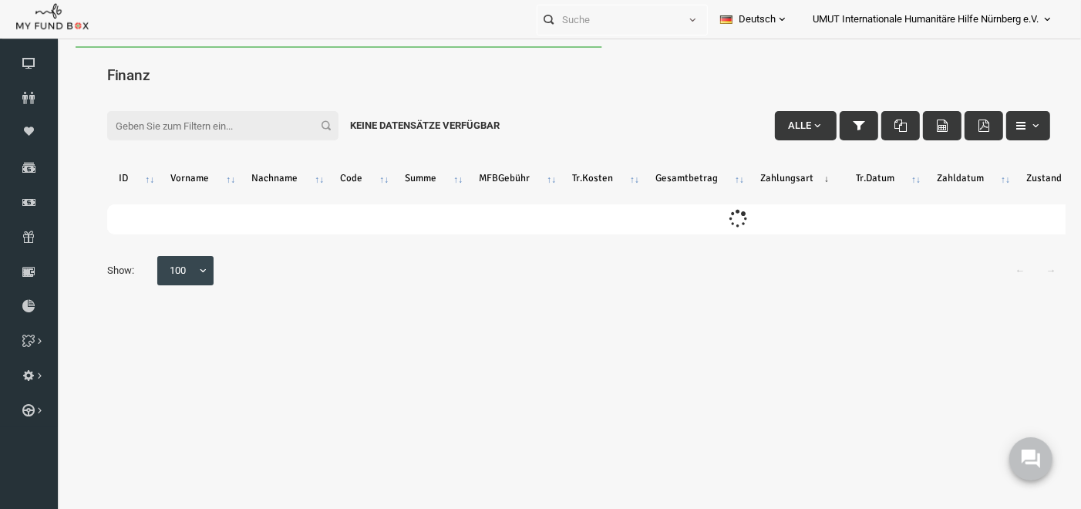
click at [218, 124] on input "Filter:" at bounding box center [201, 124] width 231 height 29
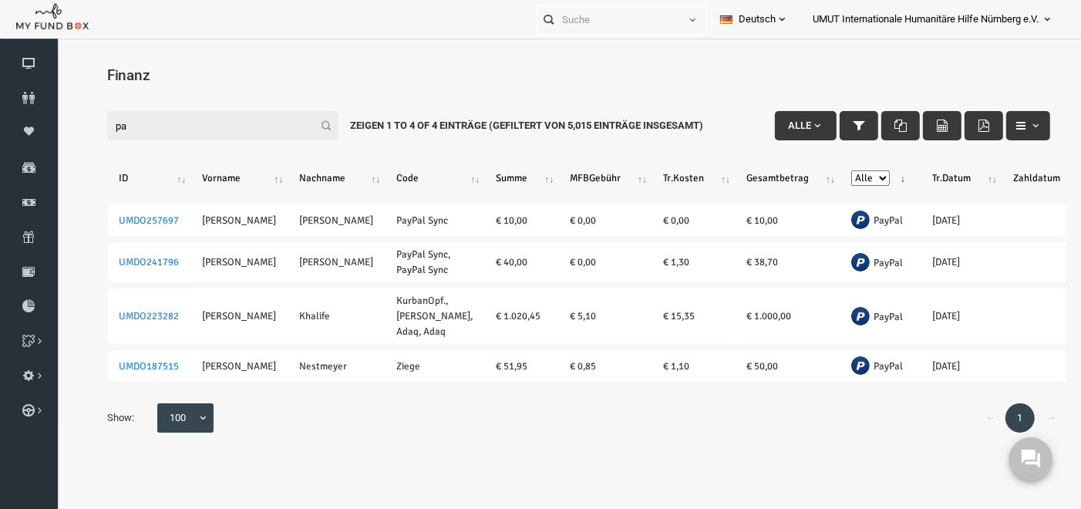
type input "p"
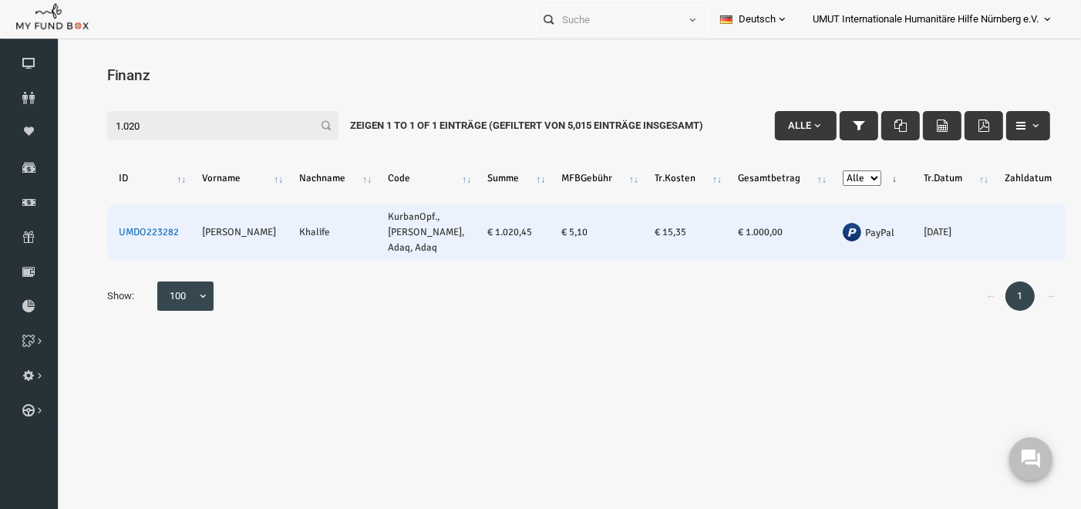
type input "1.020"
click at [142, 231] on link "UMDO223282" at bounding box center [128, 231] width 60 height 12
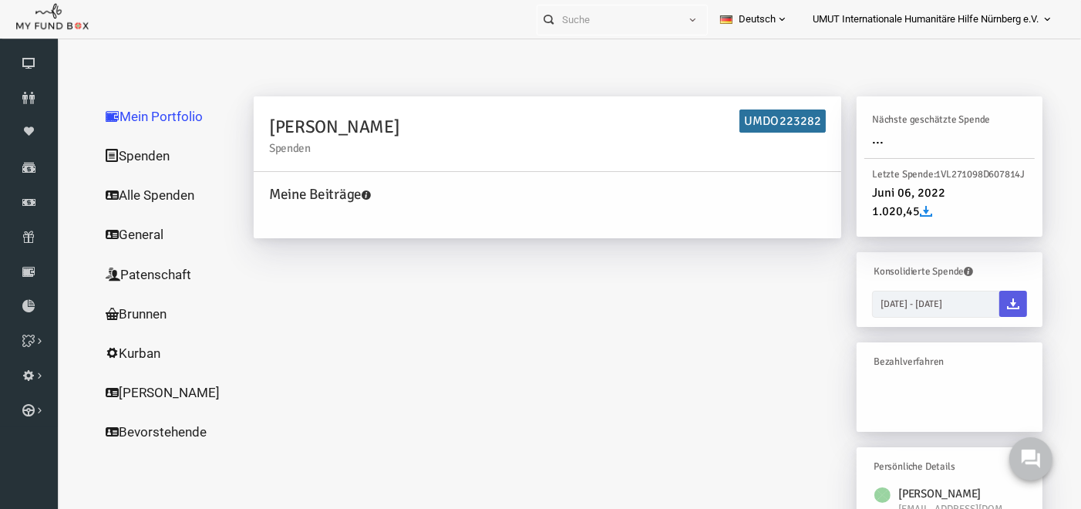
click at [122, 157] on link "Spenden" at bounding box center [148, 155] width 154 height 40
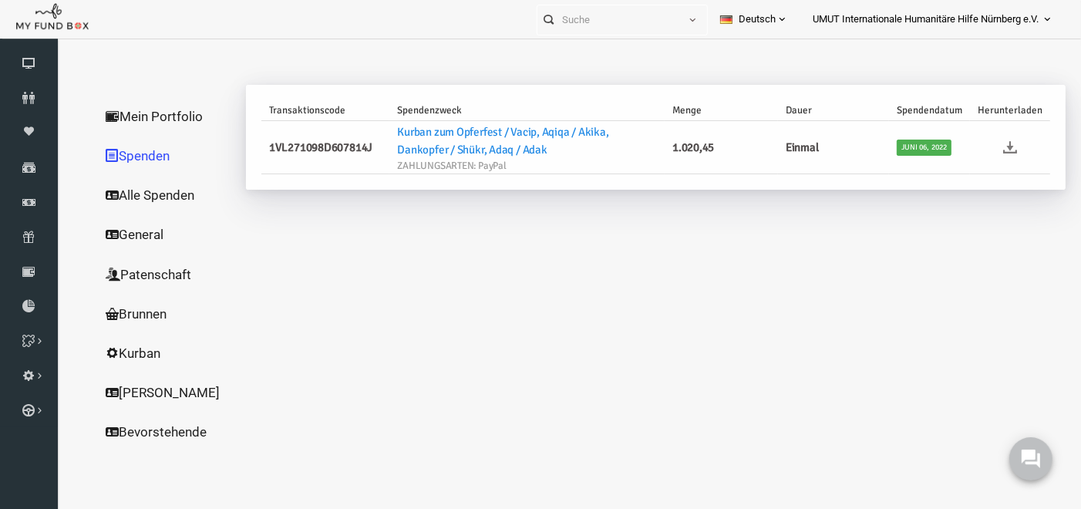
click at [992, 143] on icon at bounding box center [990, 147] width 14 height 14
click at [31, 197] on icon at bounding box center [29, 202] width 58 height 12
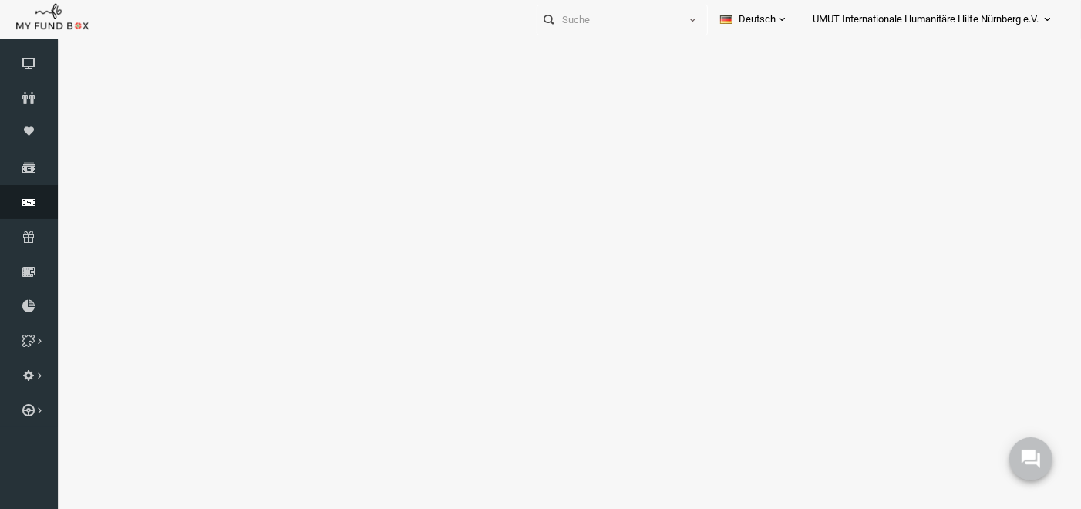
select select "100"
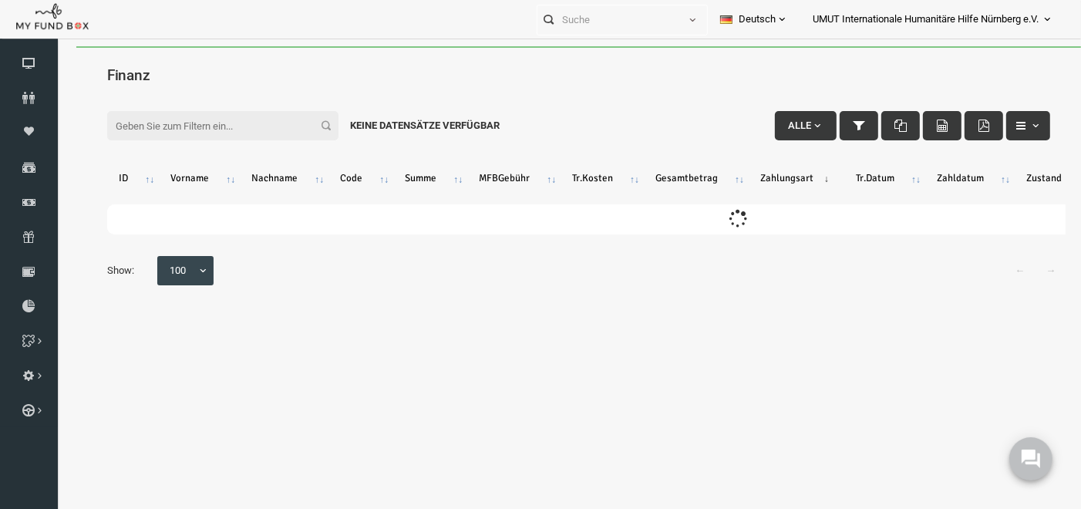
click at [191, 130] on input "Filter:" at bounding box center [201, 124] width 231 height 29
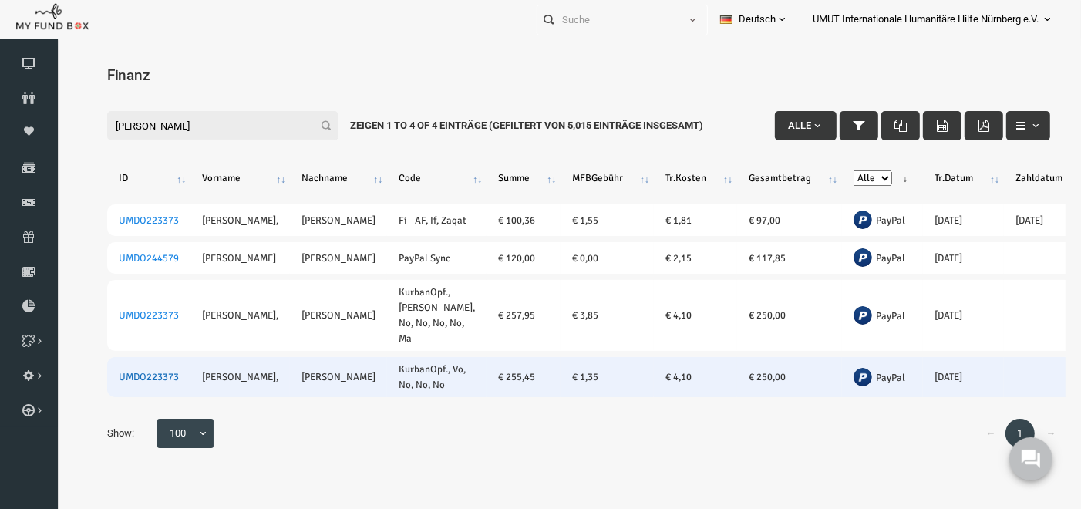
type input "ramic"
click at [131, 383] on link "UMDO223373" at bounding box center [128, 376] width 60 height 12
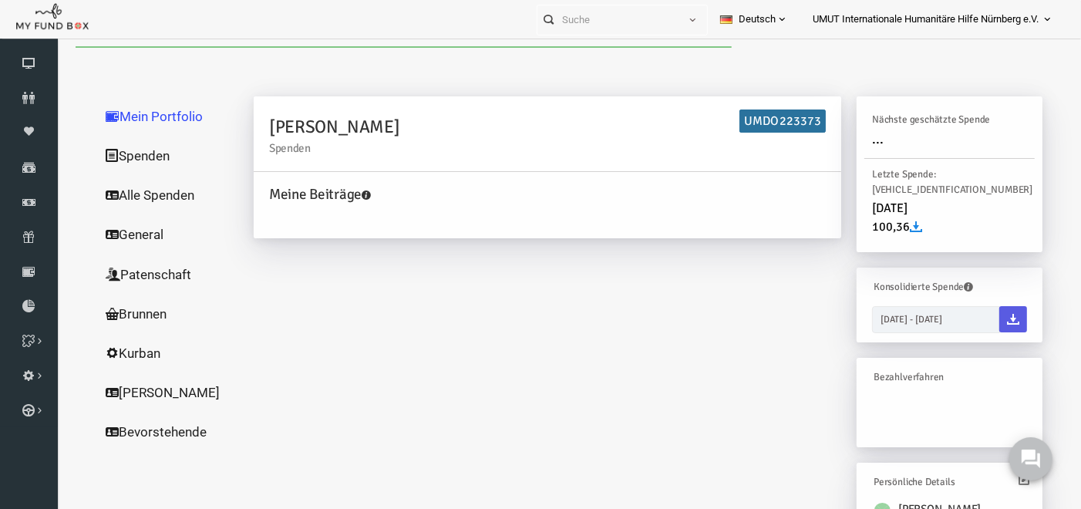
click at [118, 150] on link "Spenden" at bounding box center [148, 155] width 154 height 40
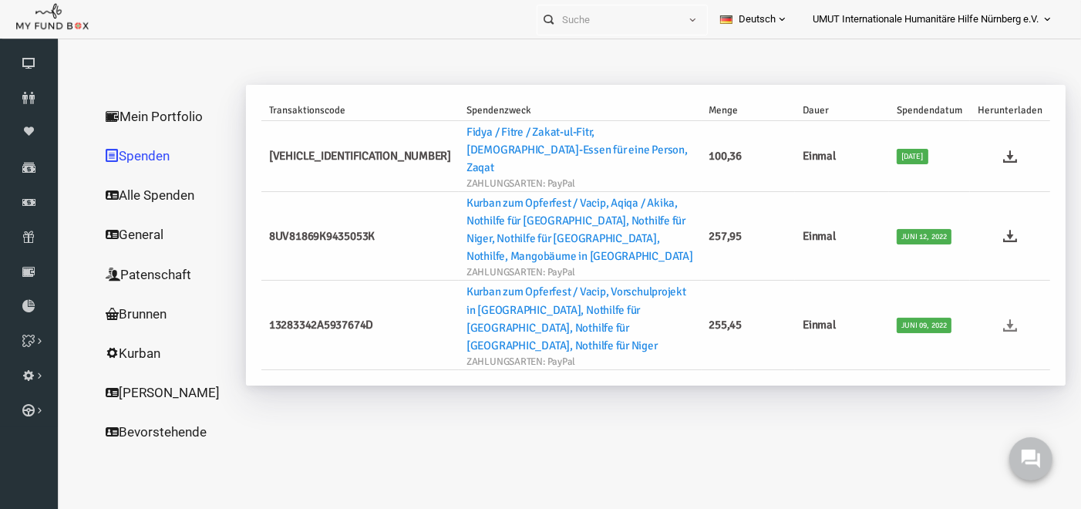
click at [993, 318] on icon at bounding box center [990, 325] width 14 height 14
click at [987, 228] on icon at bounding box center [990, 235] width 14 height 14
click at [32, 201] on icon at bounding box center [29, 202] width 58 height 12
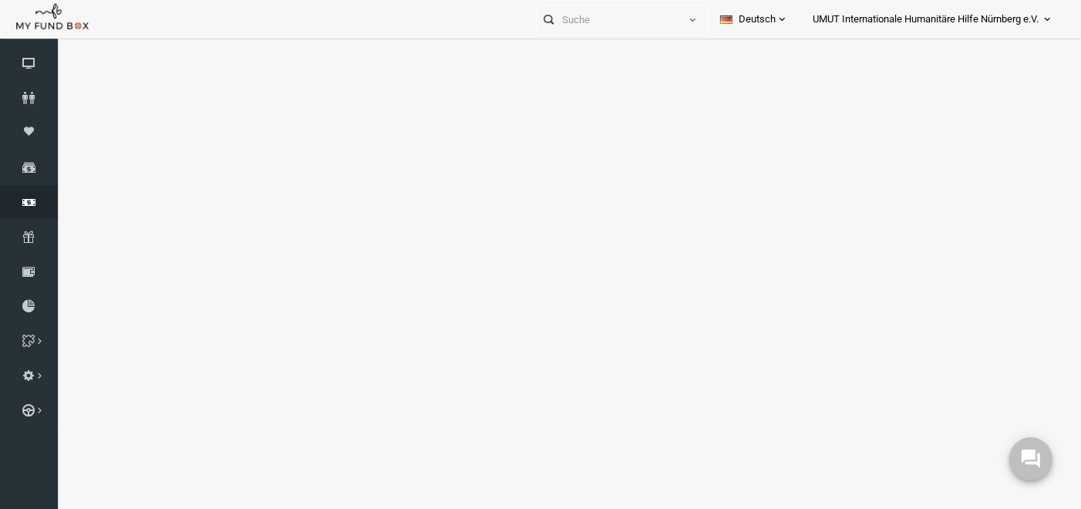
select select "100"
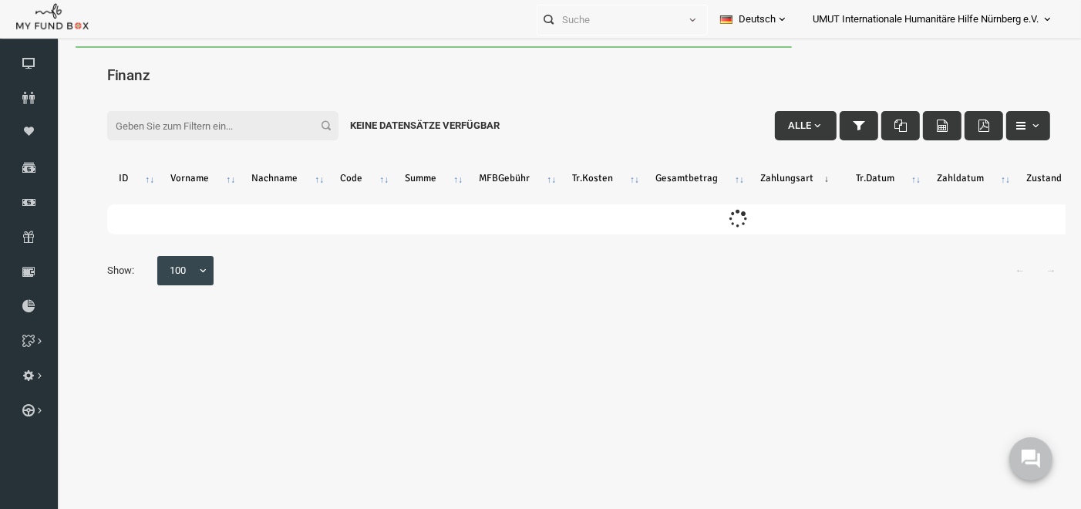
click at [195, 131] on input "Filter:" at bounding box center [201, 124] width 231 height 29
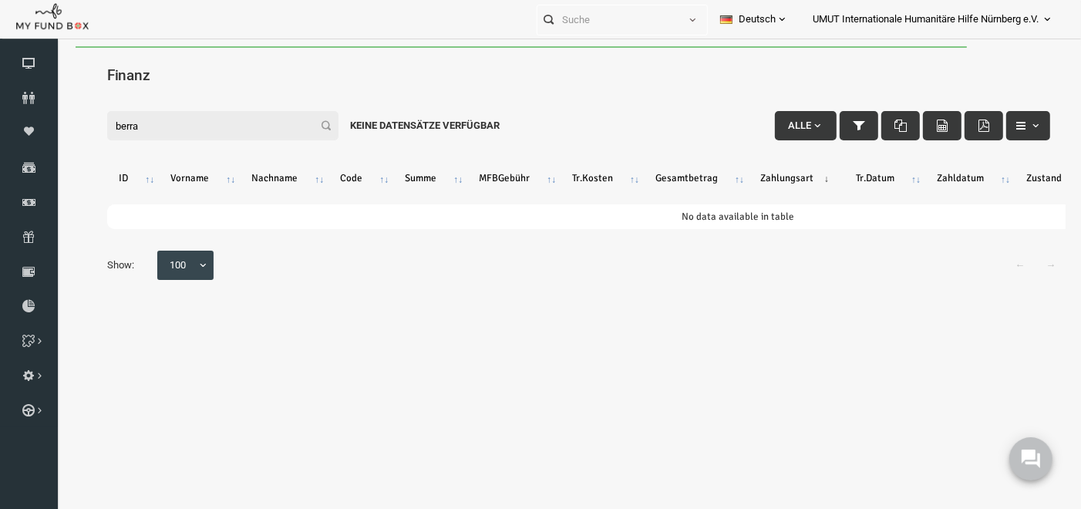
type input "berrak"
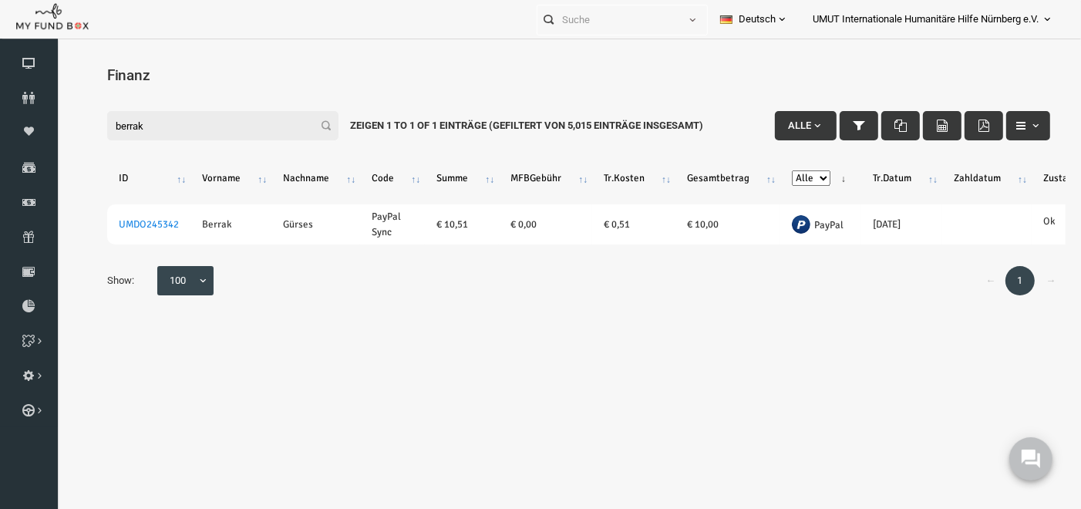
drag, startPoint x: 167, startPoint y: 128, endPoint x: 59, endPoint y: 131, distance: 107.3
click at [59, 131] on div "Search: Mit ID: Hinweis :ID sollte mindestens 5 Ziffern sein Name: Hinweis :Nam…" at bounding box center [558, 202] width 1005 height 246
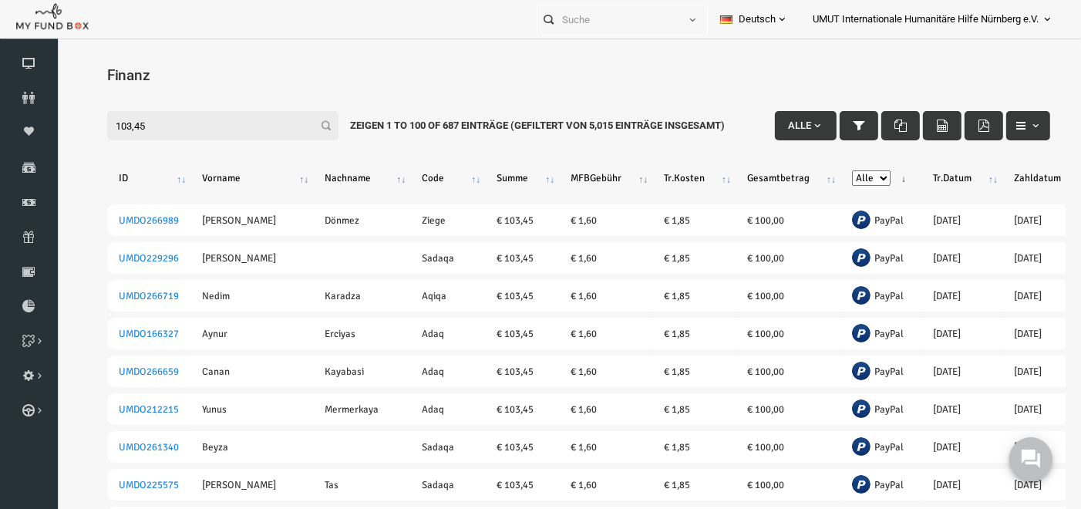
type input "103,45"
click at [831, 174] on select "Alle Banküberweisung KreditKarte Bargeld Kreditkarte (Offline) PayPal Sepa Sofo…" at bounding box center [850, 177] width 39 height 15
select select "PayPal"
click at [831, 170] on select "Alle Banküberweisung KreditKarte Bargeld Kreditkarte (Offline) PayPal Sepa Sofo…" at bounding box center [850, 177] width 39 height 15
click at [901, 176] on th "Tr.Datum" at bounding box center [941, 177] width 81 height 40
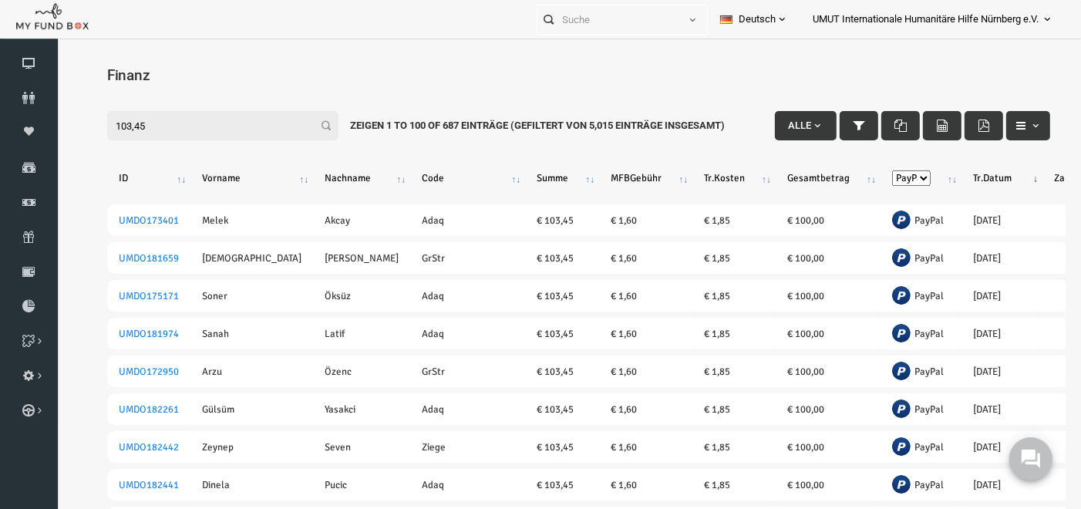
click at [941, 176] on th "Tr.Datum" at bounding box center [981, 177] width 81 height 40
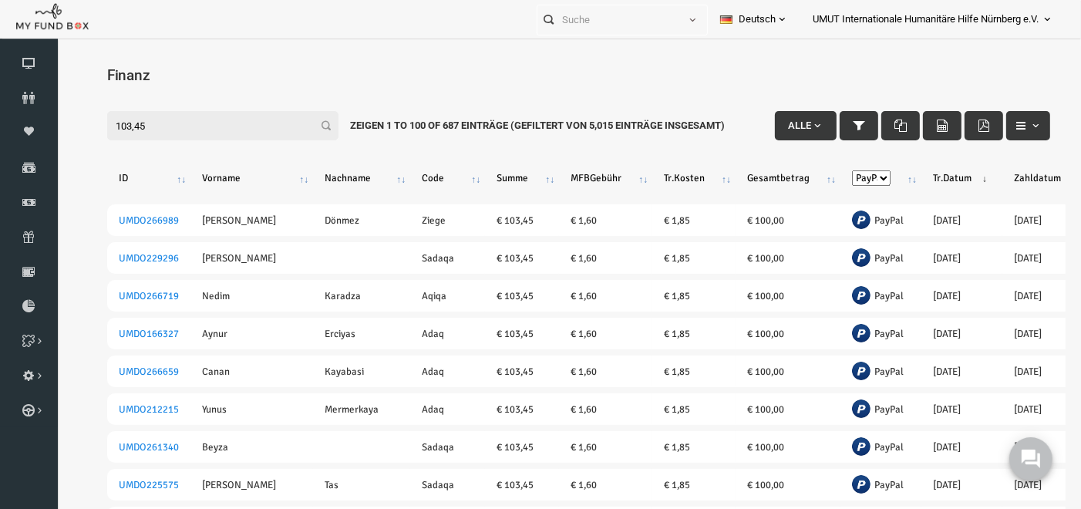
click at [901, 176] on th "Tr.Datum" at bounding box center [941, 177] width 81 height 40
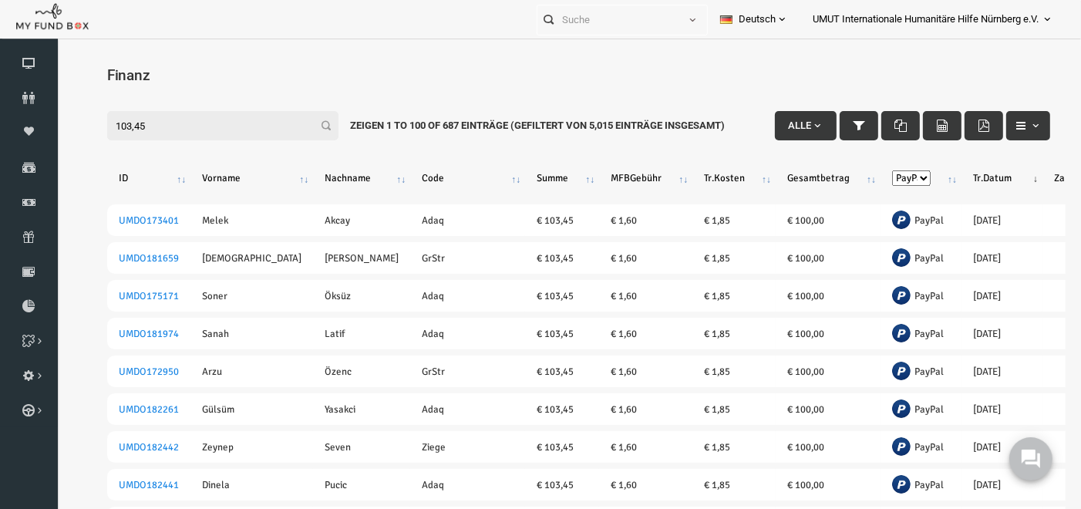
click at [941, 176] on th "Tr.Datum" at bounding box center [981, 177] width 81 height 40
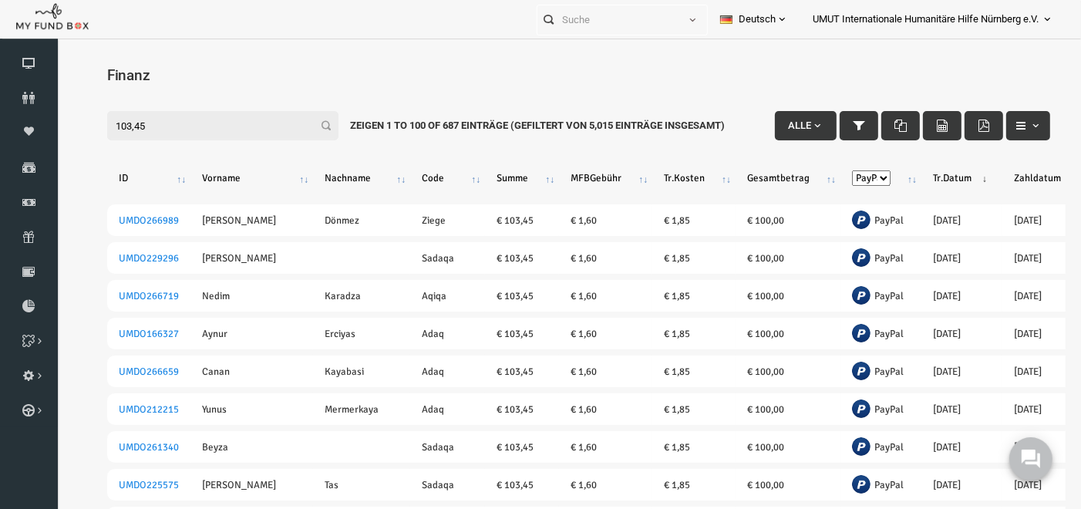
drag, startPoint x: 101, startPoint y: 115, endPoint x: 66, endPoint y: 107, distance: 36.3
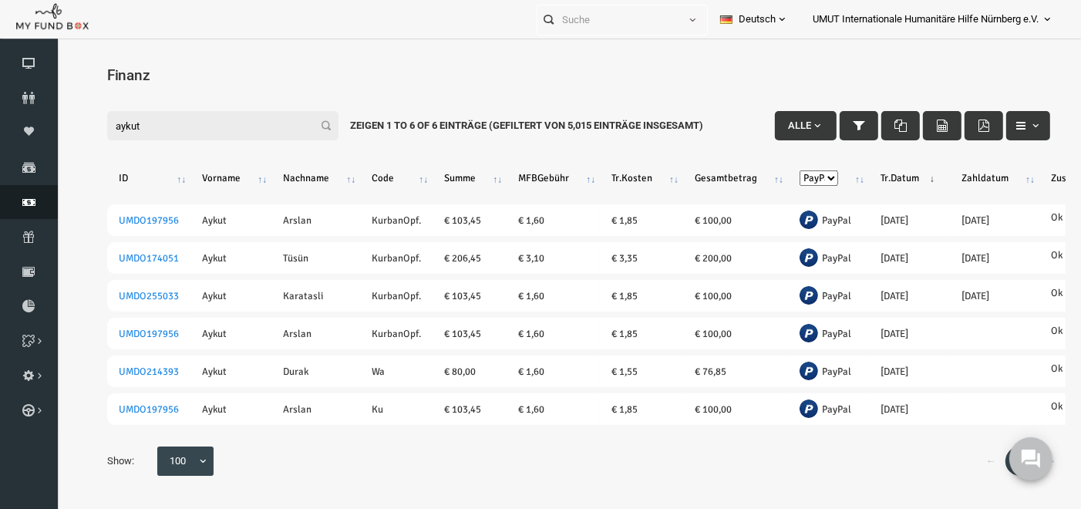
type input "aykut"
click at [30, 202] on icon at bounding box center [29, 202] width 58 height 12
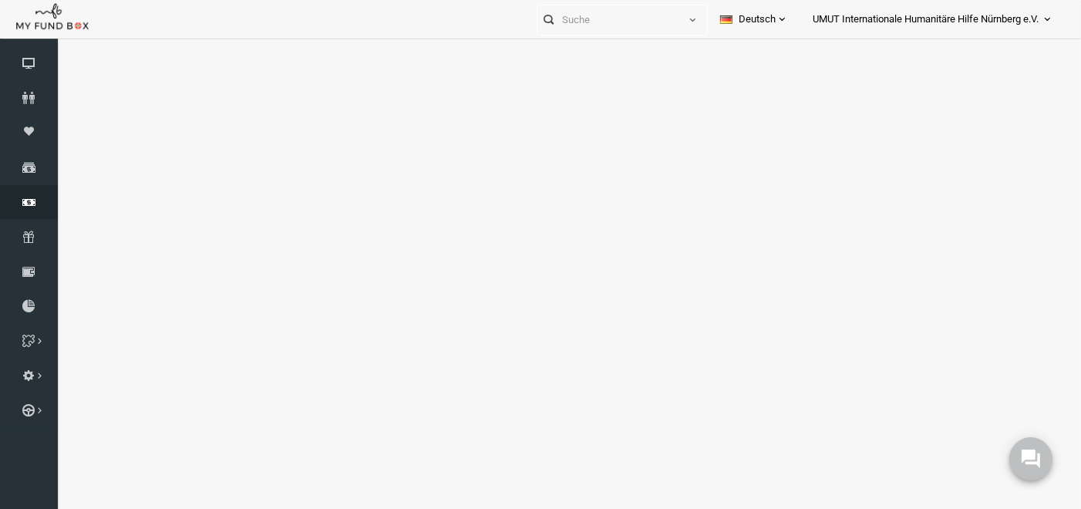
select select "100"
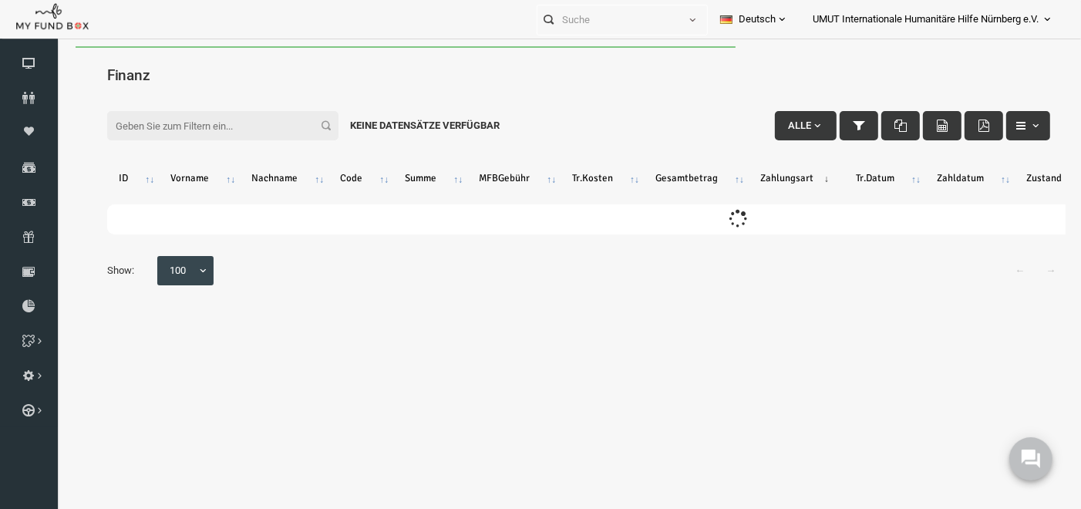
click at [149, 126] on input "Filter:" at bounding box center [201, 124] width 231 height 29
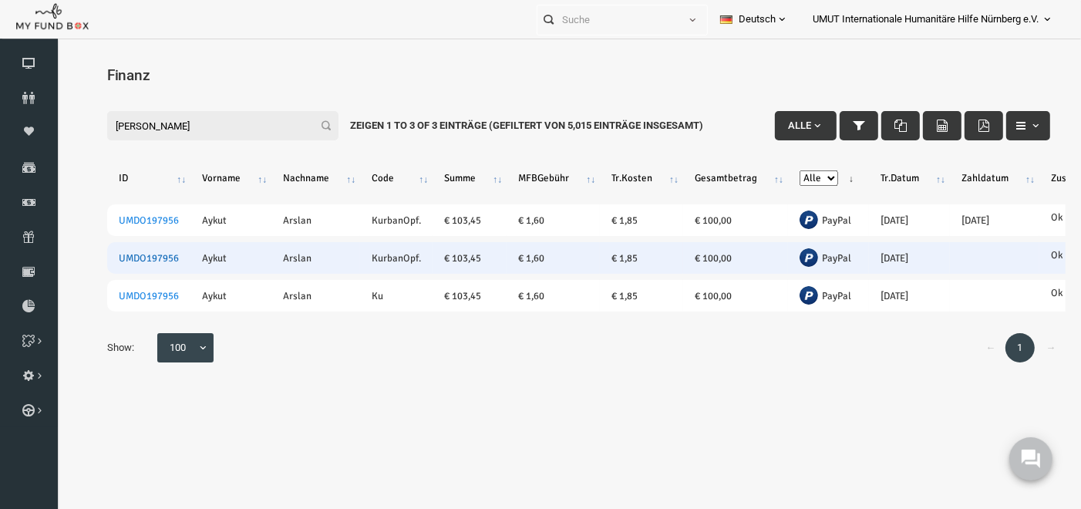
type input "aykut arsl"
click at [119, 254] on link "UMDO197956" at bounding box center [128, 257] width 60 height 12
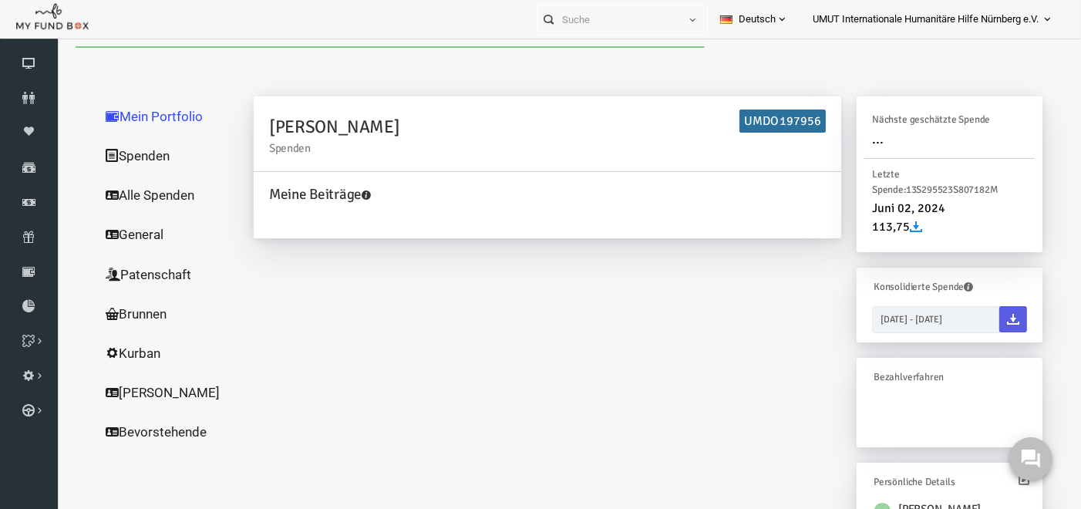
click at [133, 159] on link "Spenden" at bounding box center [148, 155] width 154 height 40
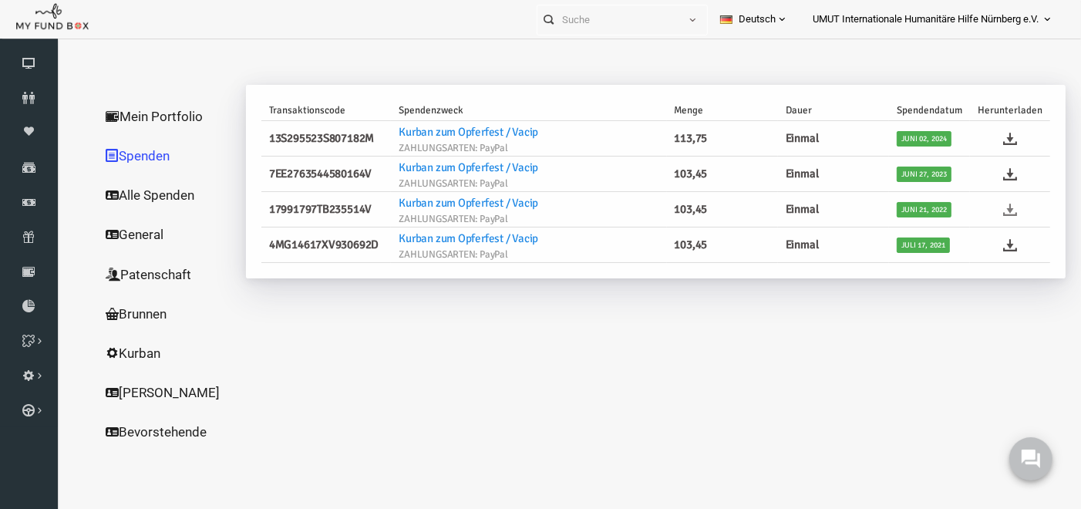
click at [995, 206] on icon at bounding box center [990, 209] width 14 height 14
click at [25, 196] on icon at bounding box center [29, 202] width 58 height 12
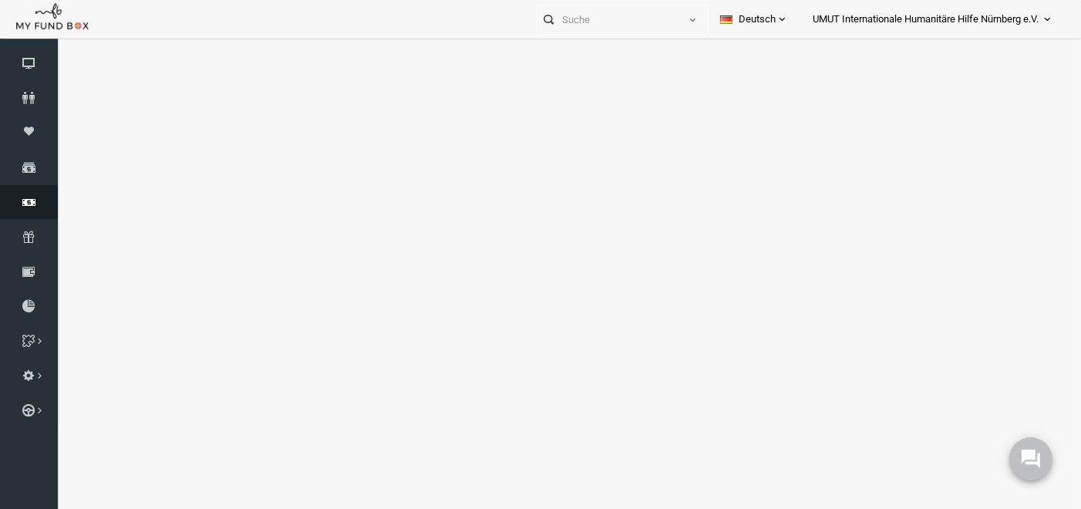
select select "100"
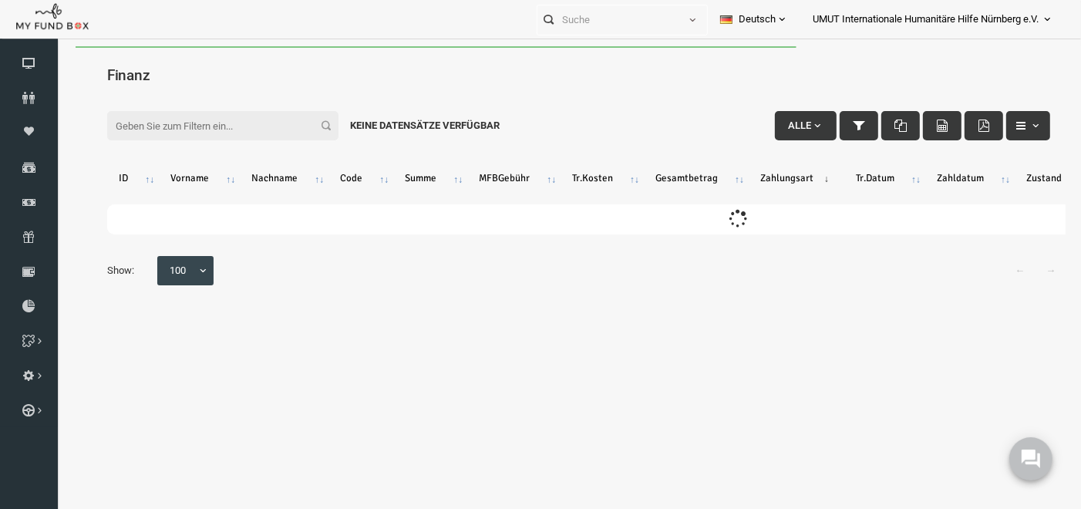
click at [243, 128] on input "Filter:" at bounding box center [201, 124] width 231 height 29
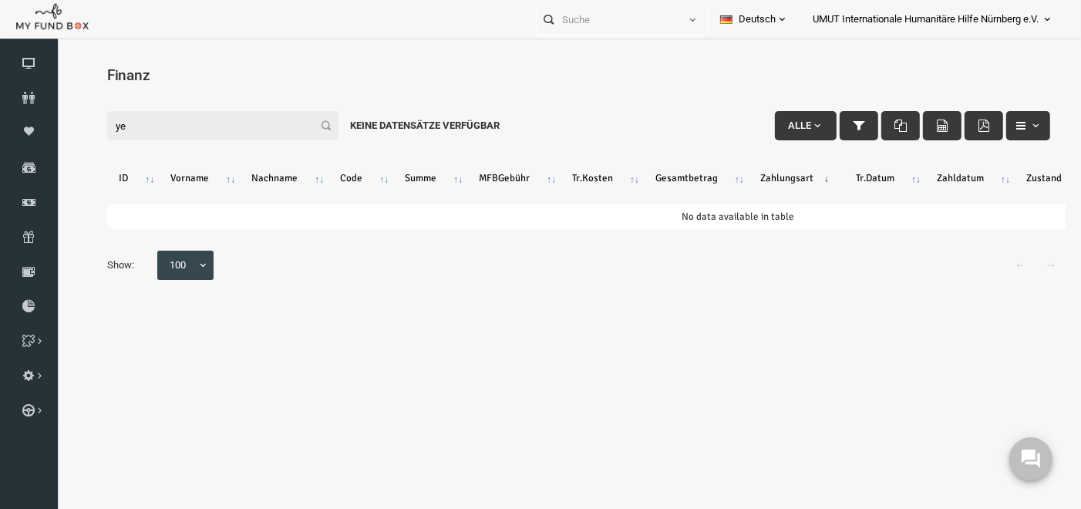
type input "y"
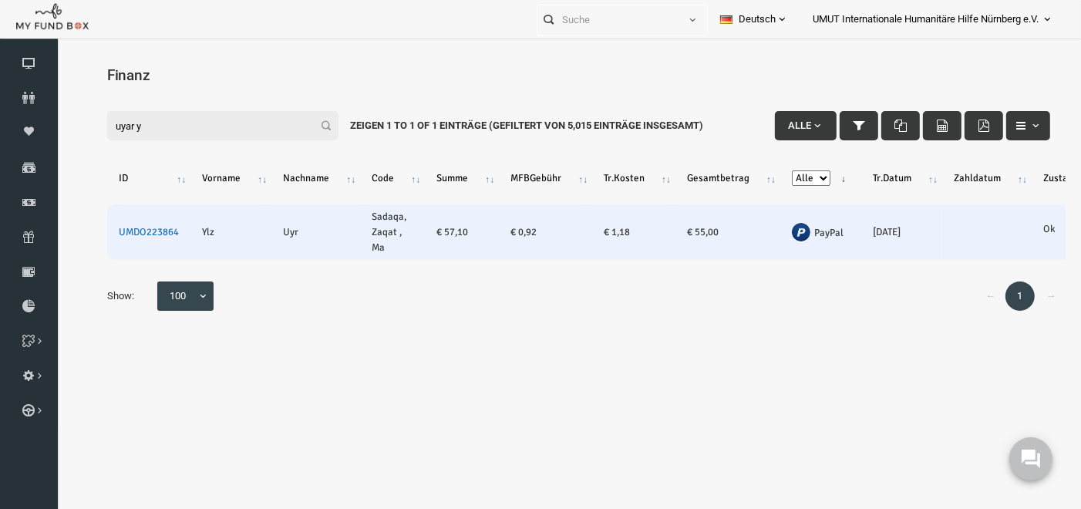
type input "uyar y"
click at [134, 230] on link "UMDO223864" at bounding box center [128, 231] width 60 height 12
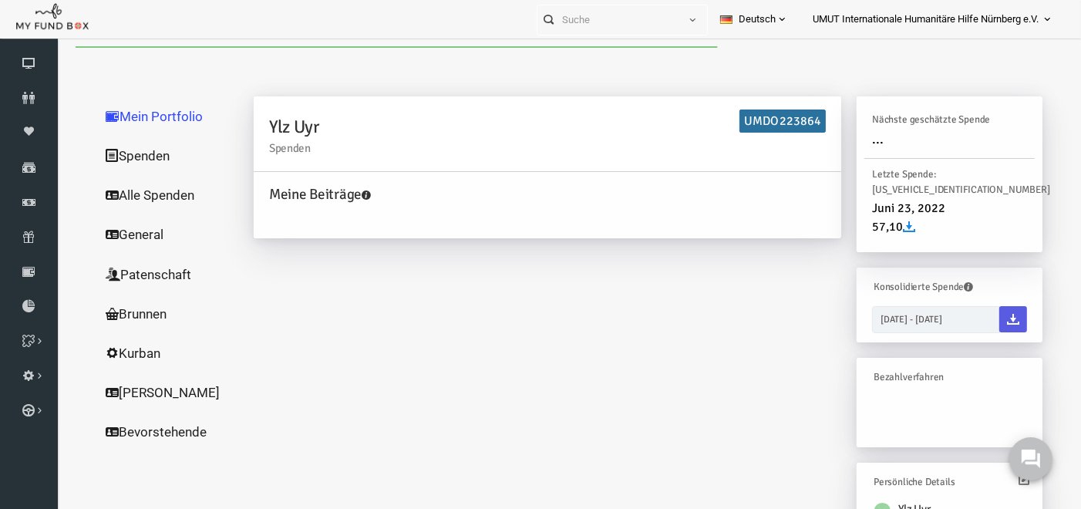
click at [117, 150] on link "Spenden" at bounding box center [148, 155] width 154 height 40
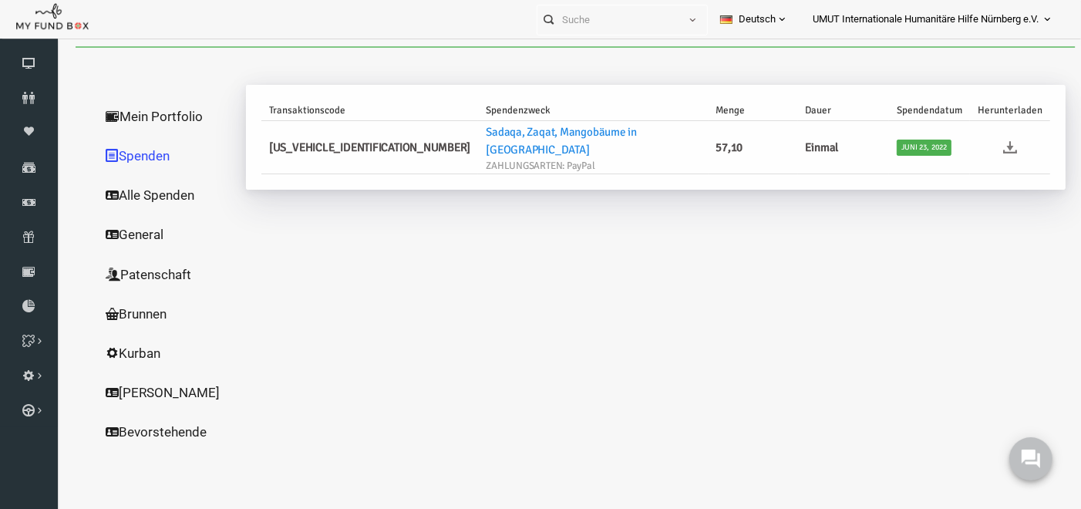
click at [993, 140] on icon at bounding box center [990, 147] width 14 height 14
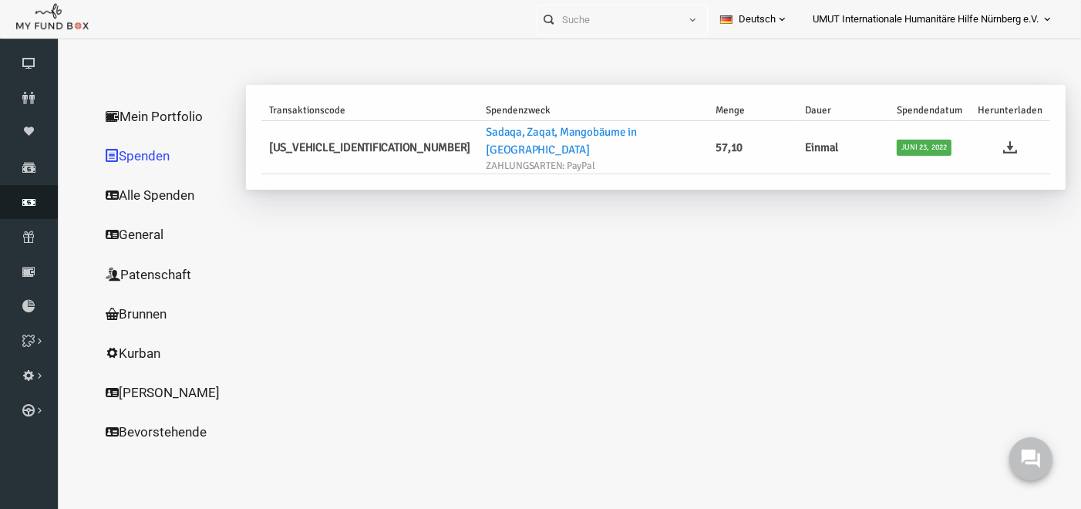
click at [30, 208] on link "Finanz" at bounding box center [29, 202] width 58 height 34
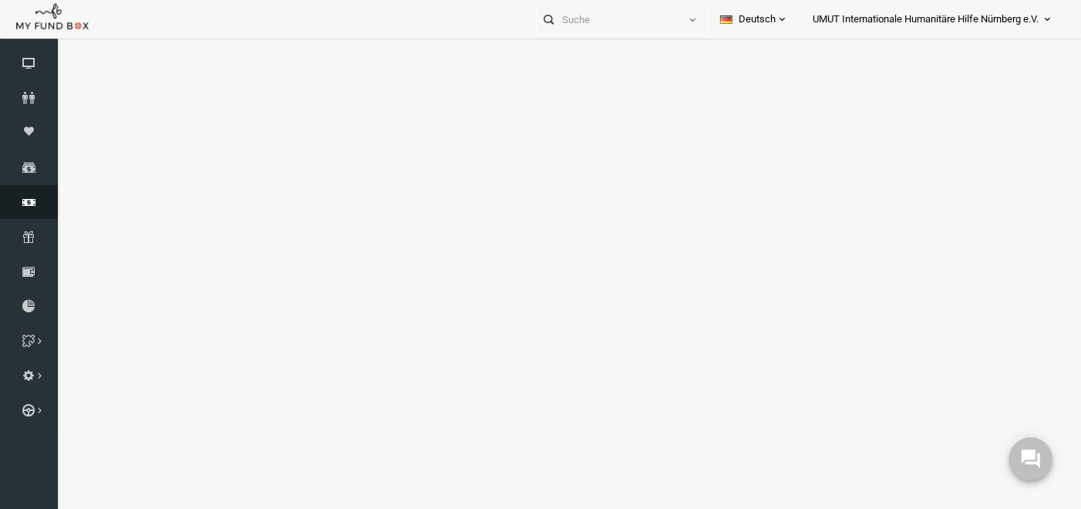
select select "100"
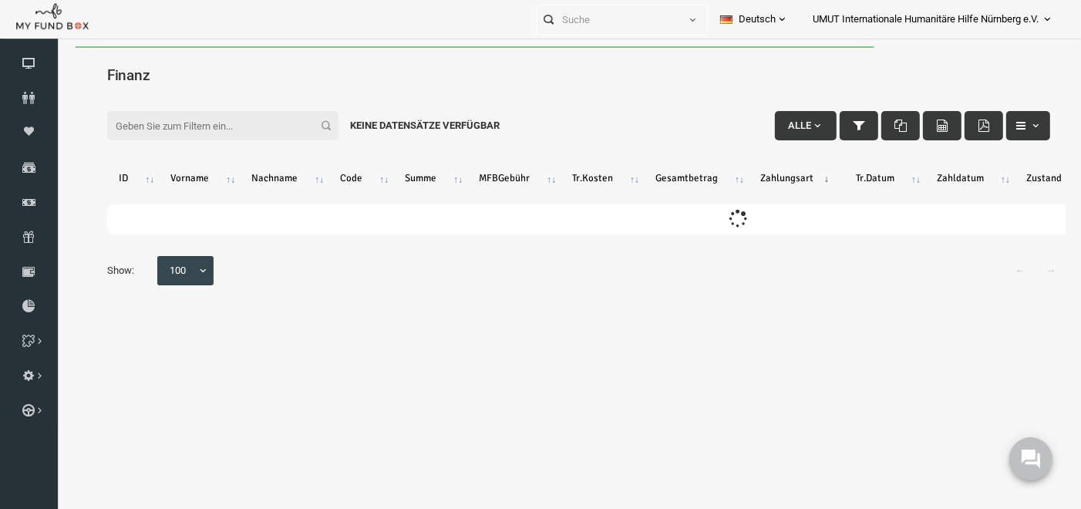
click at [171, 126] on input "Filter:" at bounding box center [201, 124] width 231 height 29
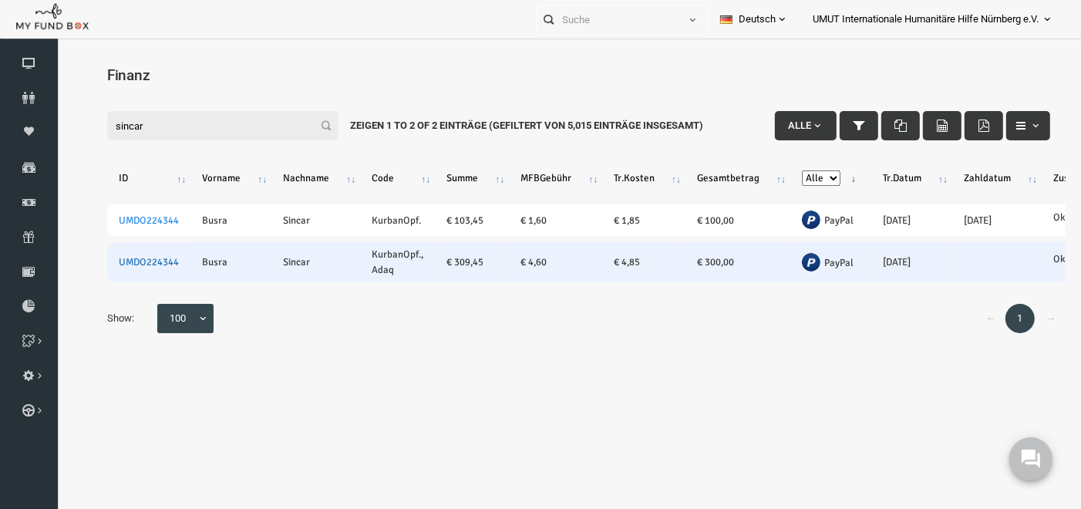
type input "sincar"
click at [134, 261] on link "UMDO224344" at bounding box center [128, 261] width 60 height 12
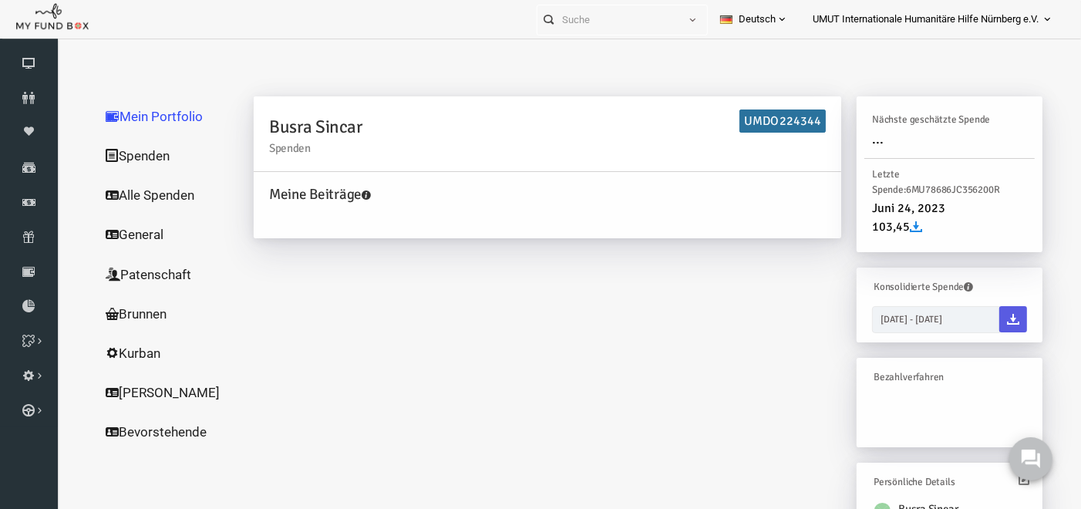
click at [122, 153] on link "Spenden" at bounding box center [148, 155] width 154 height 40
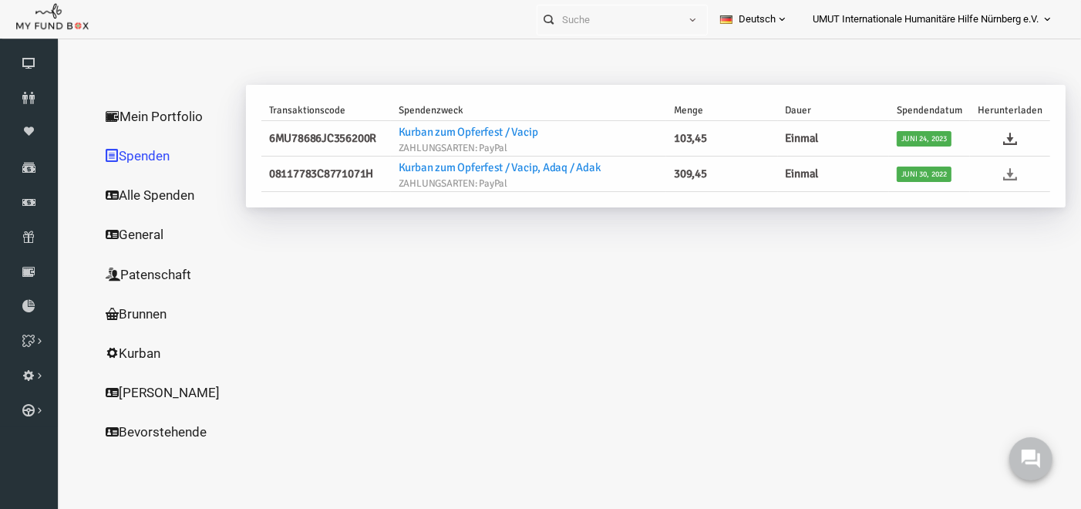
click at [987, 170] on icon at bounding box center [990, 174] width 14 height 14
click at [30, 204] on icon at bounding box center [29, 202] width 58 height 12
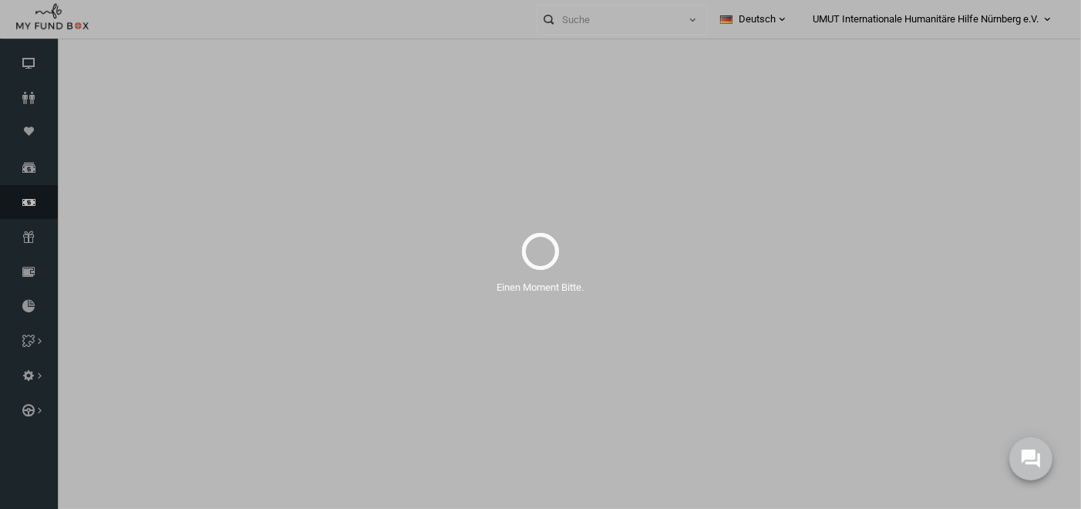
select select "100"
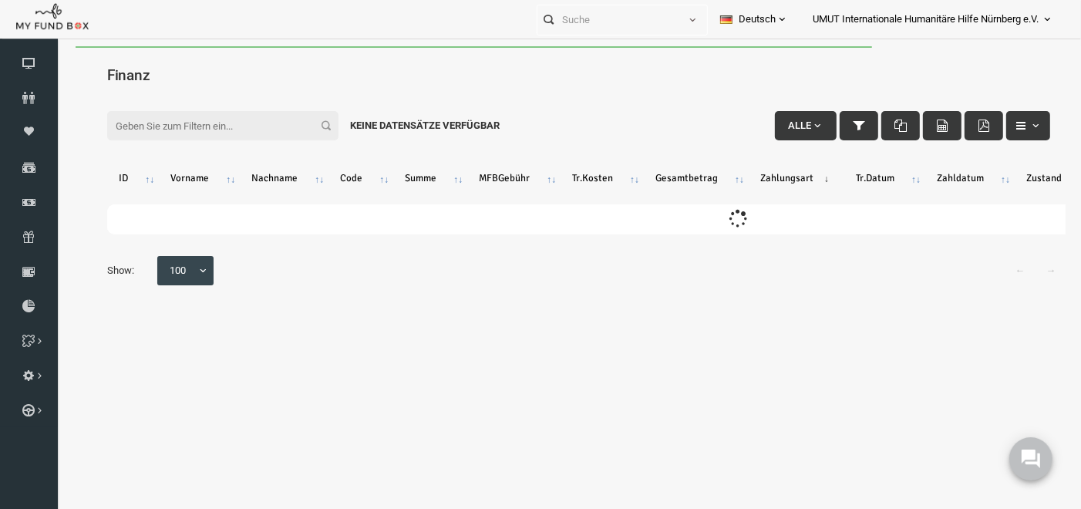
click at [228, 127] on input "Filter:" at bounding box center [201, 124] width 231 height 29
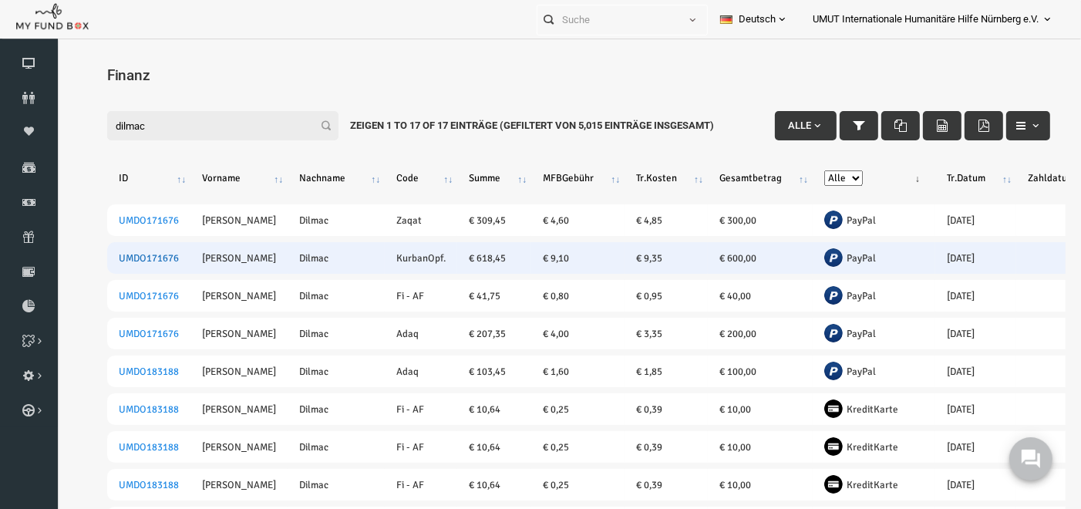
type input "dilmac"
click at [147, 255] on link "UMDO171676" at bounding box center [128, 257] width 60 height 12
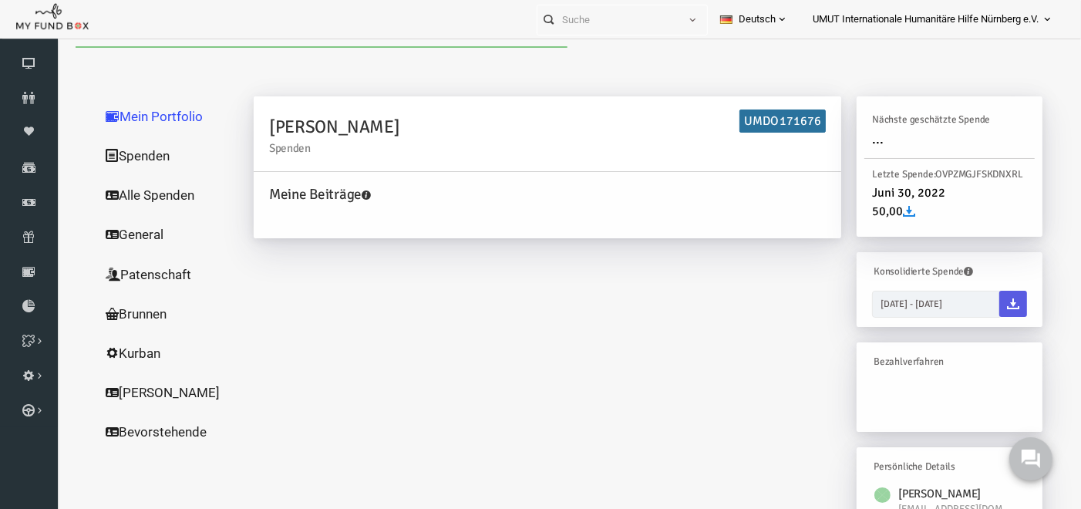
click at [139, 151] on link "Spenden" at bounding box center [148, 155] width 154 height 40
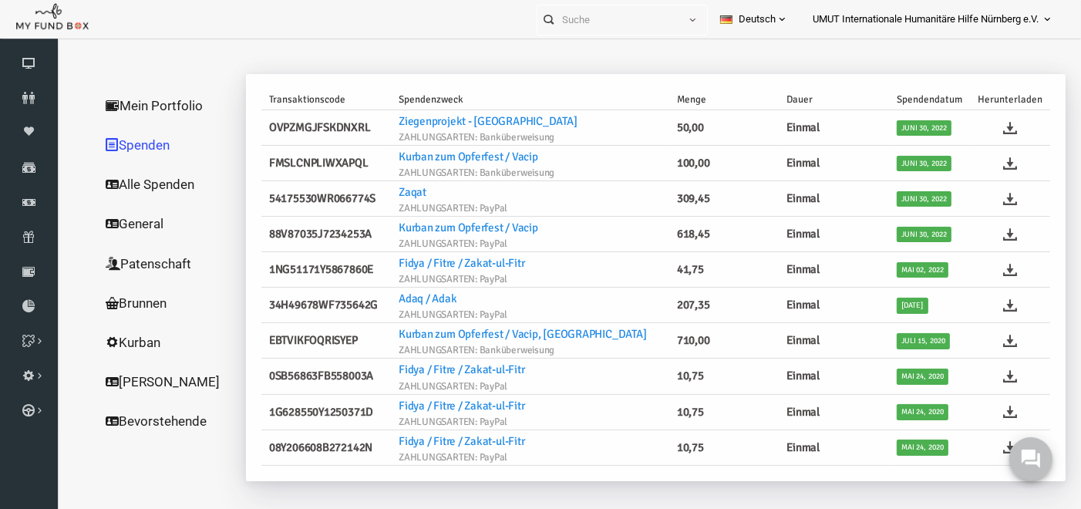
scroll to position [9, 0]
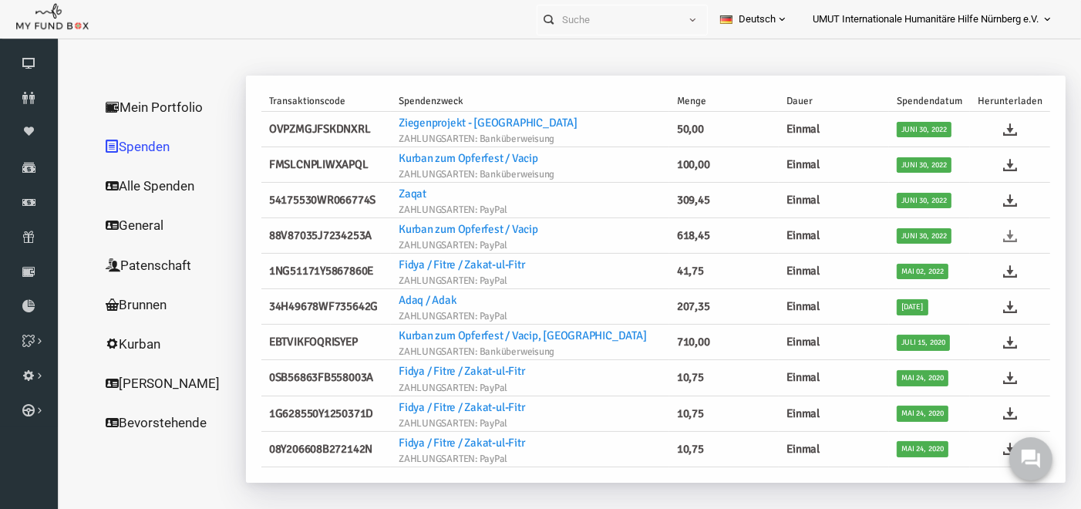
click at [992, 237] on icon at bounding box center [990, 236] width 14 height 14
click at [35, 210] on link "Finanz" at bounding box center [29, 202] width 58 height 34
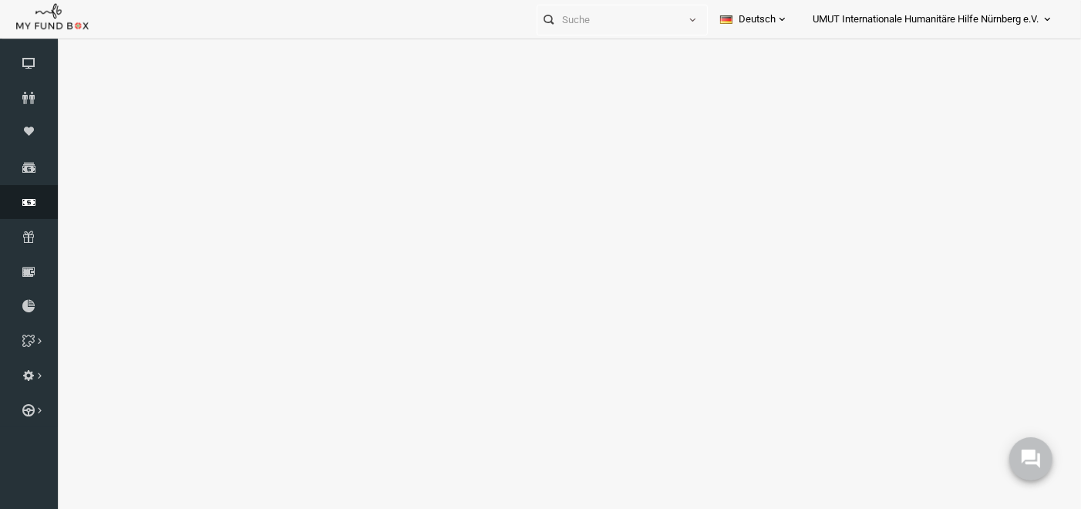
select select "100"
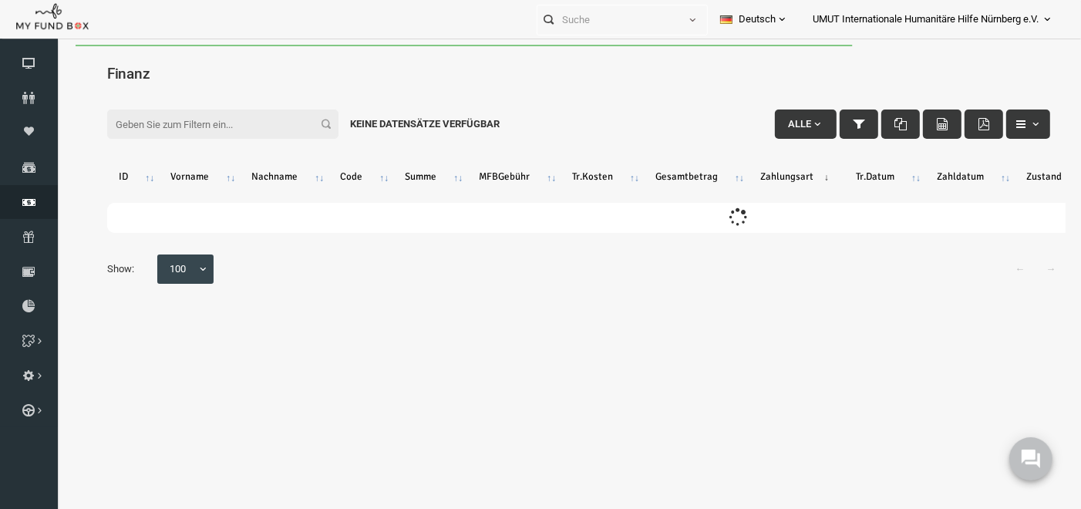
scroll to position [0, 0]
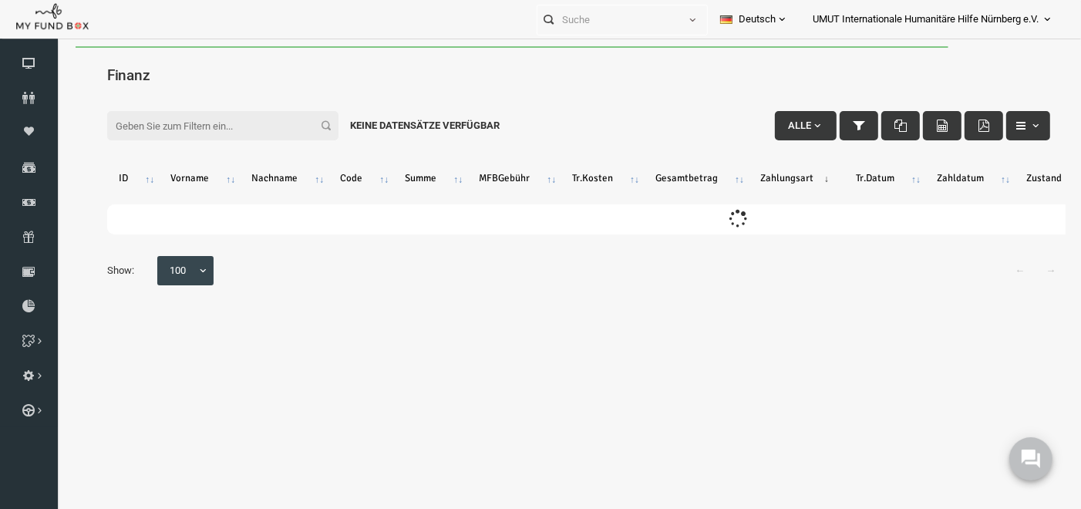
click at [202, 124] on input "Filter:" at bounding box center [201, 124] width 231 height 29
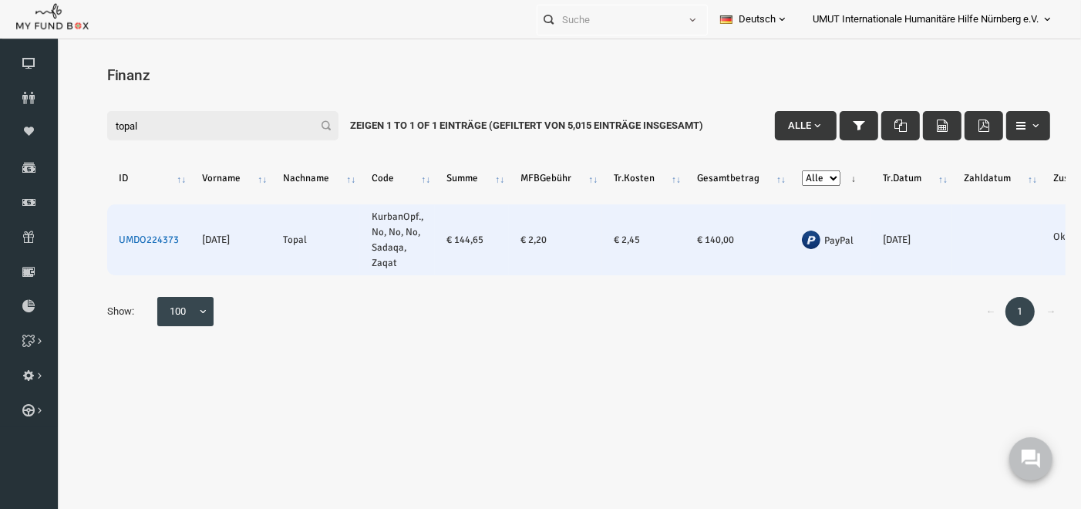
type input "topal"
click at [147, 233] on link "UMDO224373" at bounding box center [128, 239] width 60 height 12
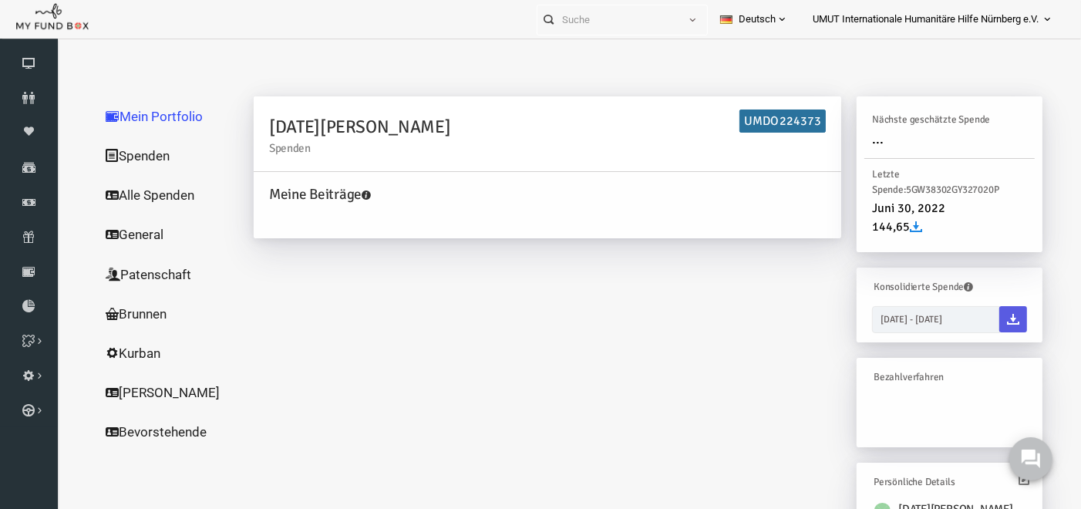
click at [123, 148] on link "Spenden" at bounding box center [148, 155] width 154 height 40
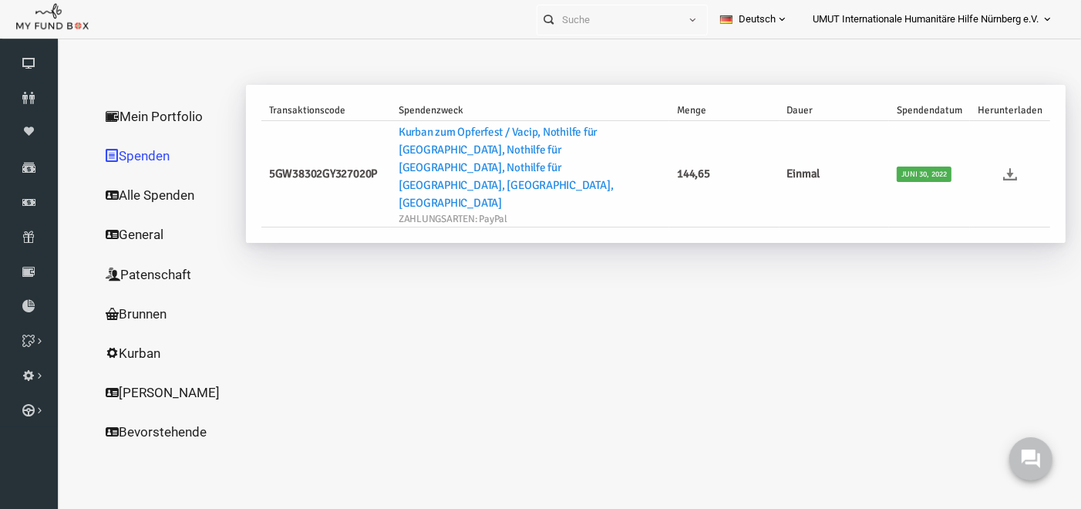
click at [997, 167] on icon at bounding box center [990, 174] width 14 height 14
click at [25, 204] on icon at bounding box center [29, 202] width 58 height 12
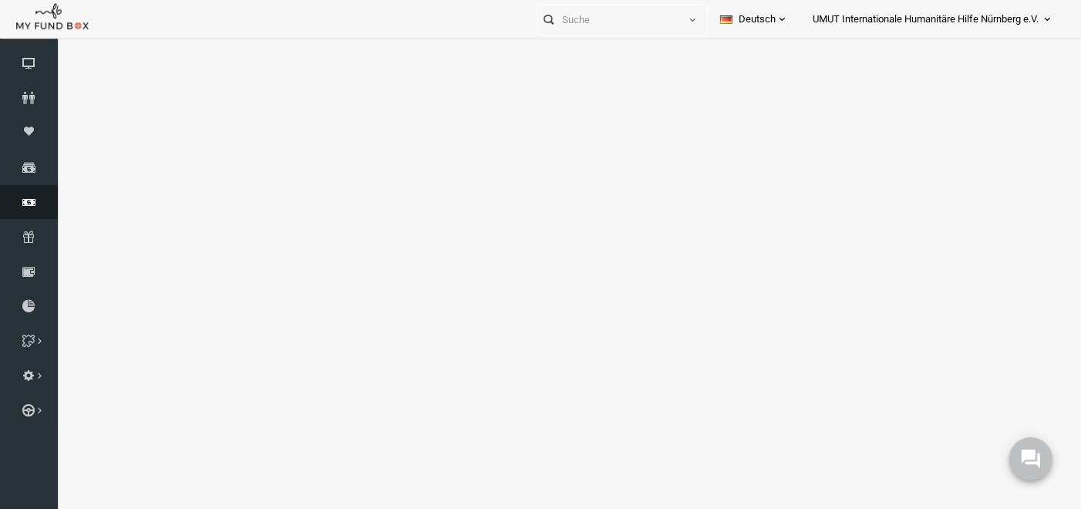
select select "100"
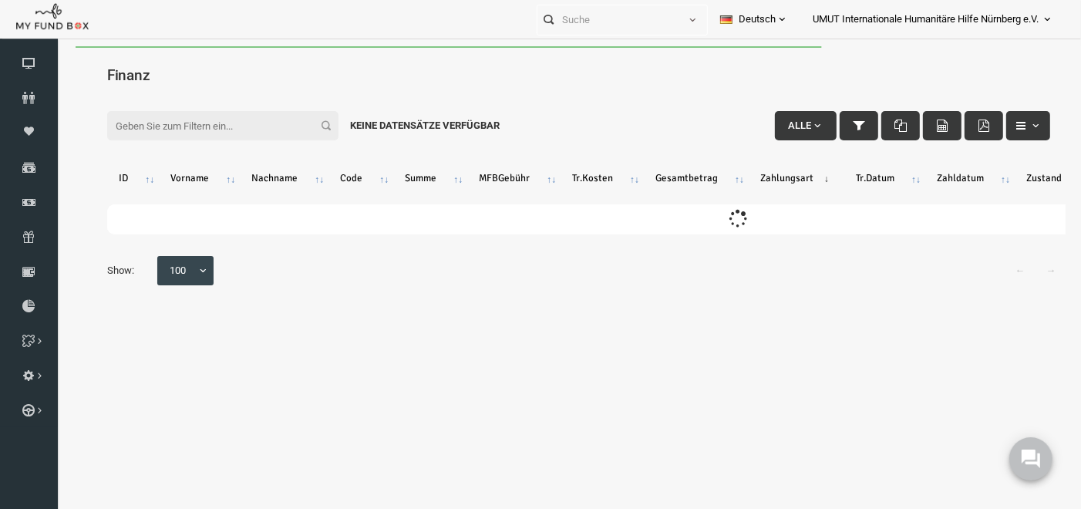
click at [200, 116] on input "Filter:" at bounding box center [201, 124] width 231 height 29
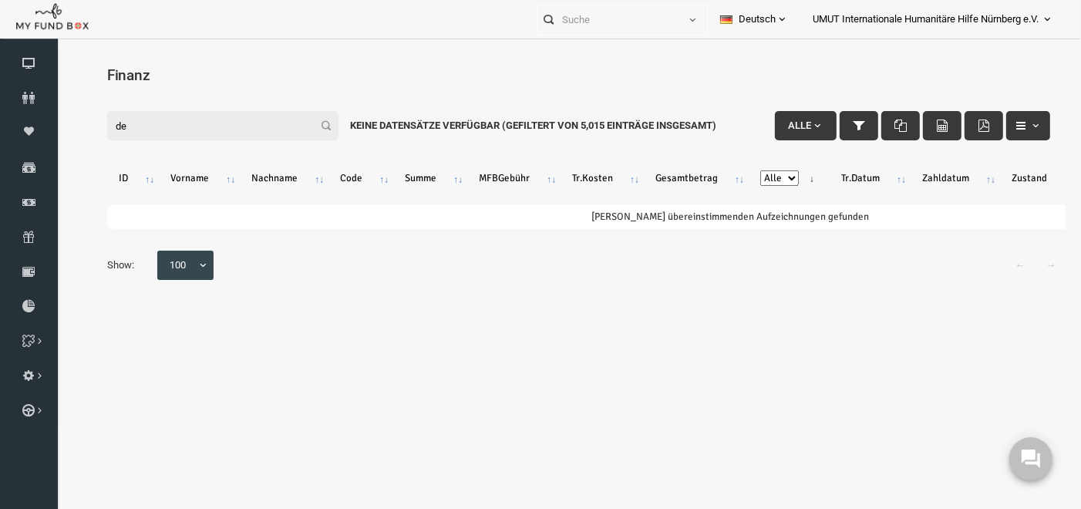
type input "d"
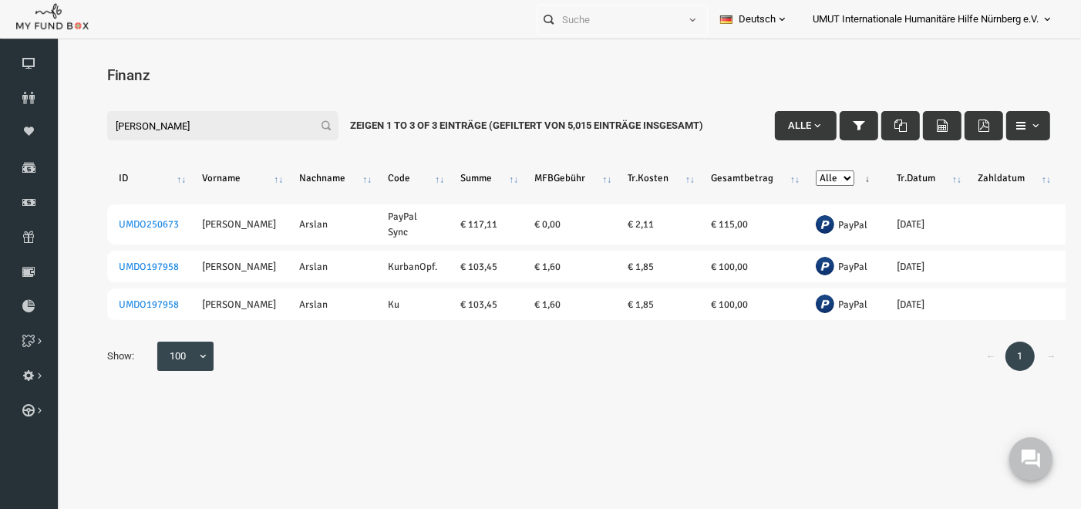
drag, startPoint x: 174, startPoint y: 126, endPoint x: 76, endPoint y: 120, distance: 97.4
click at [76, 120] on div "Filter: ahmet ars Alle Zeigen 1 to 3 of 3 Einträge (Gefiltert von 5,015 Einträg…" at bounding box center [558, 100] width 974 height 42
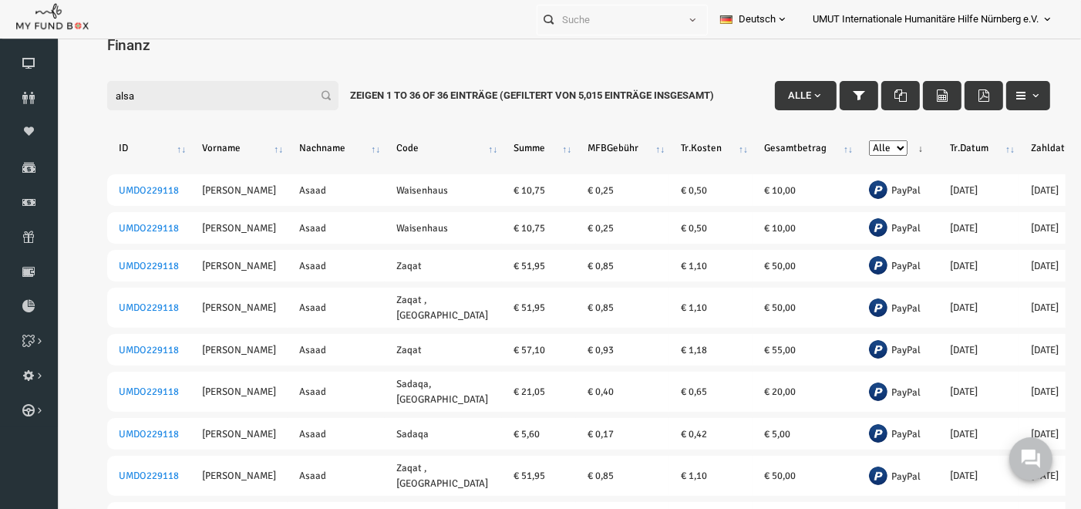
scroll to position [50, 0]
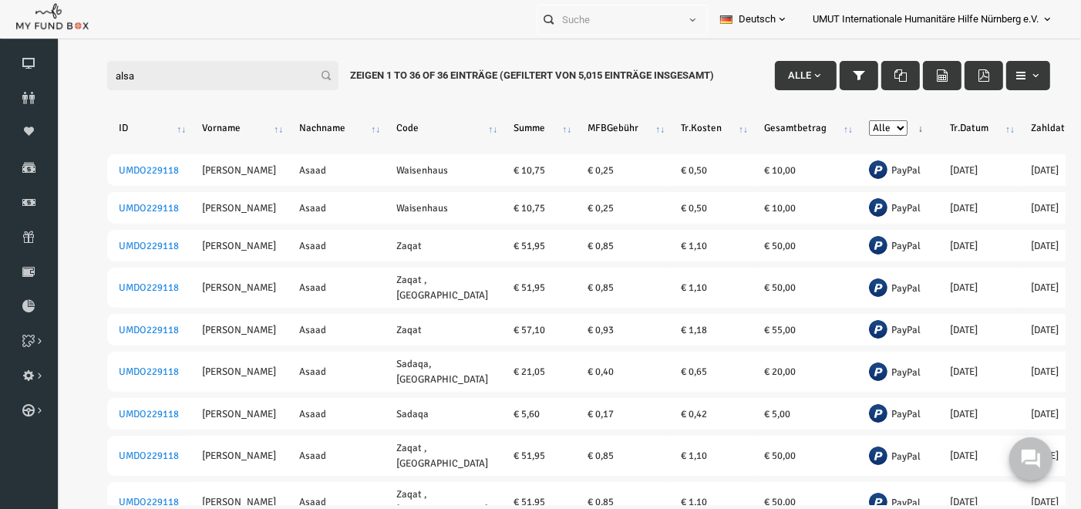
drag, startPoint x: 1081, startPoint y: 132, endPoint x: 997, endPoint y: 266, distance: 158.4
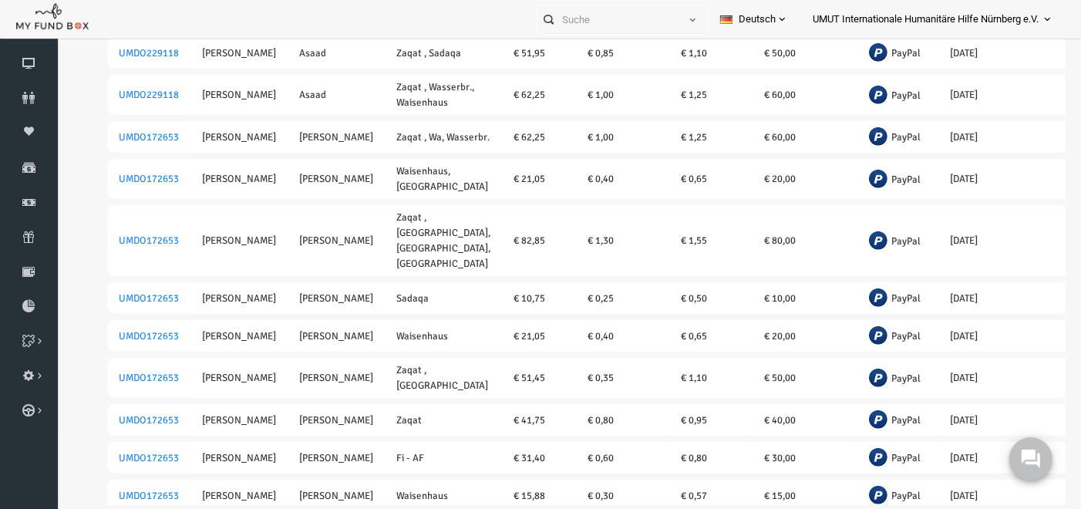
scroll to position [659, 0]
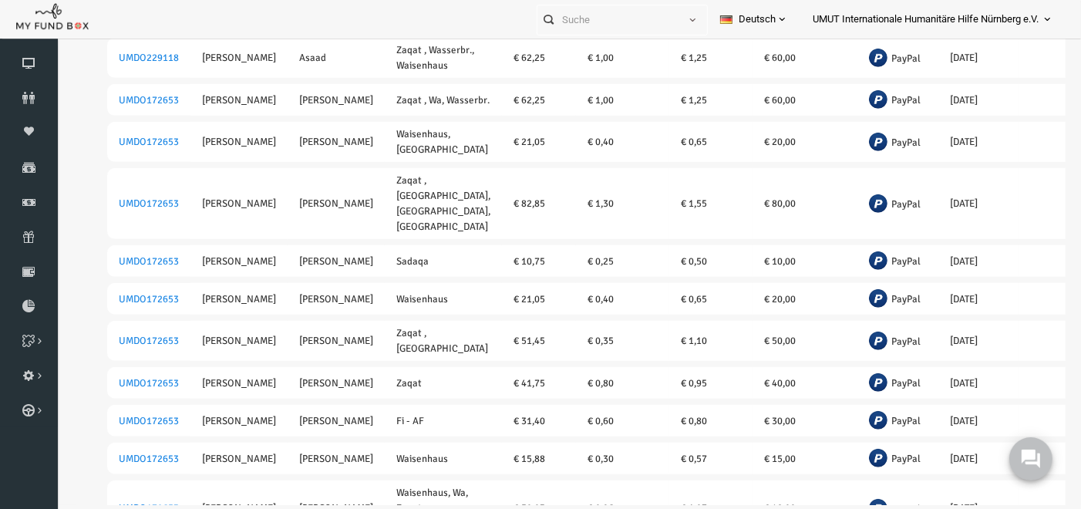
drag, startPoint x: 1057, startPoint y: 117, endPoint x: 1141, endPoint y: 265, distance: 169.2
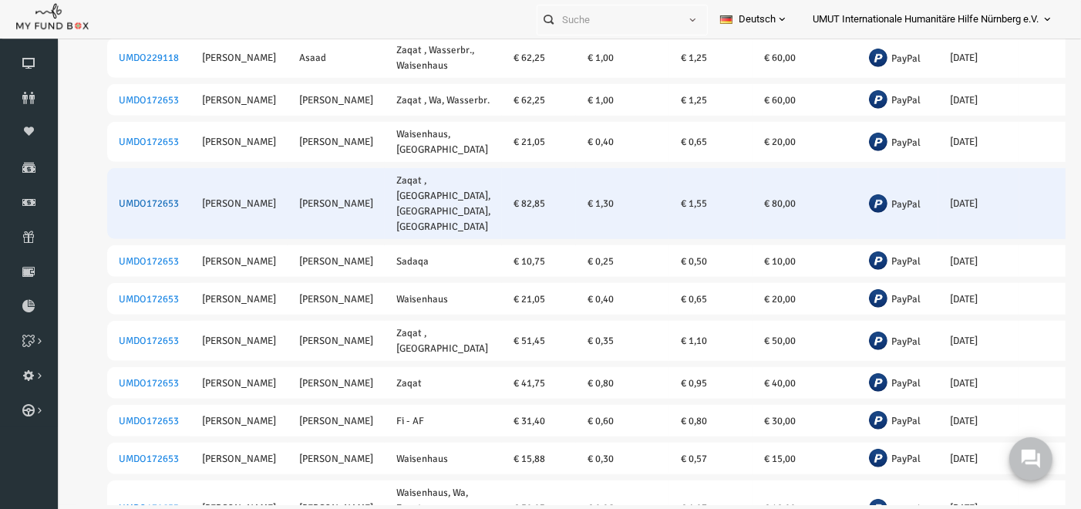
type input "alsa"
click at [137, 210] on link "UMDO172653" at bounding box center [128, 203] width 60 height 12
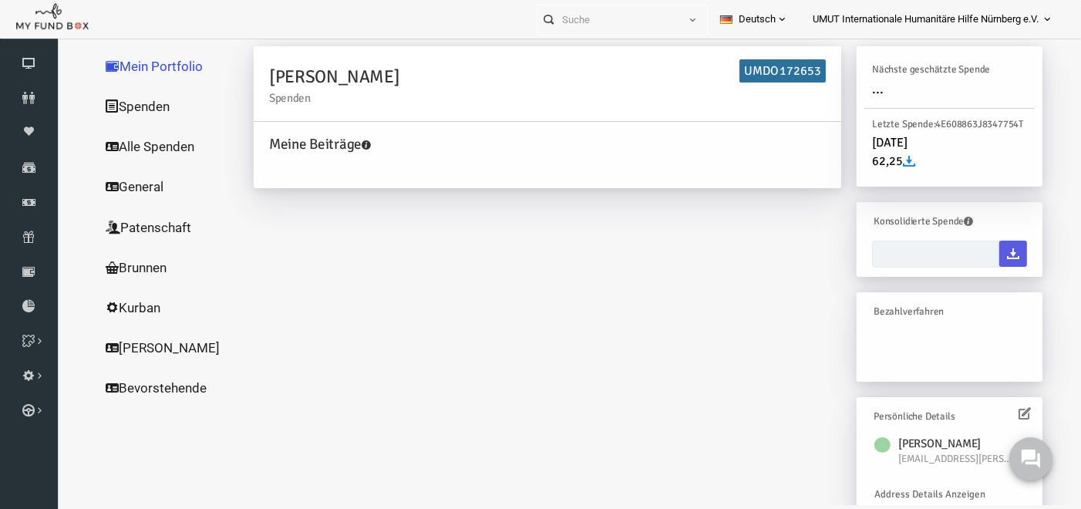
scroll to position [0, 0]
type input "[DATE] - [DATE]"
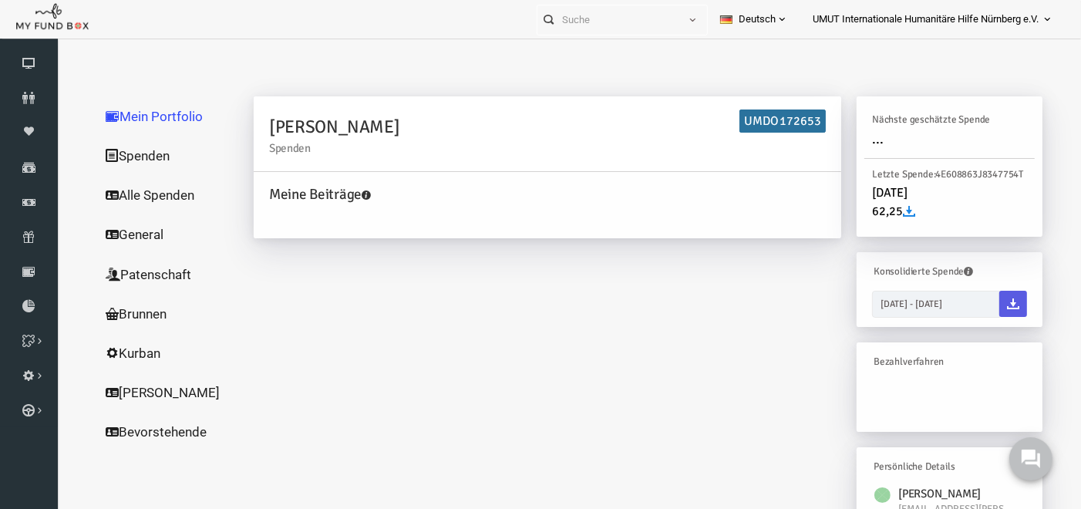
click at [126, 155] on link "Spenden" at bounding box center [148, 155] width 154 height 40
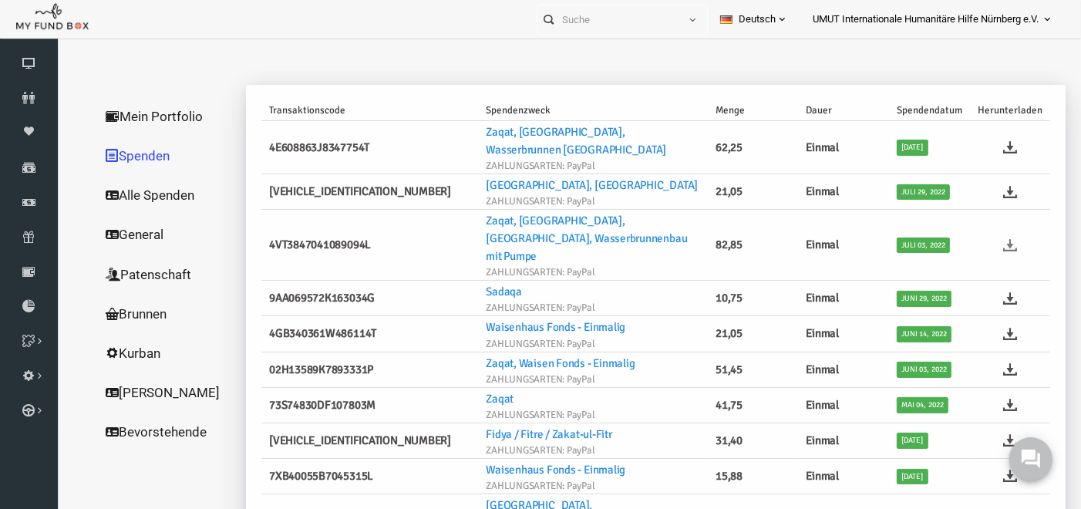
click at [987, 238] on icon at bounding box center [990, 245] width 14 height 14
click at [23, 207] on icon at bounding box center [29, 202] width 58 height 12
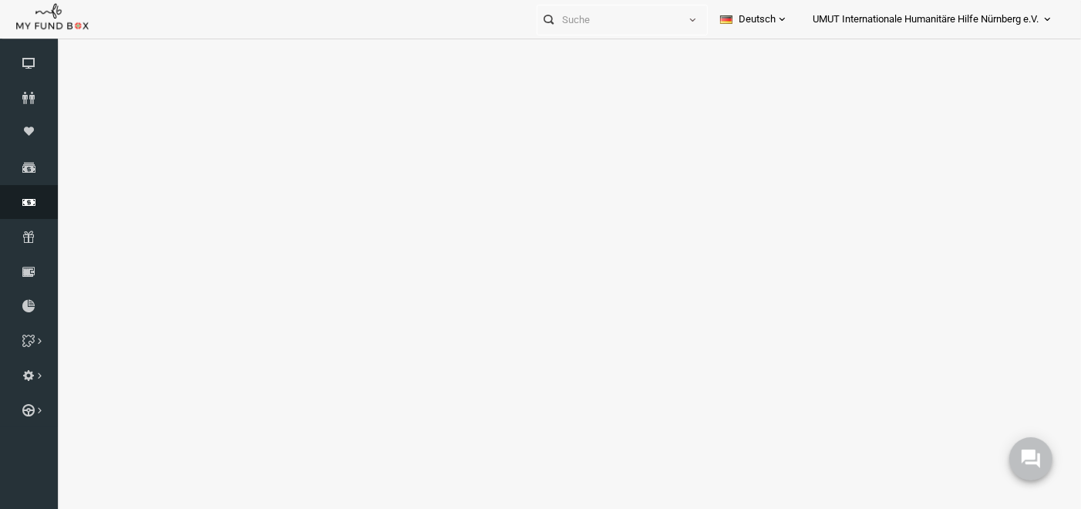
select select "100"
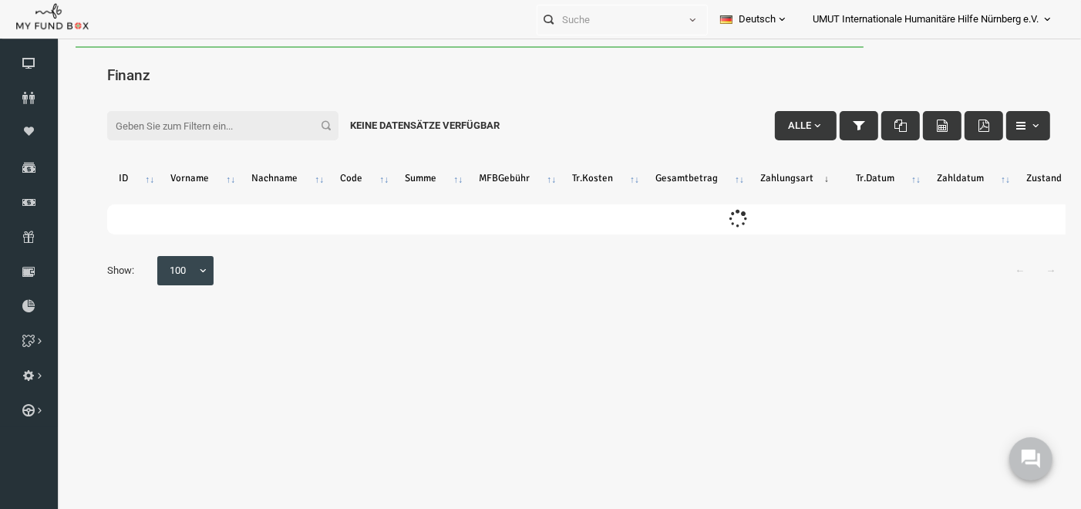
click at [214, 133] on input "Filter:" at bounding box center [201, 124] width 231 height 29
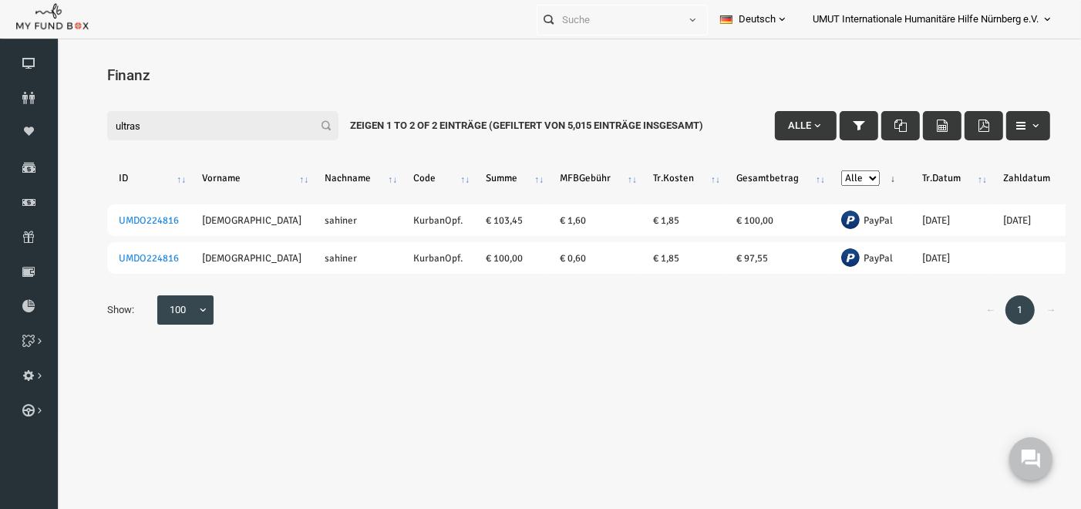
drag, startPoint x: 191, startPoint y: 123, endPoint x: 53, endPoint y: 132, distance: 138.4
click at [56, 132] on html "Spender nicht gefunden Patenschaft nicht gefunden Partner nicht gefunden !!!! B…" at bounding box center [558, 300] width 1005 height 509
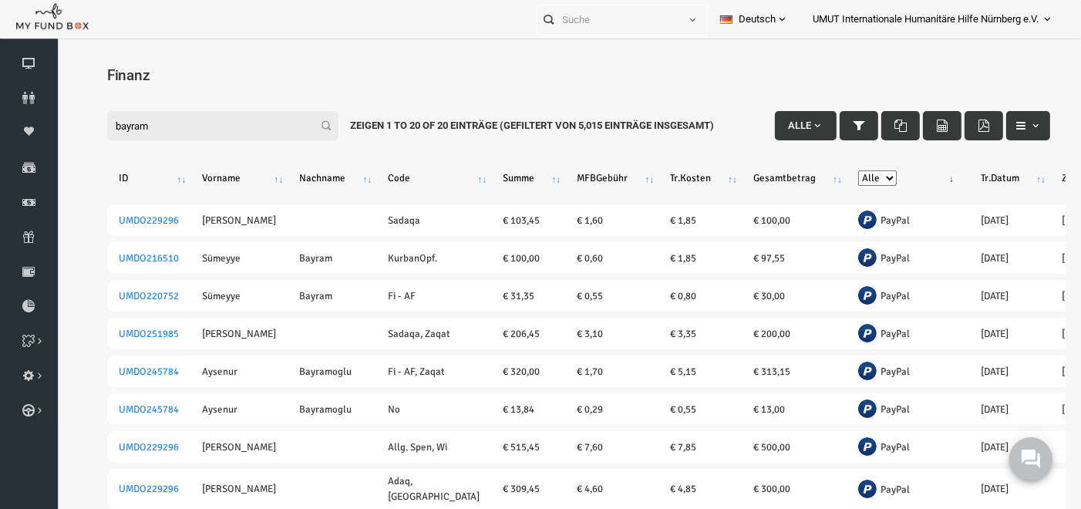
type input "bayram"
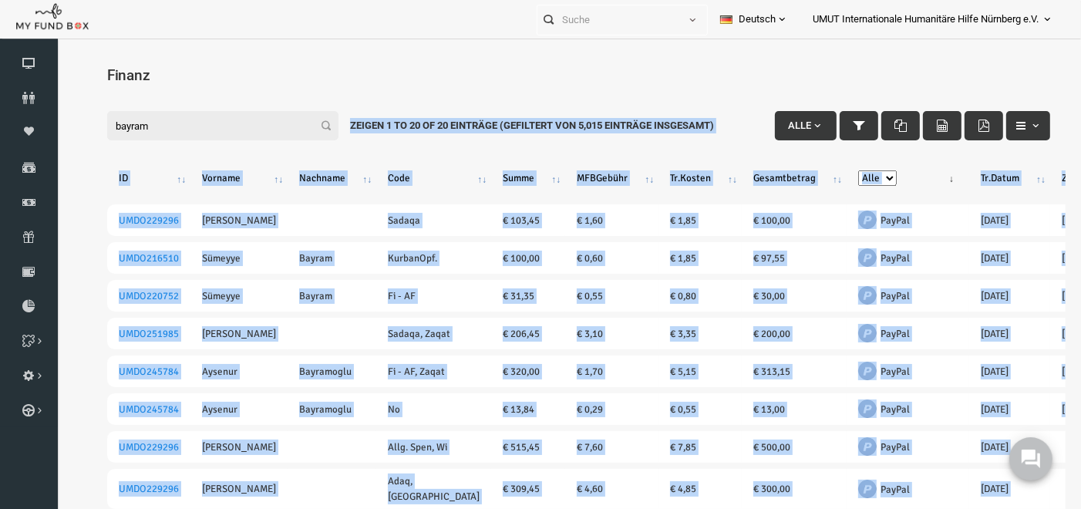
drag, startPoint x: 1051, startPoint y: 109, endPoint x: 1055, endPoint y: 127, distance: 19.1
click at [1055, 127] on html "Spender nicht gefunden Patenschaft nicht gefunden Partner nicht gefunden !!!! B…" at bounding box center [558, 300] width 1005 height 509
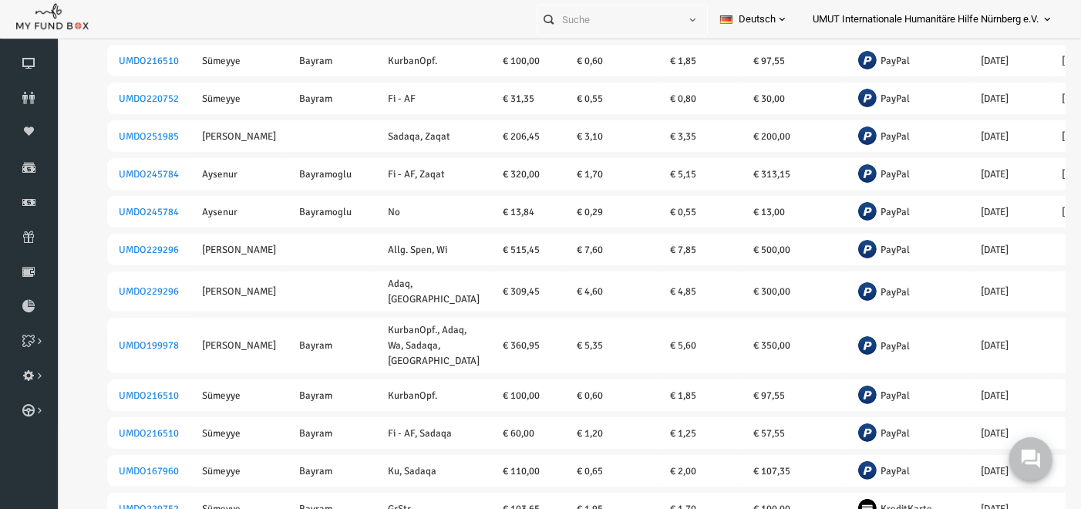
scroll to position [201, 0]
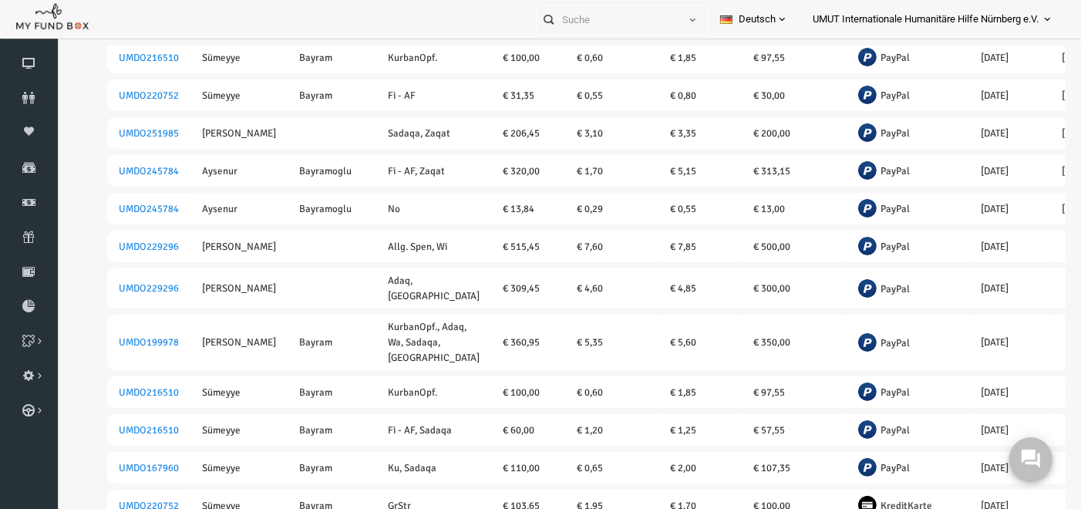
drag, startPoint x: 1060, startPoint y: 129, endPoint x: 1142, endPoint y: 265, distance: 159.5
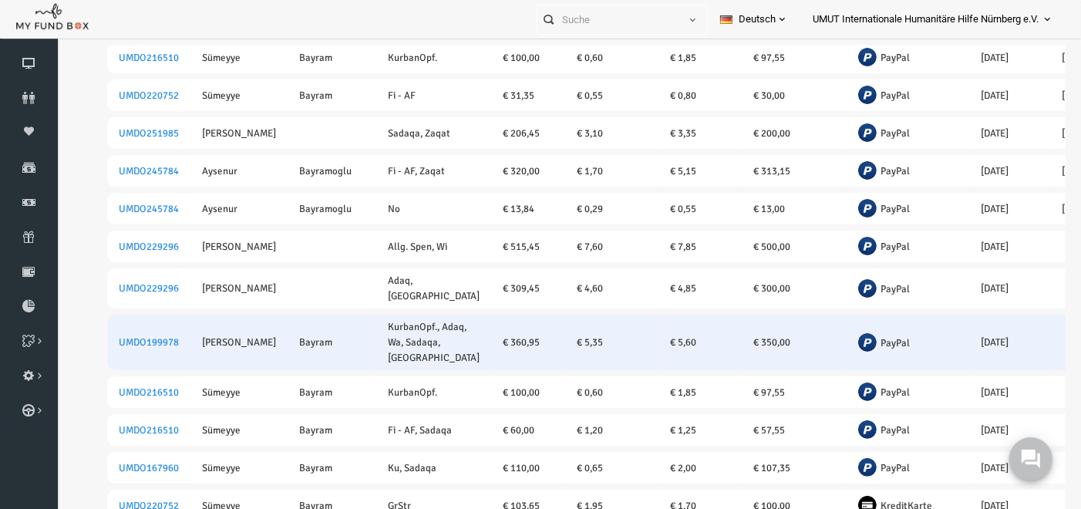
click at [140, 357] on td "UMDO199978" at bounding box center [127, 342] width 83 height 56
click at [140, 348] on link "UMDO199978" at bounding box center [128, 342] width 60 height 12
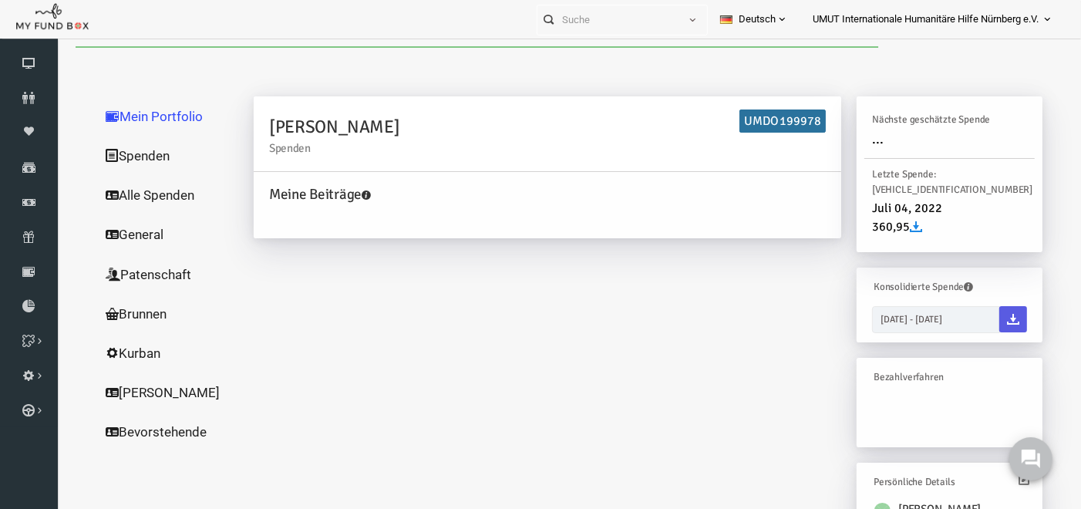
scroll to position [0, 0]
drag, startPoint x: 442, startPoint y: 241, endPoint x: 115, endPoint y: 150, distance: 339.7
click at [115, 150] on link "Spenden" at bounding box center [148, 155] width 154 height 40
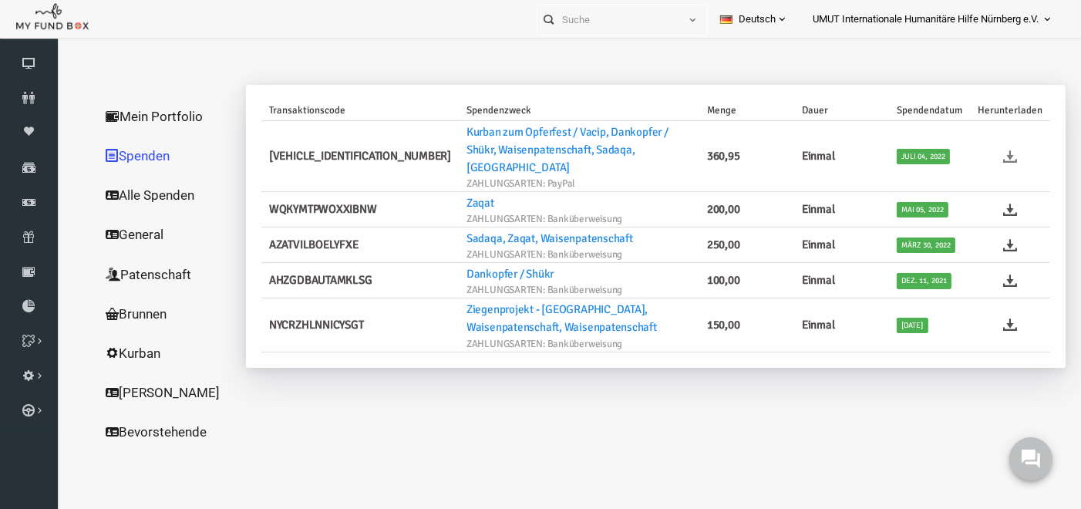
click at [989, 149] on icon at bounding box center [990, 156] width 14 height 14
click at [24, 197] on icon at bounding box center [29, 202] width 58 height 12
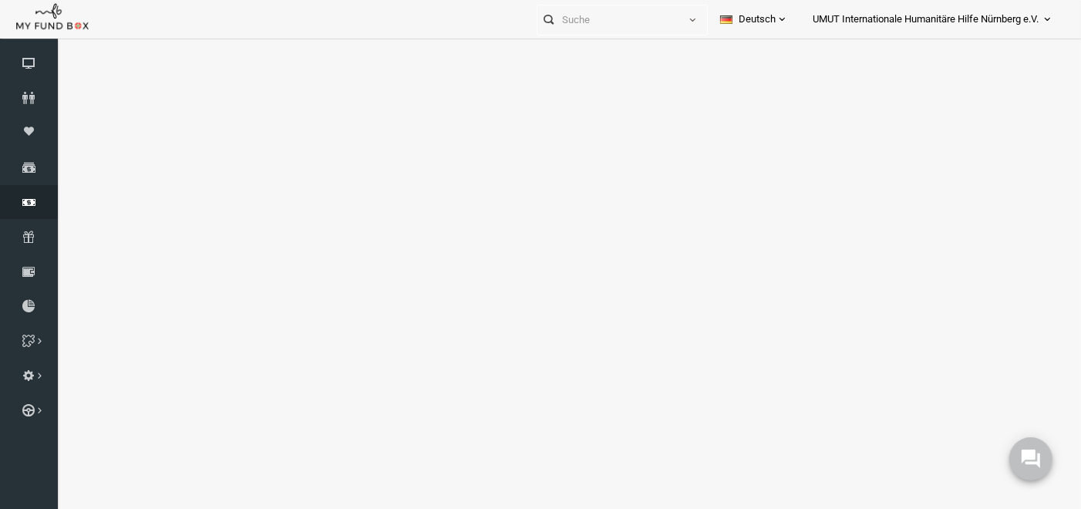
select select "100"
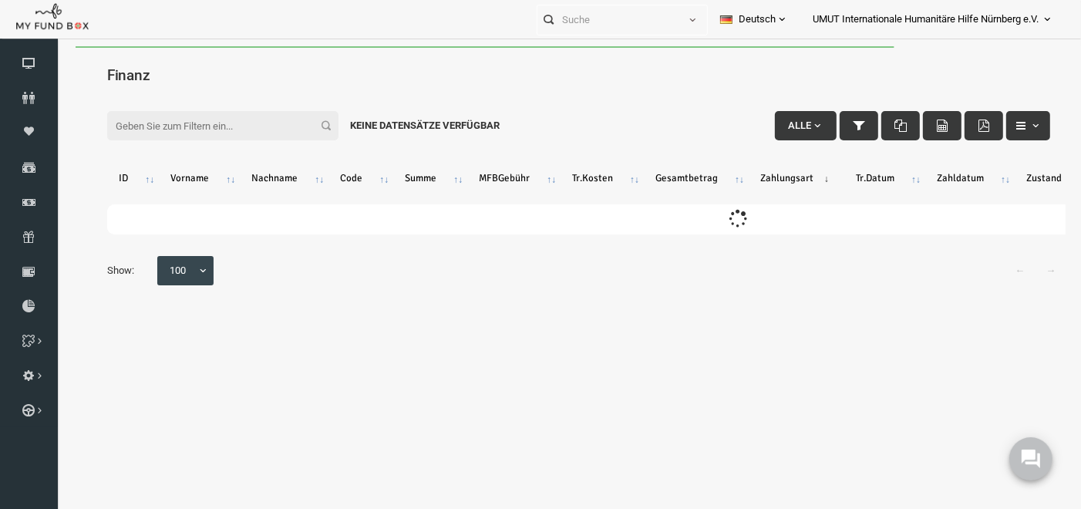
click at [235, 116] on input "Filter:" at bounding box center [201, 124] width 231 height 29
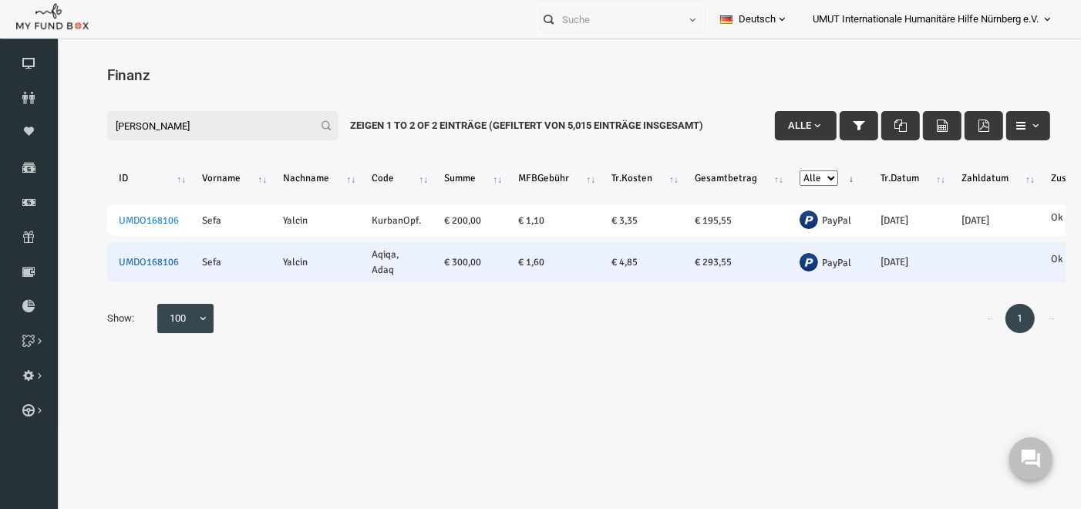
type input "sefa yalcin"
click at [140, 258] on link "UMDO168106" at bounding box center [128, 261] width 60 height 12
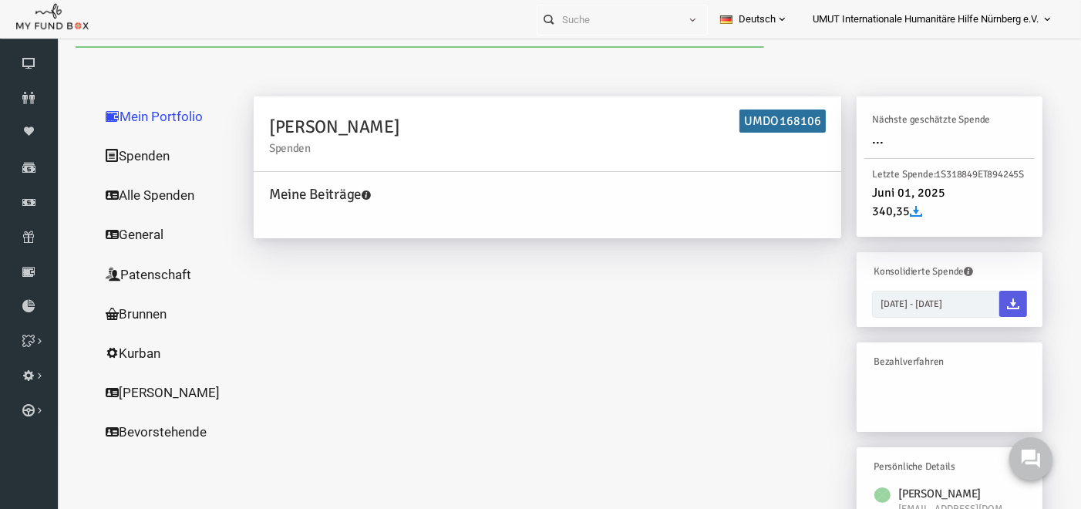
drag, startPoint x: 140, startPoint y: 258, endPoint x: 93, endPoint y: 147, distance: 119.9
click at [93, 148] on icon at bounding box center [91, 154] width 13 height 13
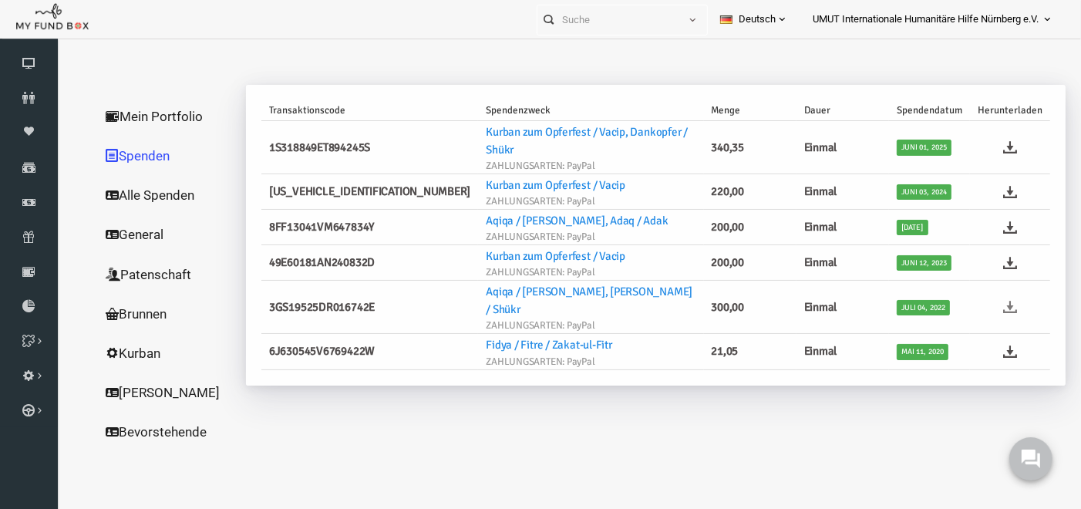
click at [987, 299] on icon at bounding box center [990, 306] width 14 height 14
click at [26, 200] on icon at bounding box center [29, 202] width 58 height 12
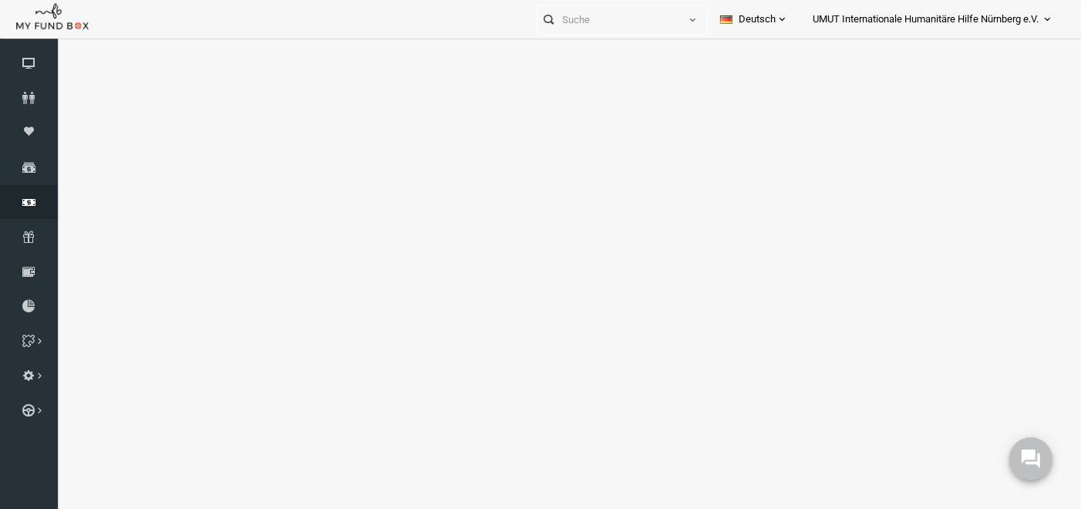
select select "100"
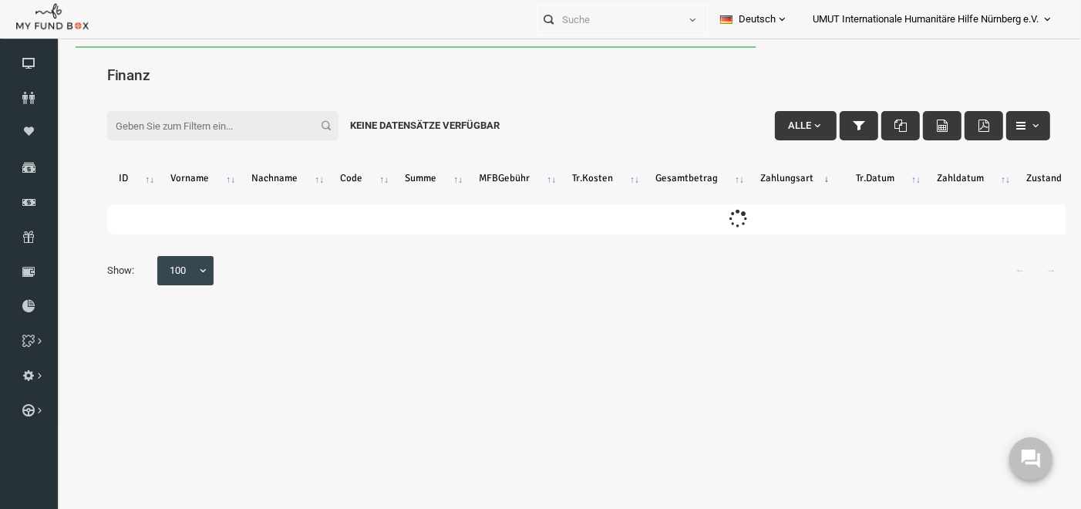
click at [184, 129] on input "Filter:" at bounding box center [201, 124] width 231 height 29
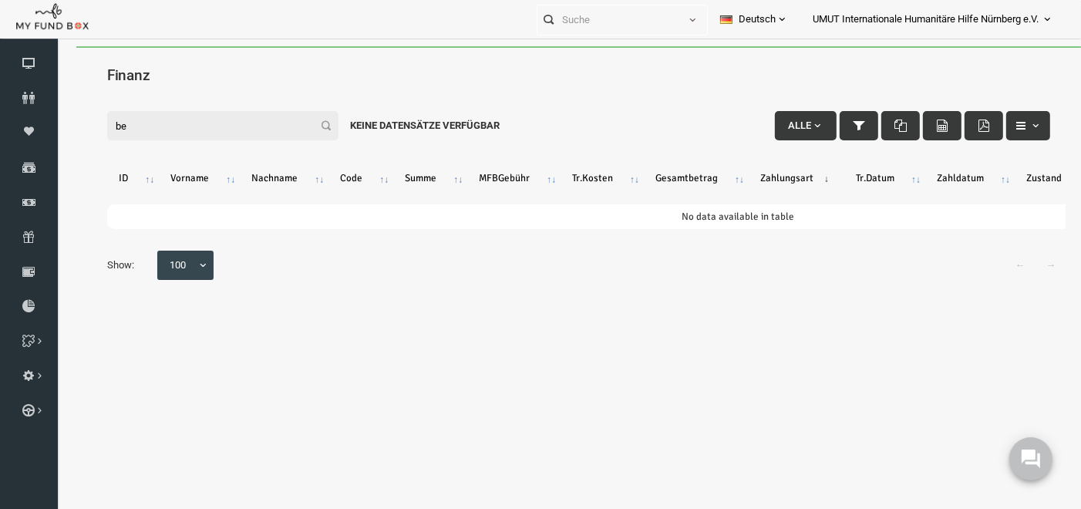
type input "b"
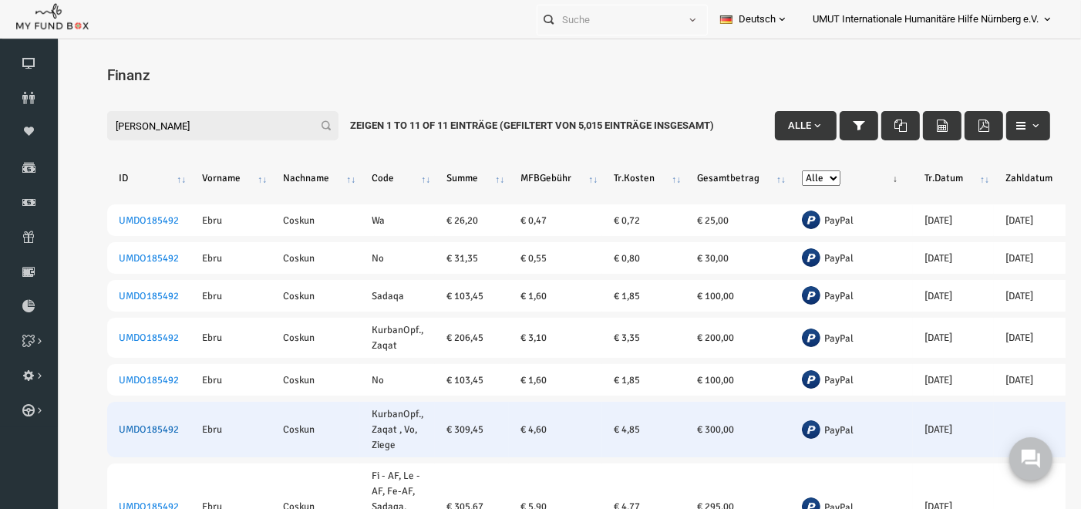
type input "ebru coskun"
click at [131, 423] on link "UMDO185492" at bounding box center [128, 429] width 60 height 12
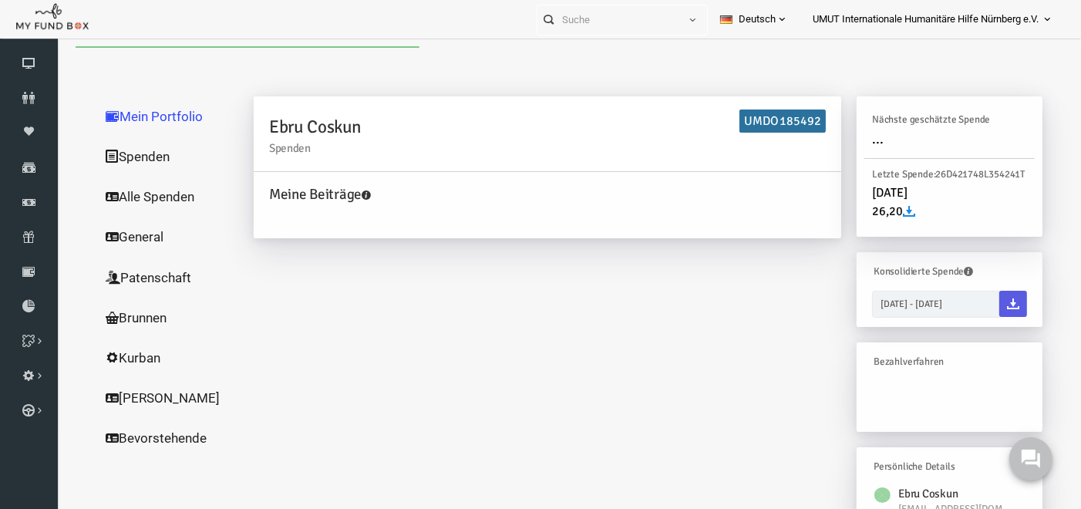
click at [125, 155] on link "Spenden" at bounding box center [148, 156] width 154 height 40
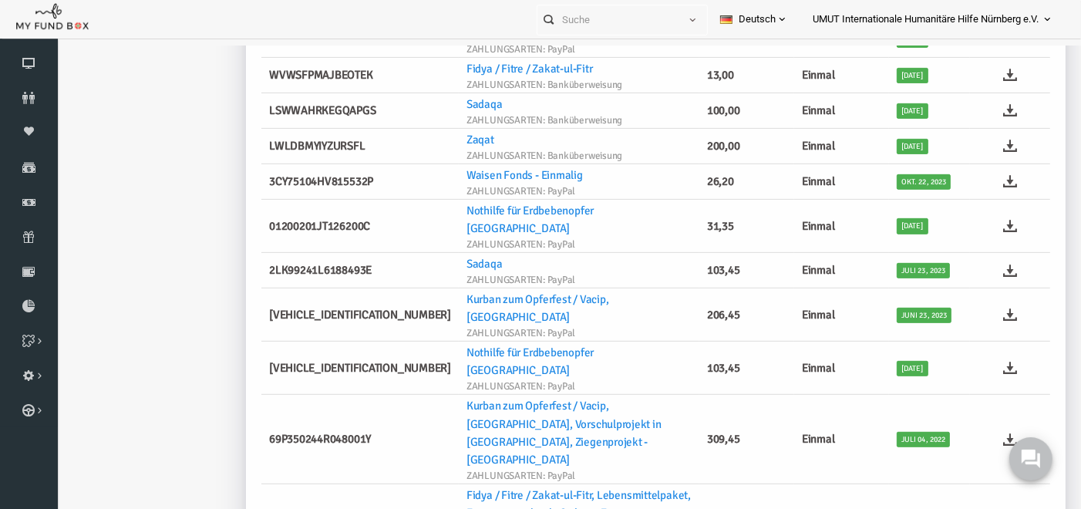
scroll to position [491, 0]
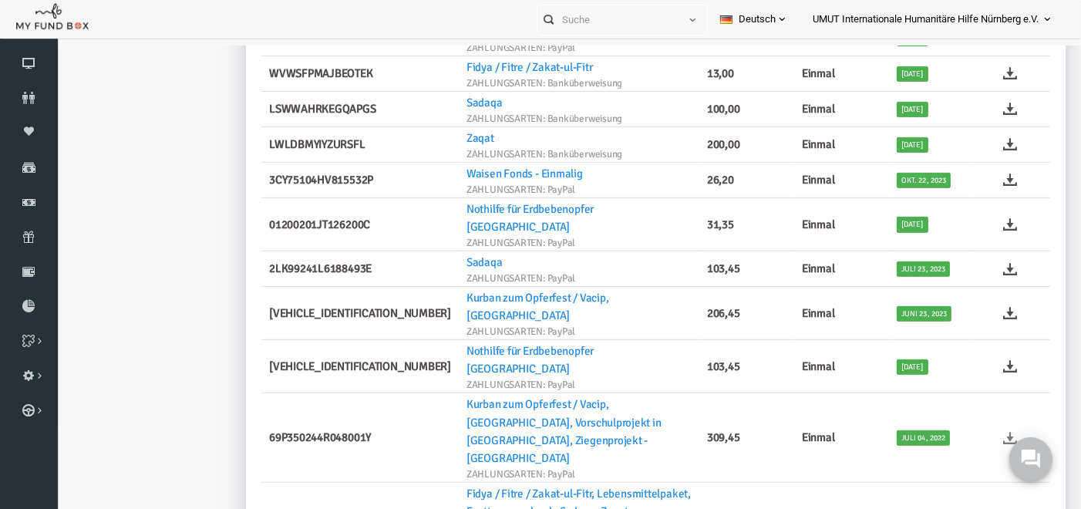
click at [983, 430] on icon at bounding box center [990, 437] width 14 height 14
click at [19, 204] on icon at bounding box center [29, 202] width 58 height 12
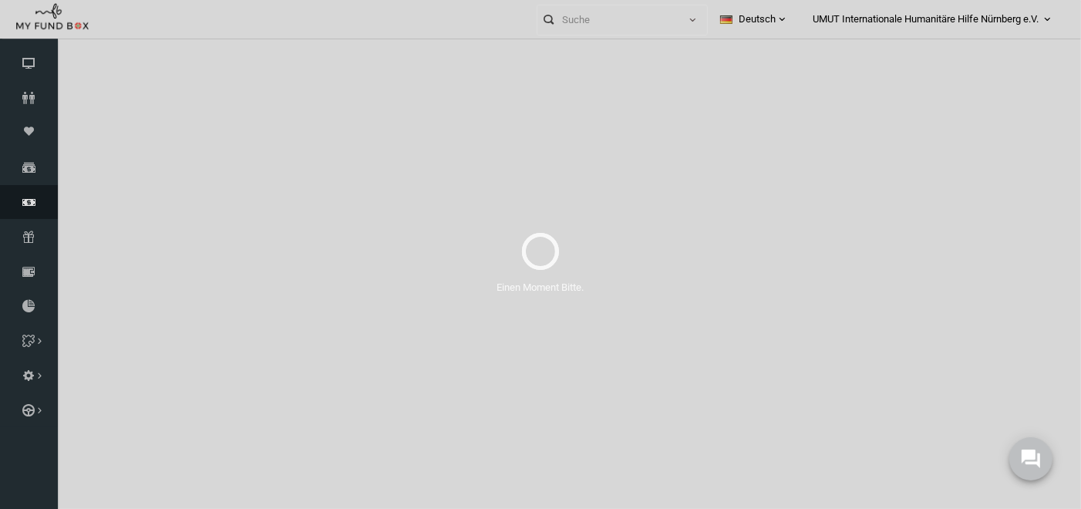
select select "100"
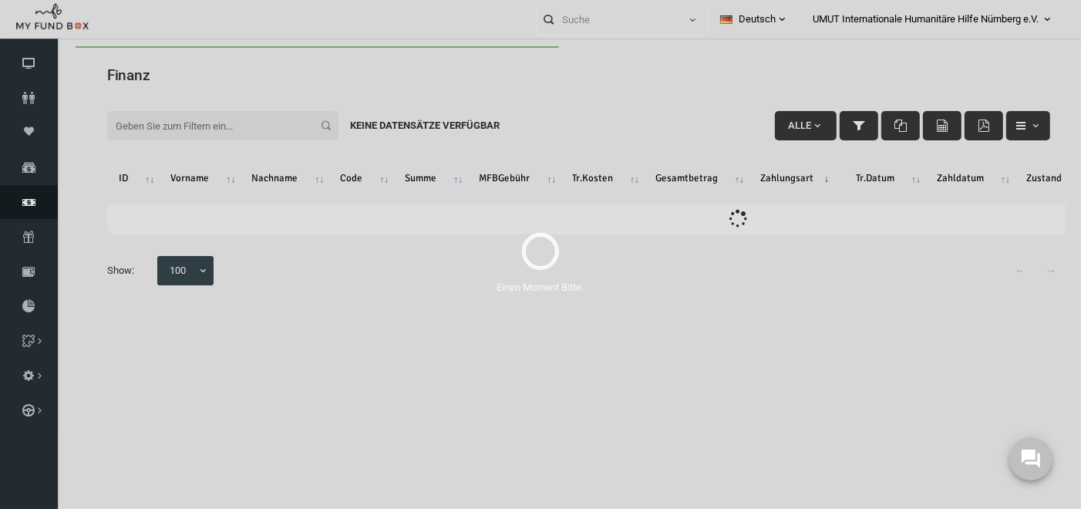
scroll to position [0, 0]
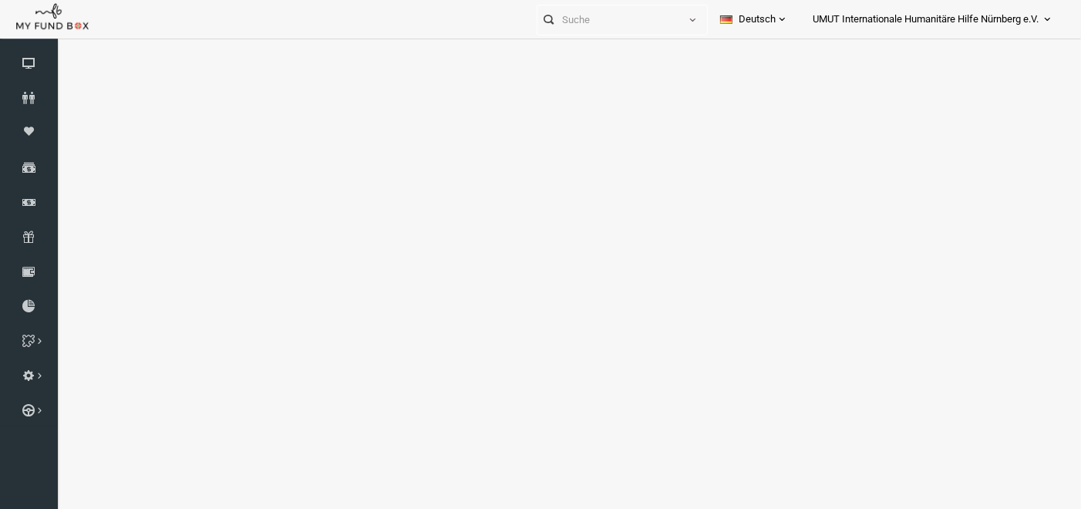
select select "100"
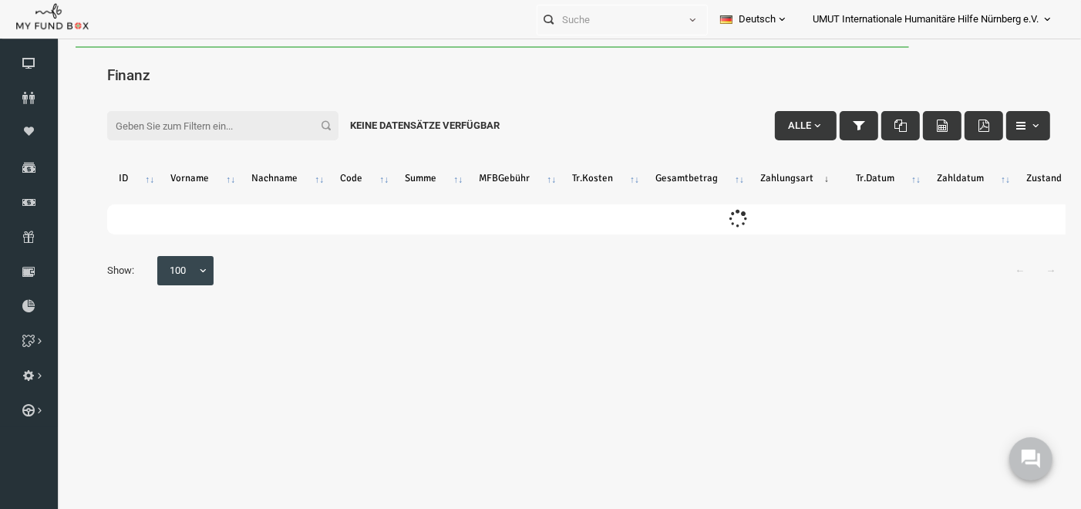
click at [159, 122] on input "Filter:" at bounding box center [201, 124] width 231 height 29
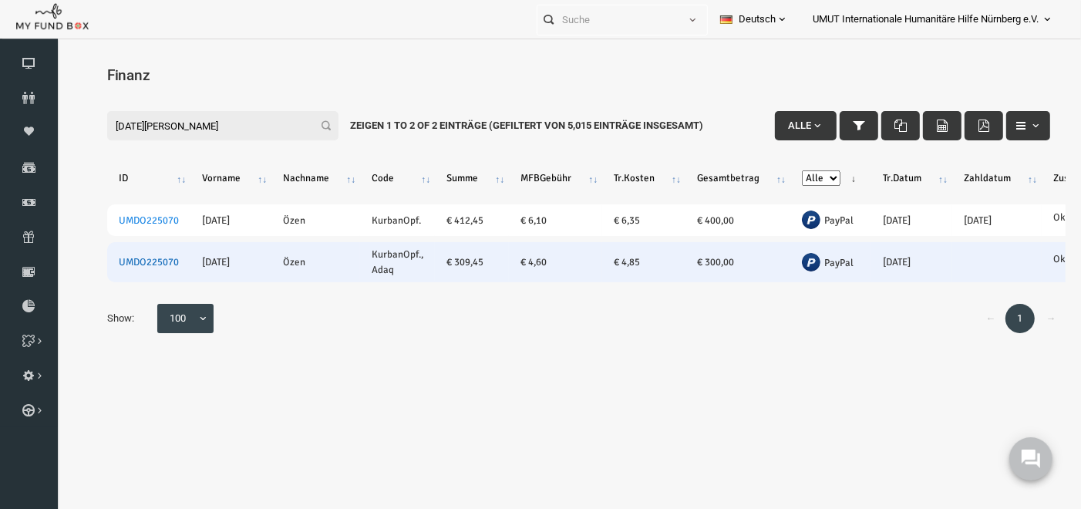
type input "[DATE][PERSON_NAME]"
click at [133, 260] on link "UMDO225070" at bounding box center [128, 261] width 60 height 12
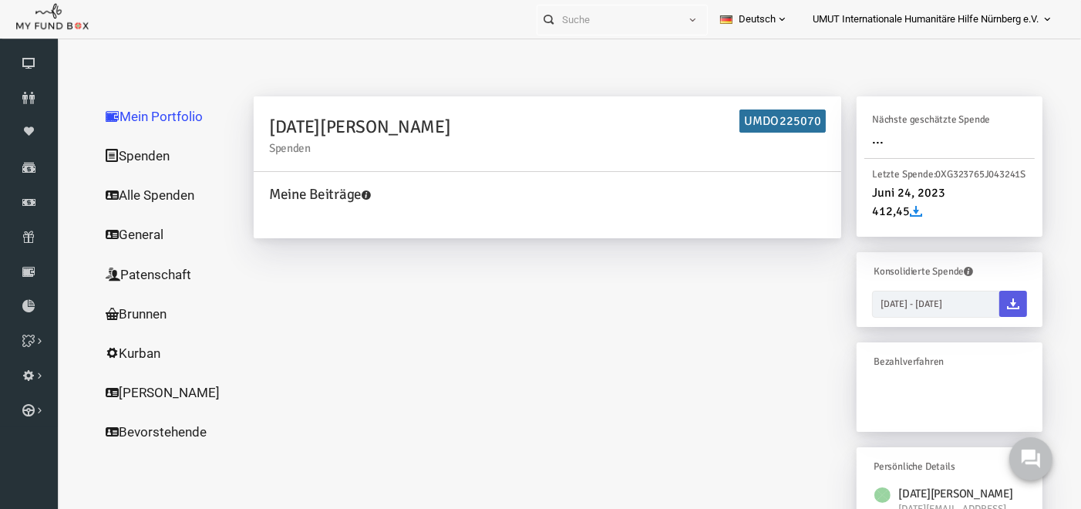
click at [132, 147] on link "Spenden" at bounding box center [148, 155] width 154 height 40
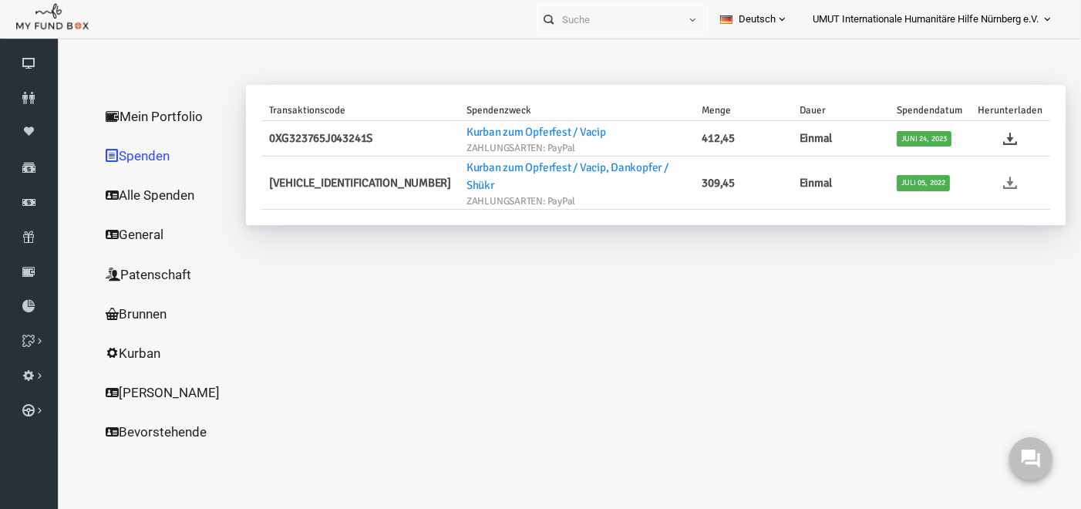
click at [993, 175] on icon at bounding box center [990, 182] width 14 height 14
click at [39, 194] on link "Finanz" at bounding box center [29, 202] width 58 height 34
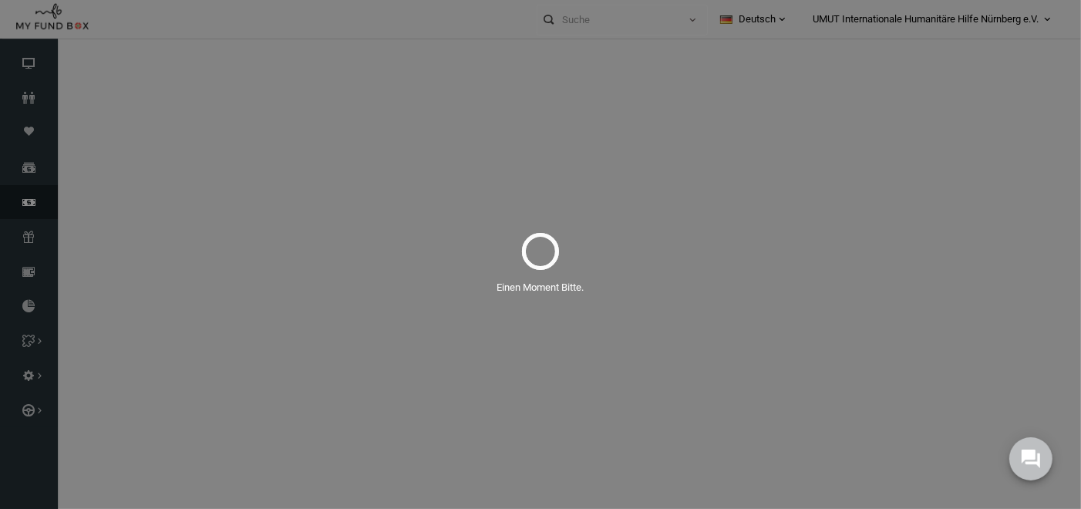
select select "100"
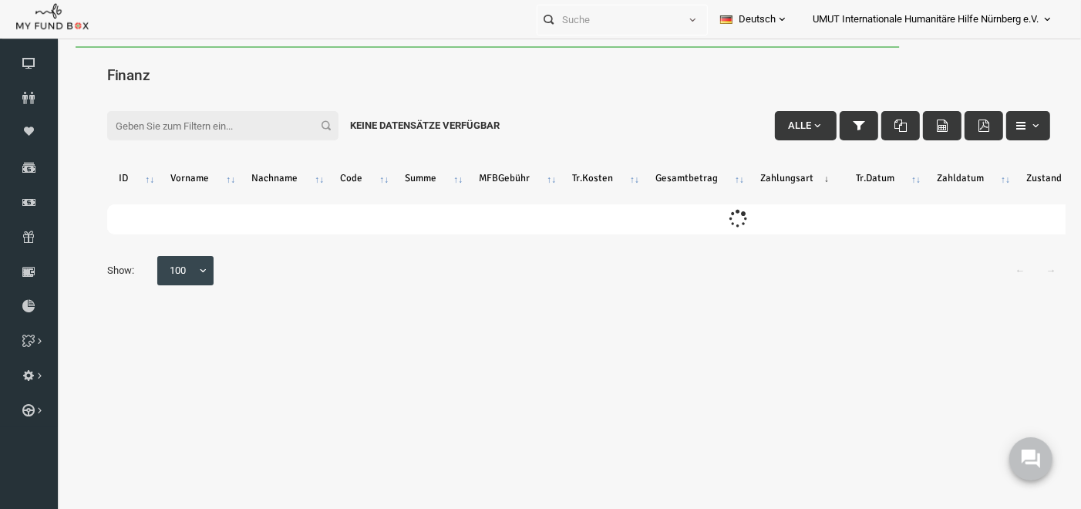
click at [172, 130] on input "Filter:" at bounding box center [201, 124] width 231 height 29
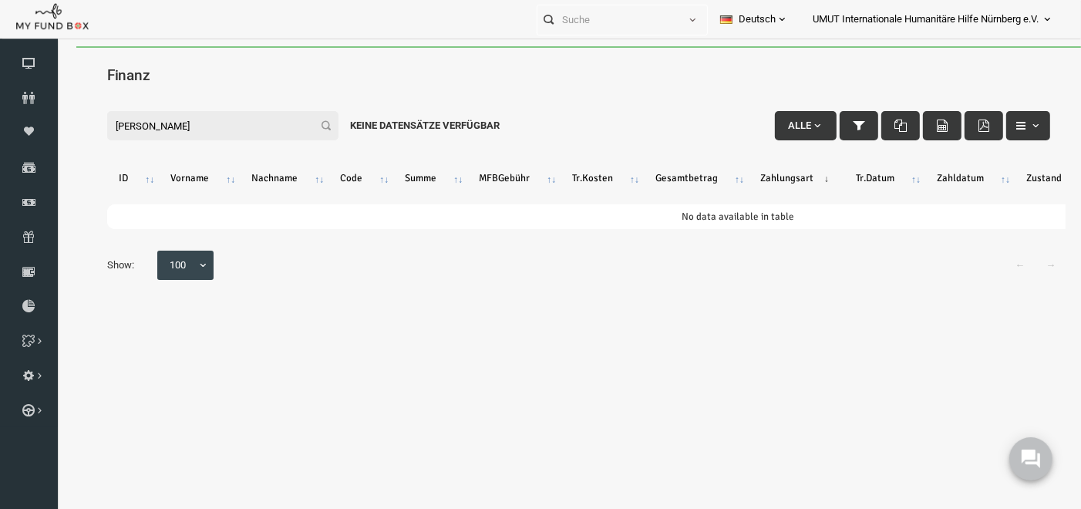
type input "[PERSON_NAME]"
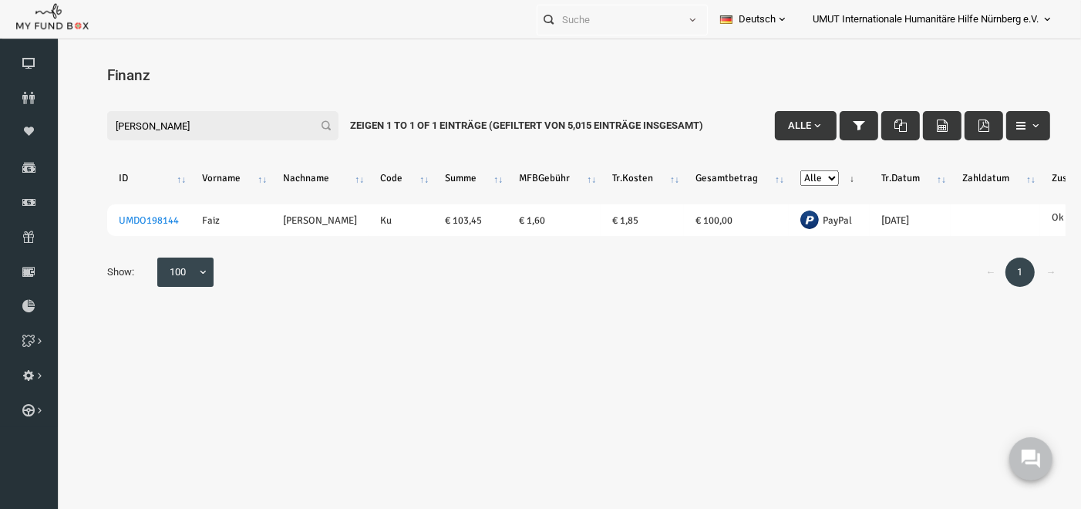
drag, startPoint x: 162, startPoint y: 120, endPoint x: 90, endPoint y: 126, distance: 72.0
click at [90, 126] on input "[PERSON_NAME]" at bounding box center [201, 124] width 231 height 29
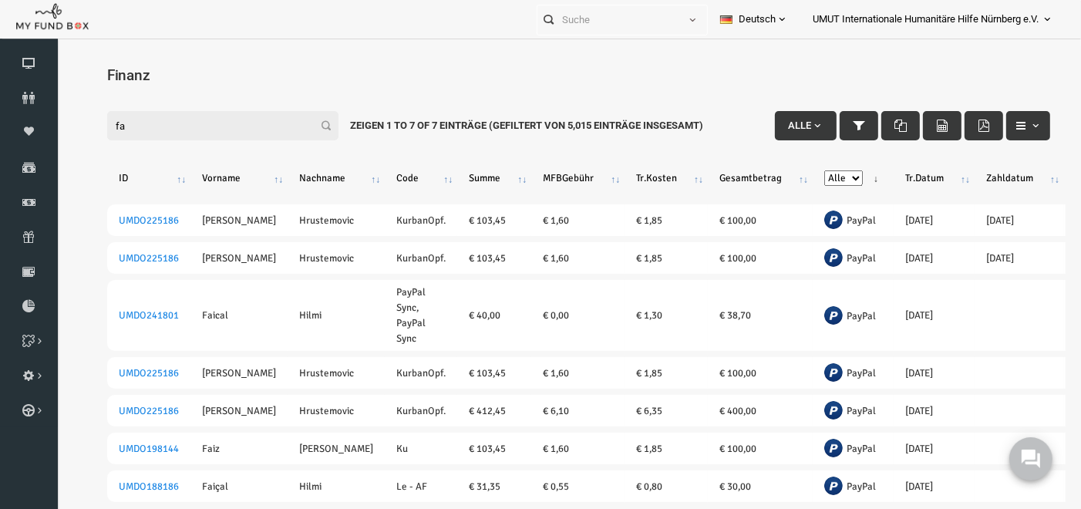
type input "f"
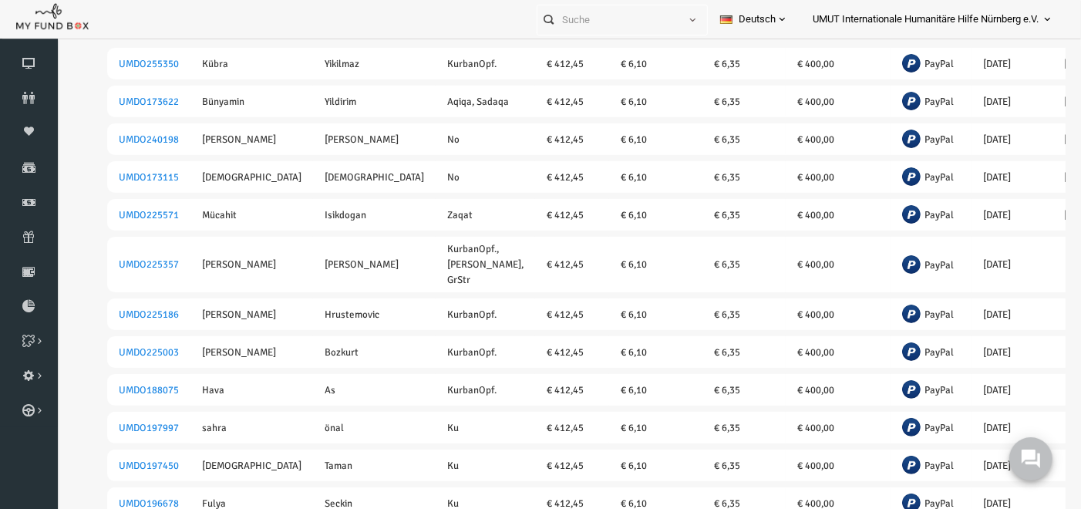
scroll to position [271, 0]
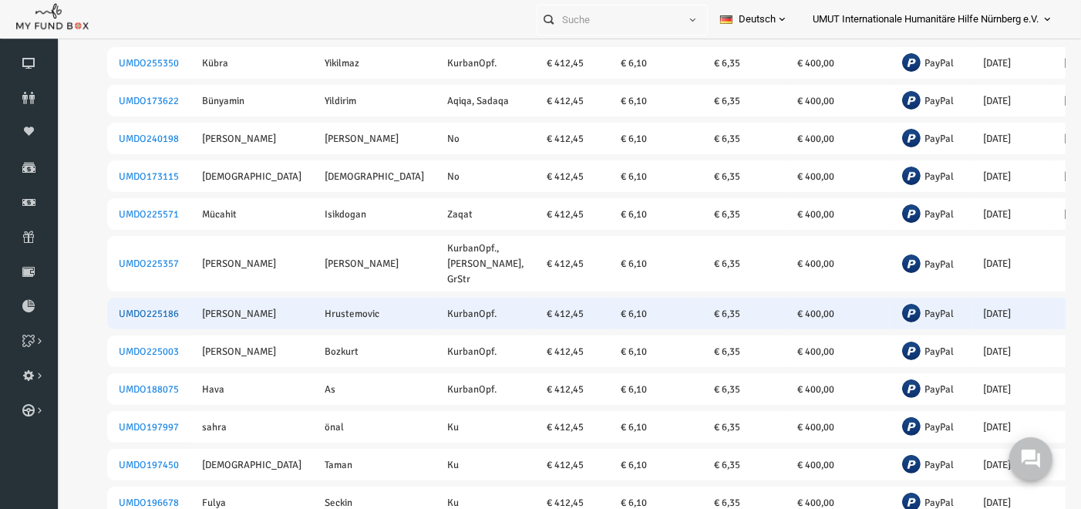
type input "412,45"
click at [140, 314] on link "UMDO225186" at bounding box center [128, 313] width 60 height 12
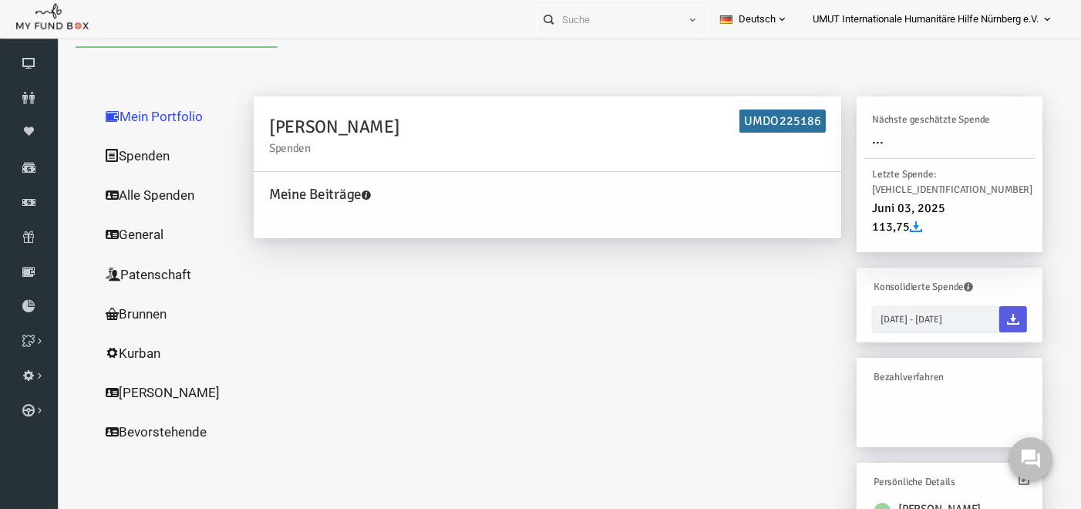
scroll to position [0, 0]
click at [116, 149] on link "Spenden" at bounding box center [148, 155] width 154 height 40
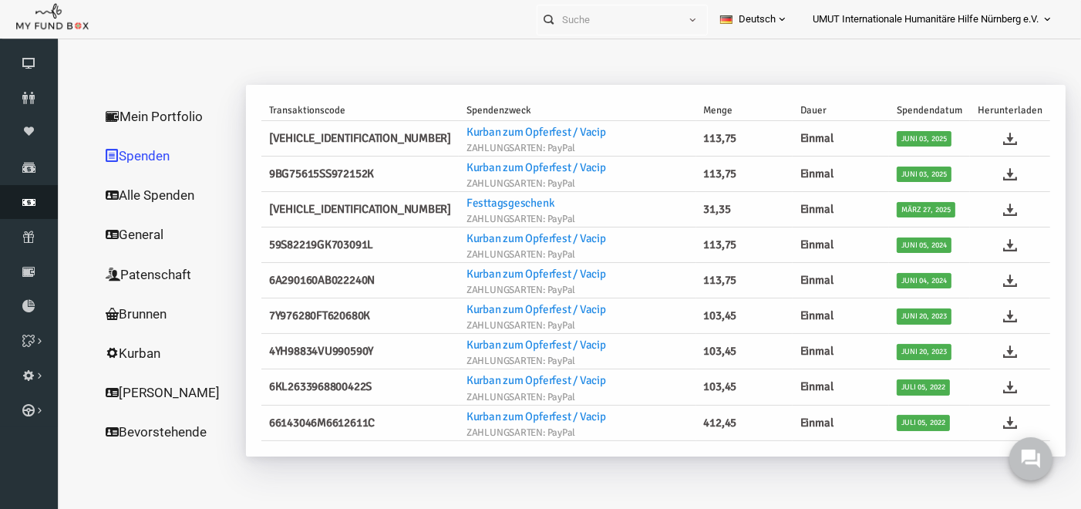
click at [31, 206] on icon at bounding box center [29, 202] width 58 height 12
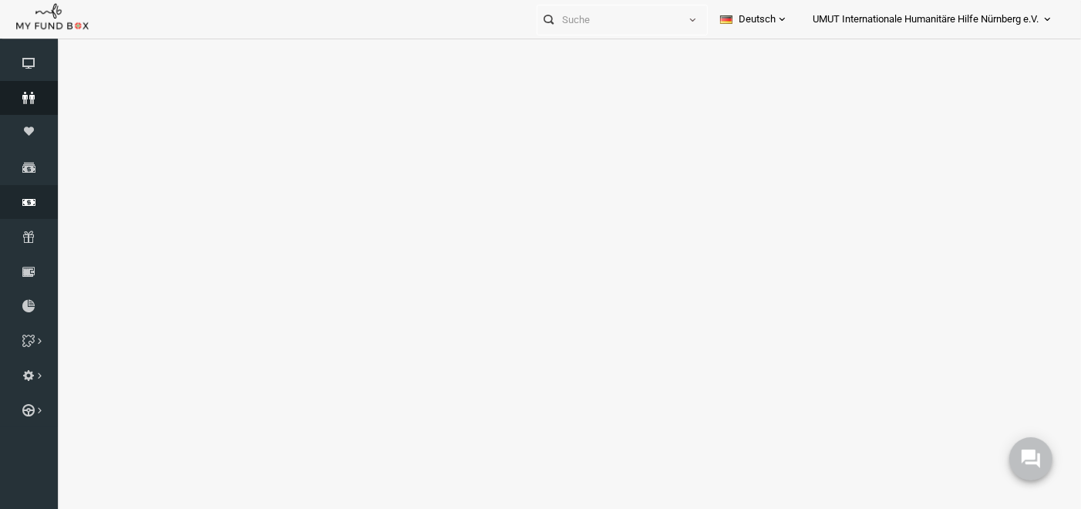
select select "100"
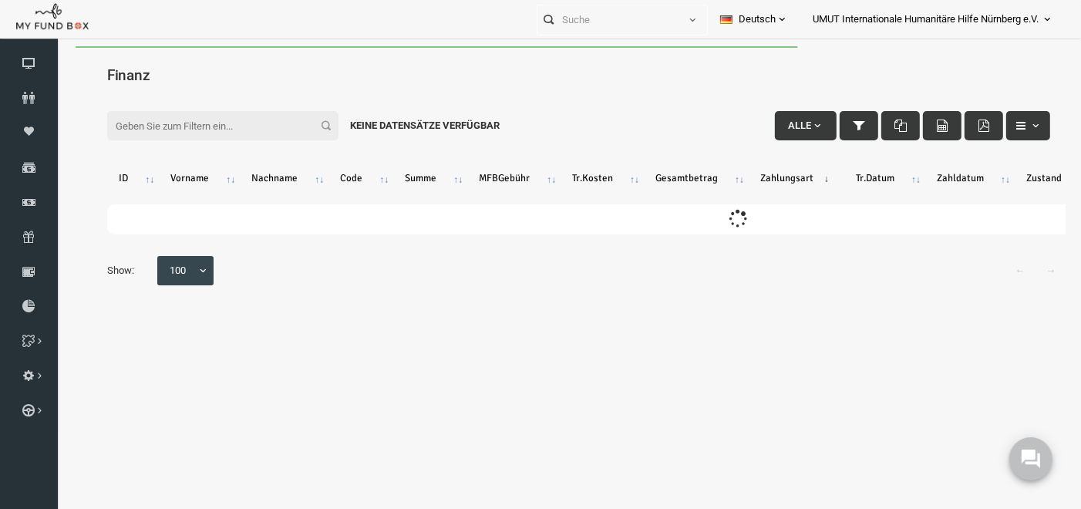
click at [163, 136] on input "Filter:" at bounding box center [201, 124] width 231 height 29
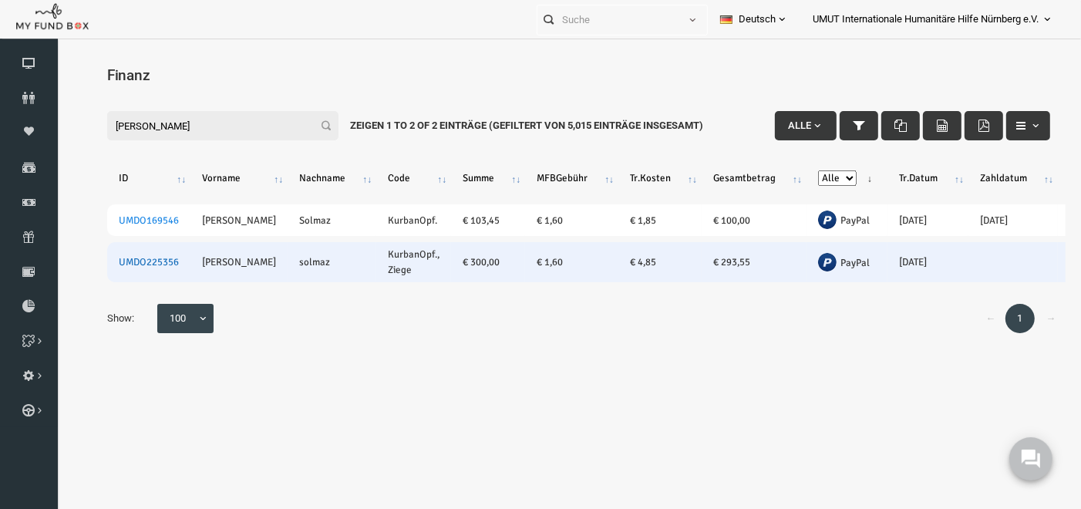
type input "[PERSON_NAME]"
click at [143, 259] on link "UMDO225356" at bounding box center [128, 261] width 60 height 12
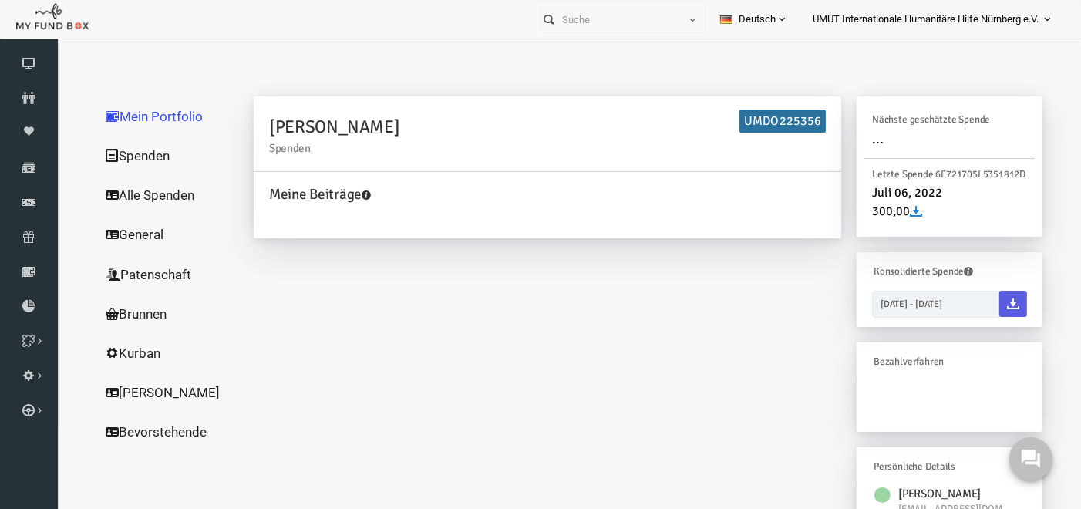
click at [128, 151] on link "Spenden" at bounding box center [148, 155] width 154 height 40
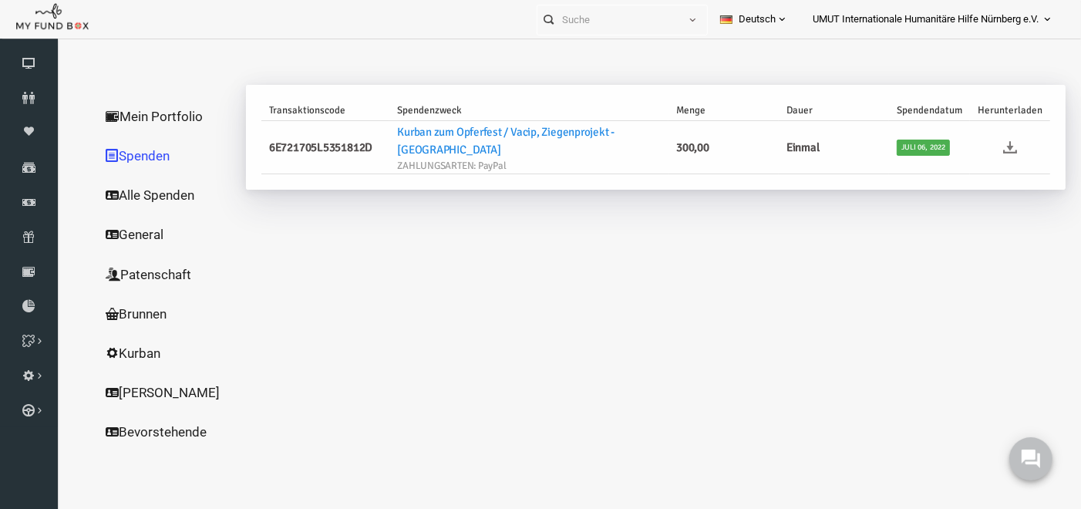
click at [997, 140] on icon at bounding box center [990, 147] width 14 height 14
click at [30, 191] on link "Finanz" at bounding box center [29, 202] width 58 height 34
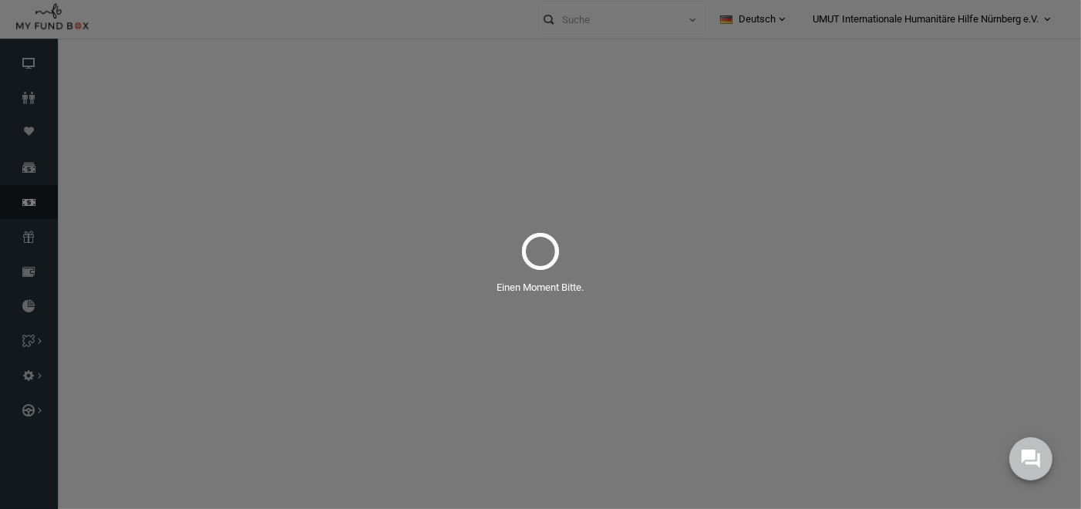
select select "100"
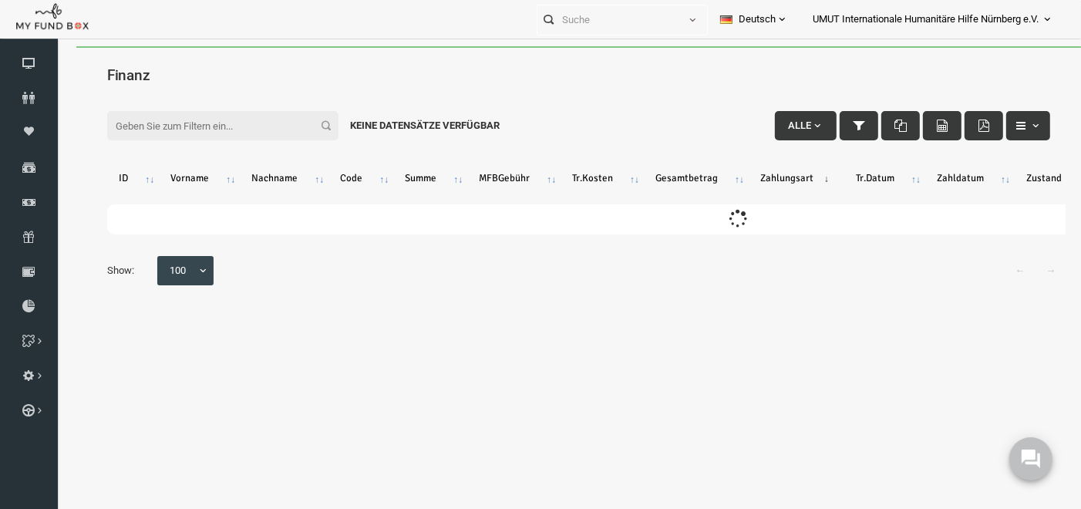
click at [198, 121] on input "Filter:" at bounding box center [201, 124] width 231 height 29
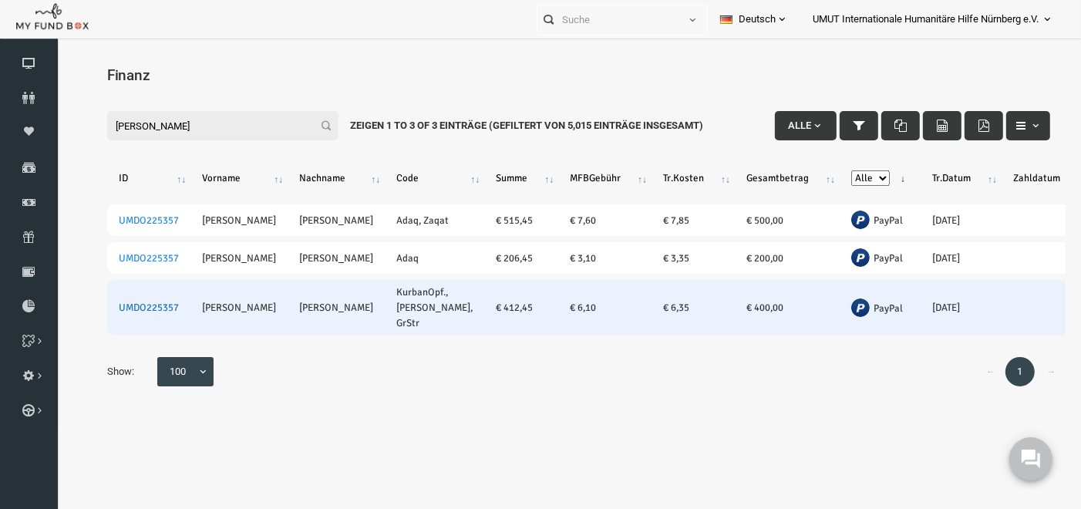
type input "[PERSON_NAME]"
click at [125, 303] on link "UMDO225357" at bounding box center [128, 307] width 60 height 12
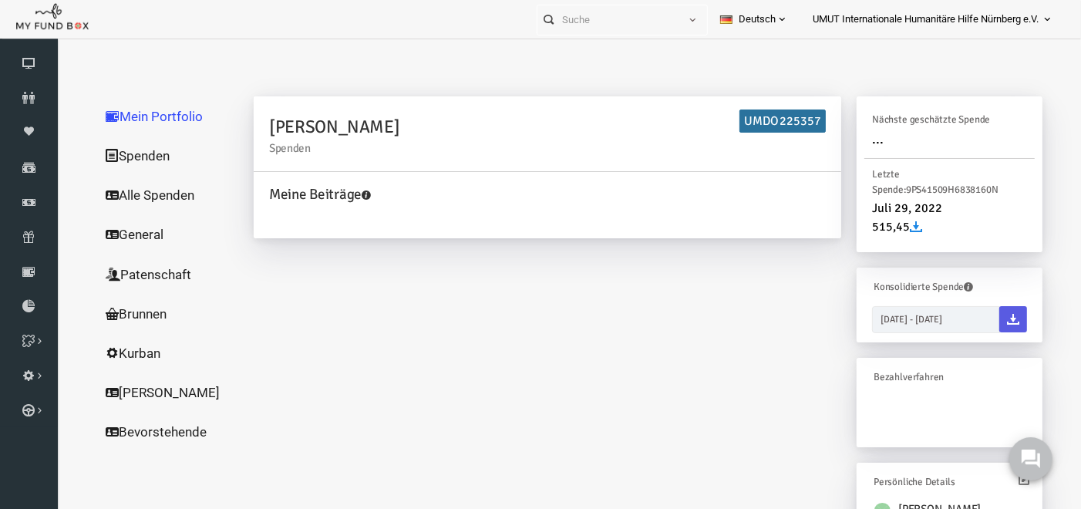
click at [123, 153] on link "Spenden" at bounding box center [148, 155] width 154 height 40
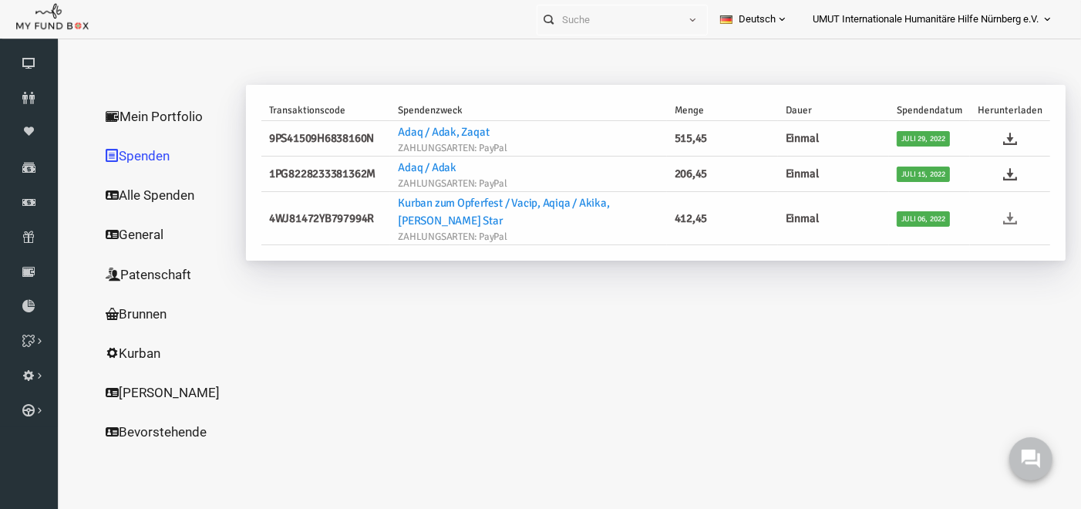
click at [988, 214] on icon at bounding box center [990, 218] width 14 height 14
